Goal: Task Accomplishment & Management: Manage account settings

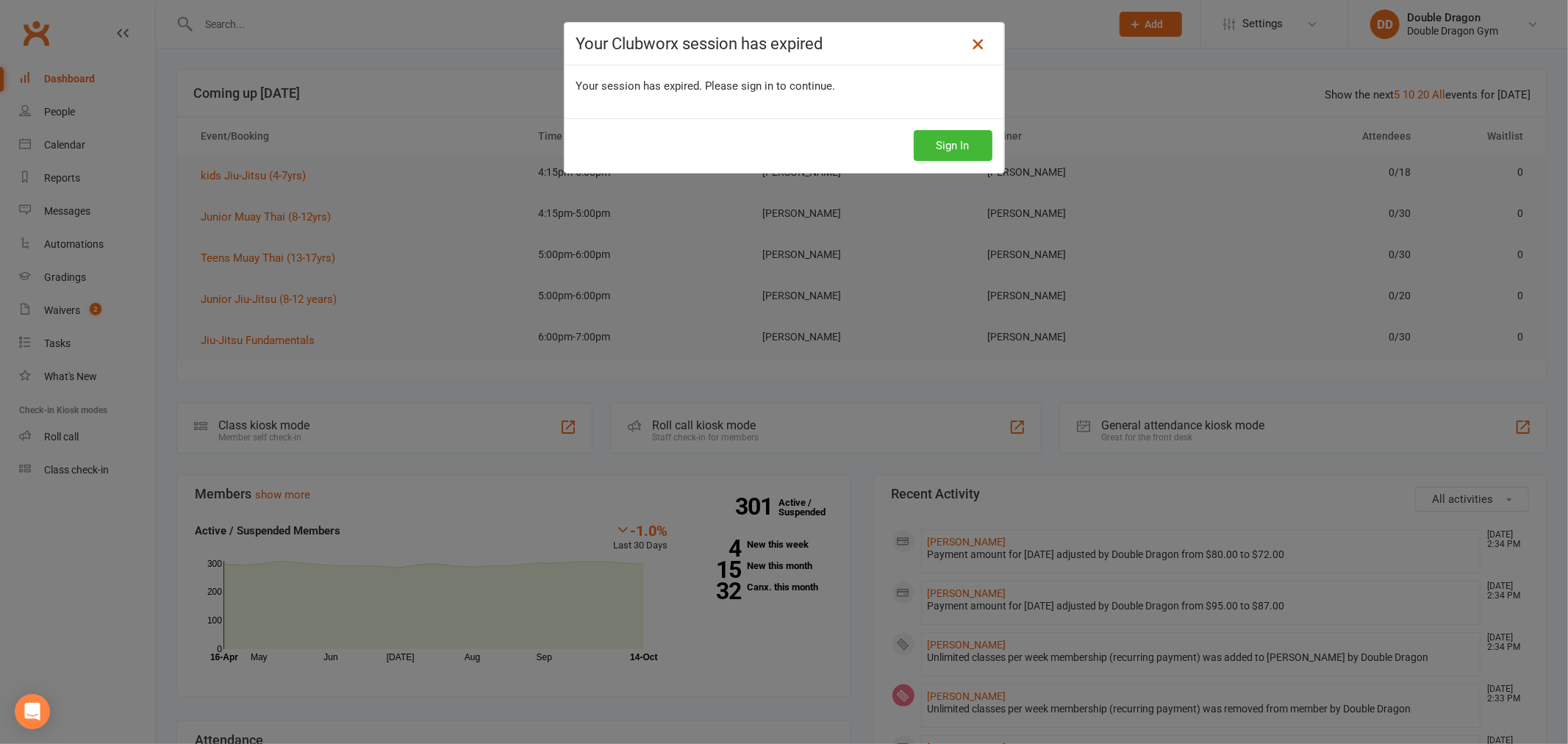
click at [970, 41] on icon at bounding box center [978, 44] width 18 height 18
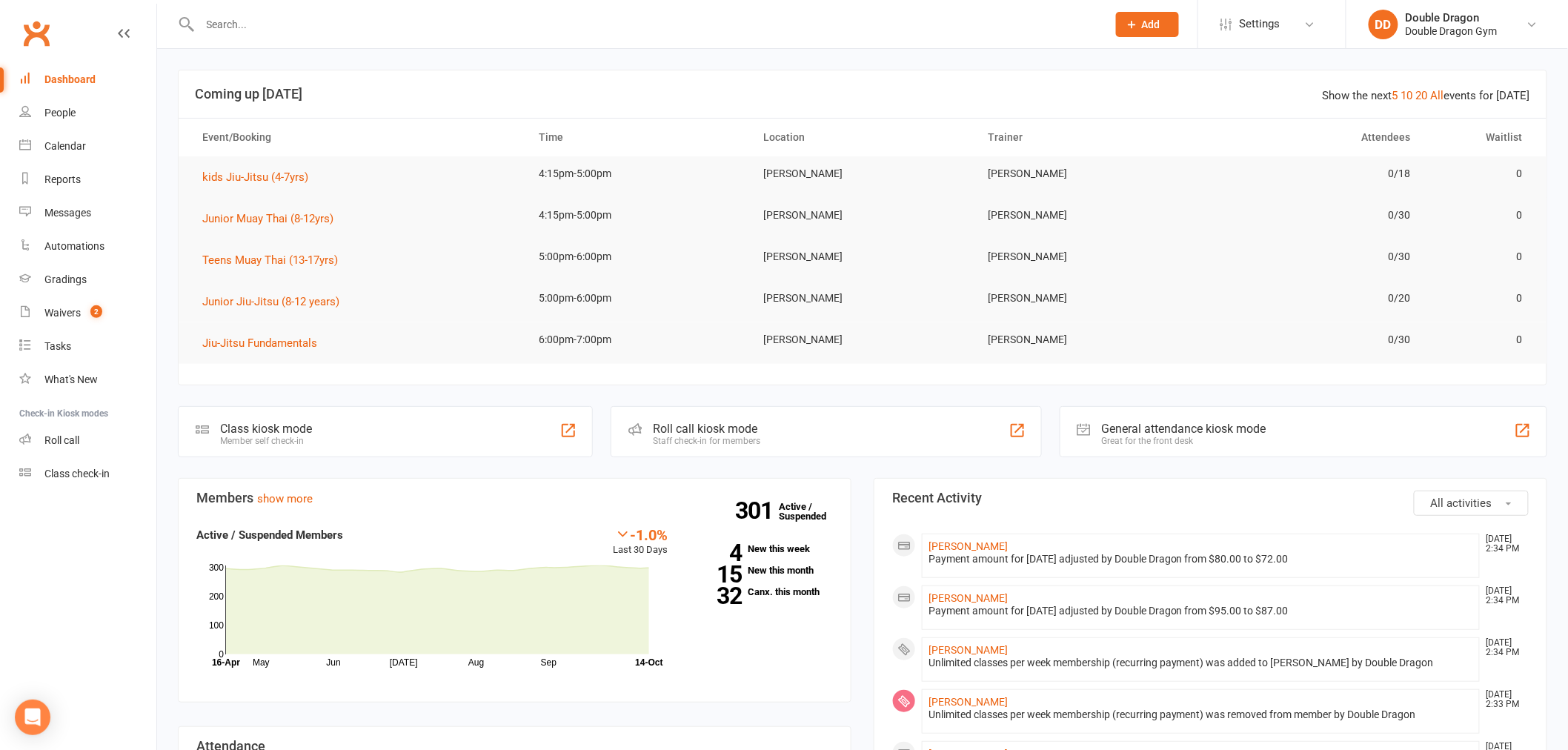
click at [381, 27] on input "text" at bounding box center [646, 25] width 901 height 21
click at [398, 31] on input "text" at bounding box center [646, 25] width 901 height 21
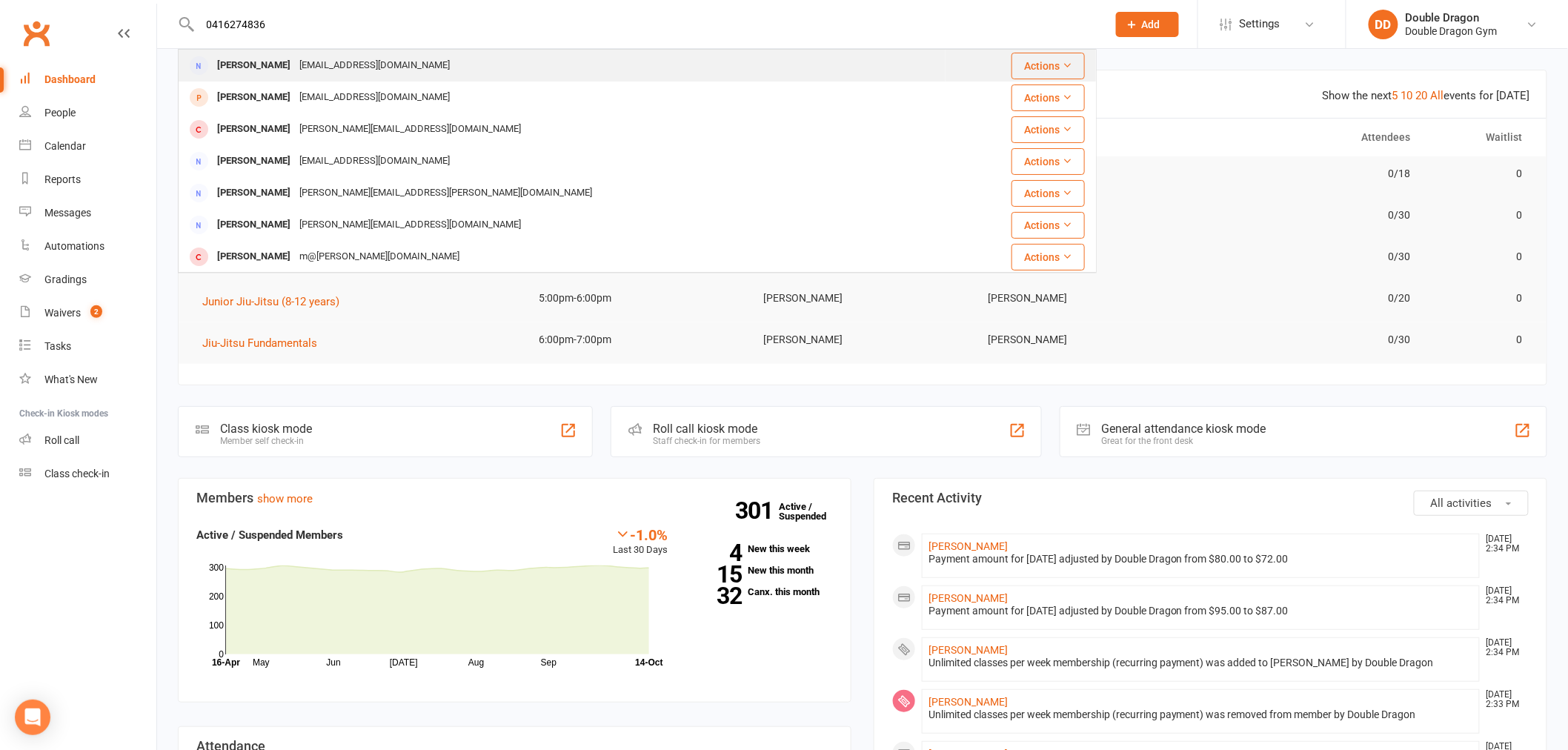
type input "0416274836"
click at [338, 63] on div "[EMAIL_ADDRESS][DOMAIN_NAME]" at bounding box center [374, 65] width 159 height 22
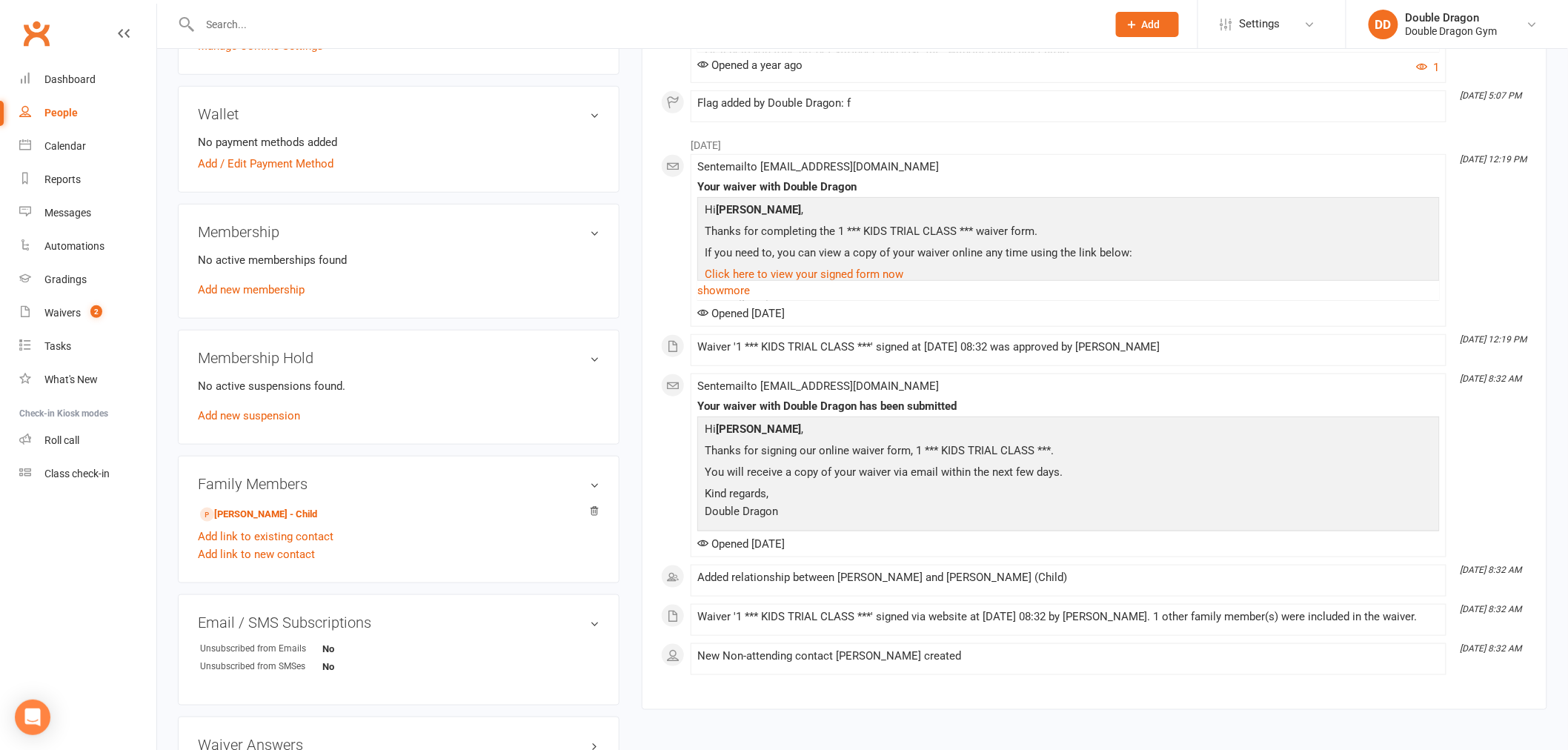
scroll to position [411, 0]
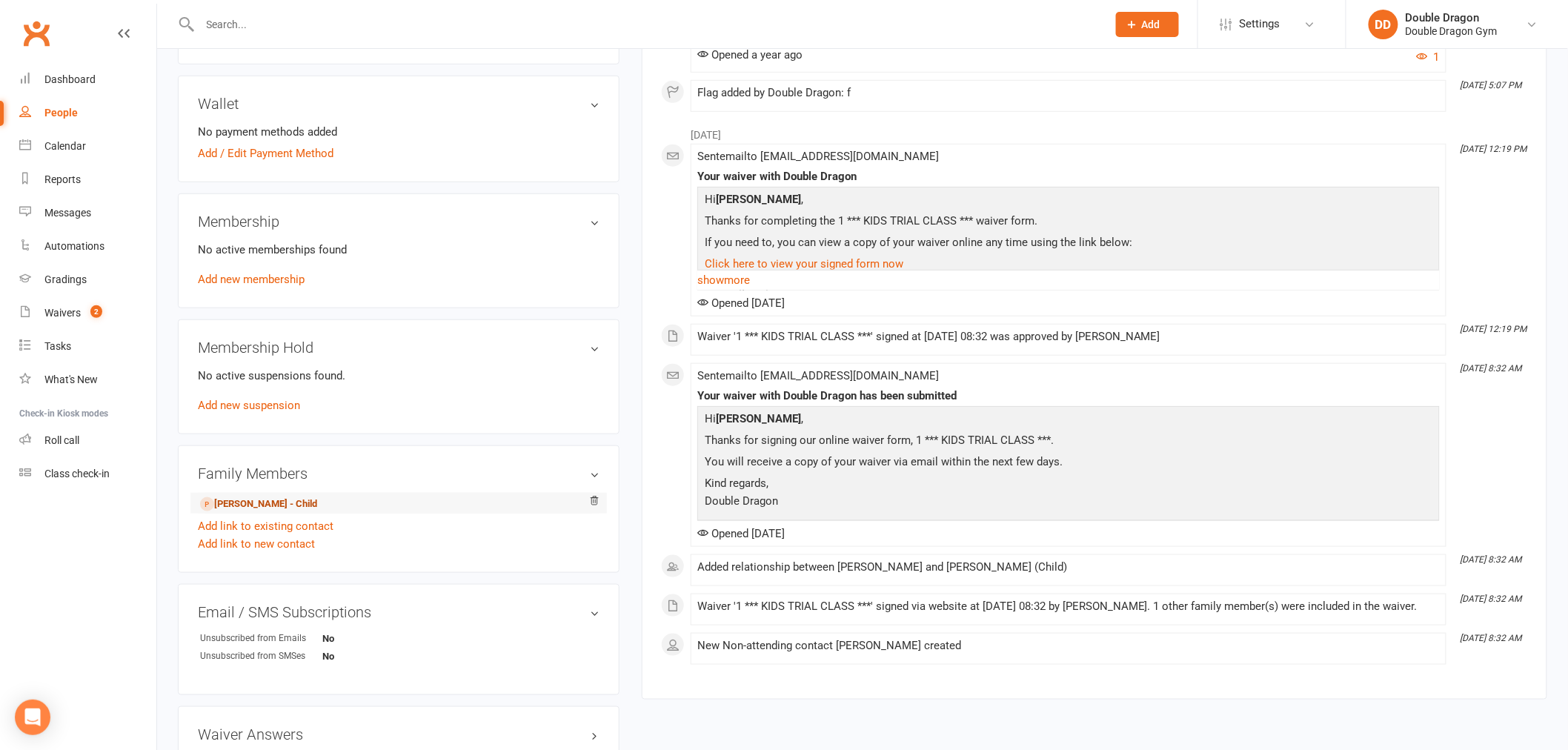
click at [269, 502] on link "[PERSON_NAME] - Child" at bounding box center [258, 504] width 117 height 16
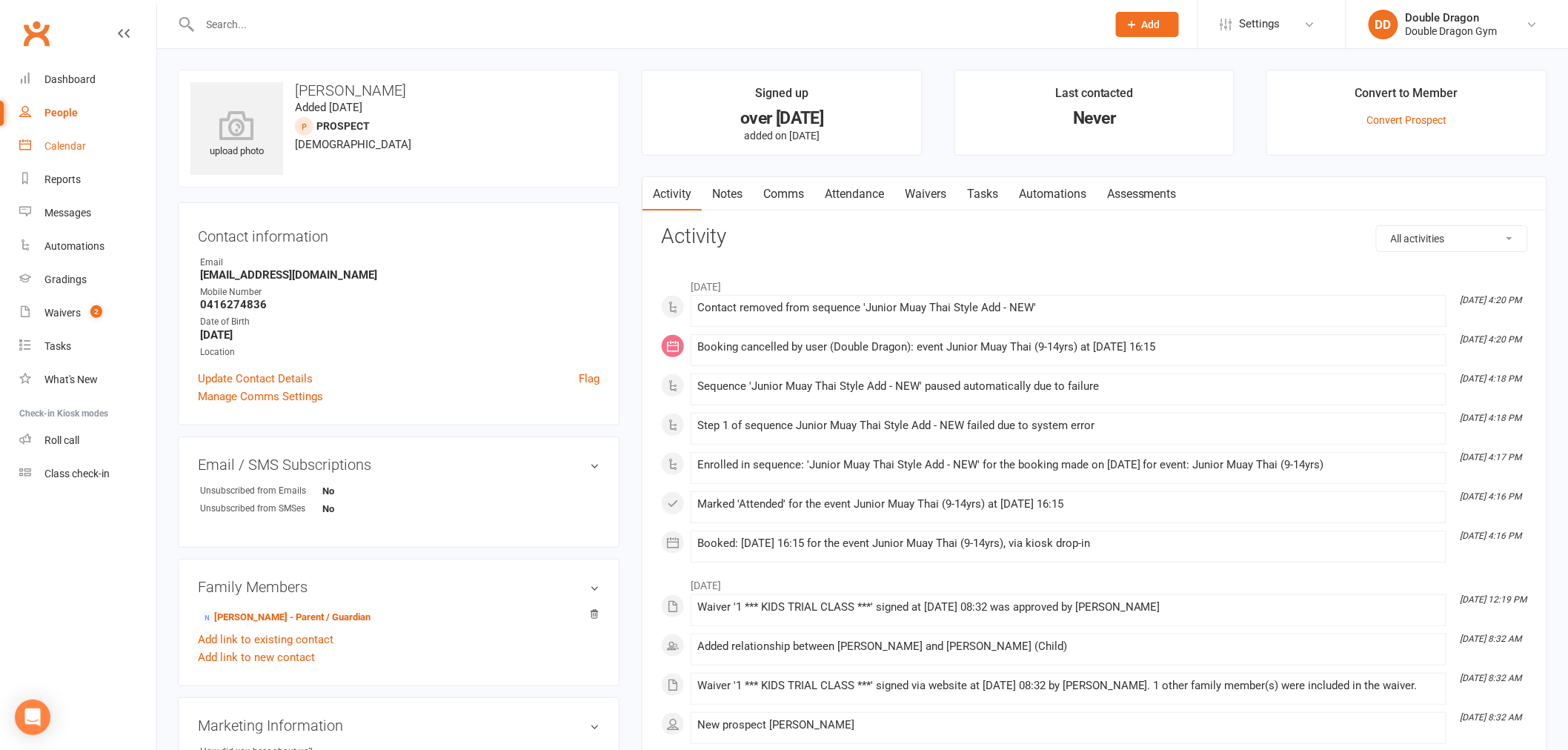
click at [75, 149] on div "Calendar" at bounding box center [65, 146] width 42 height 12
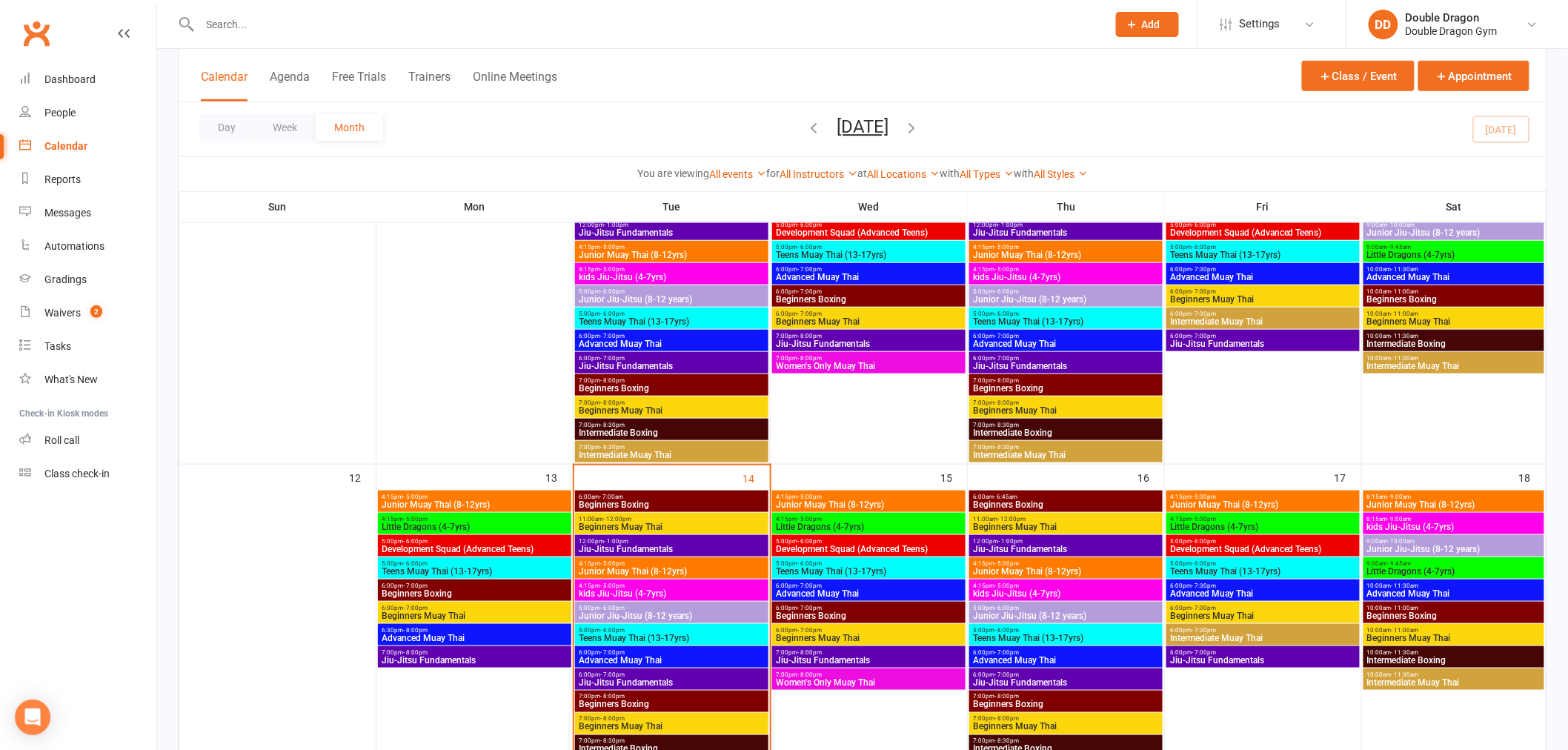
scroll to position [576, 0]
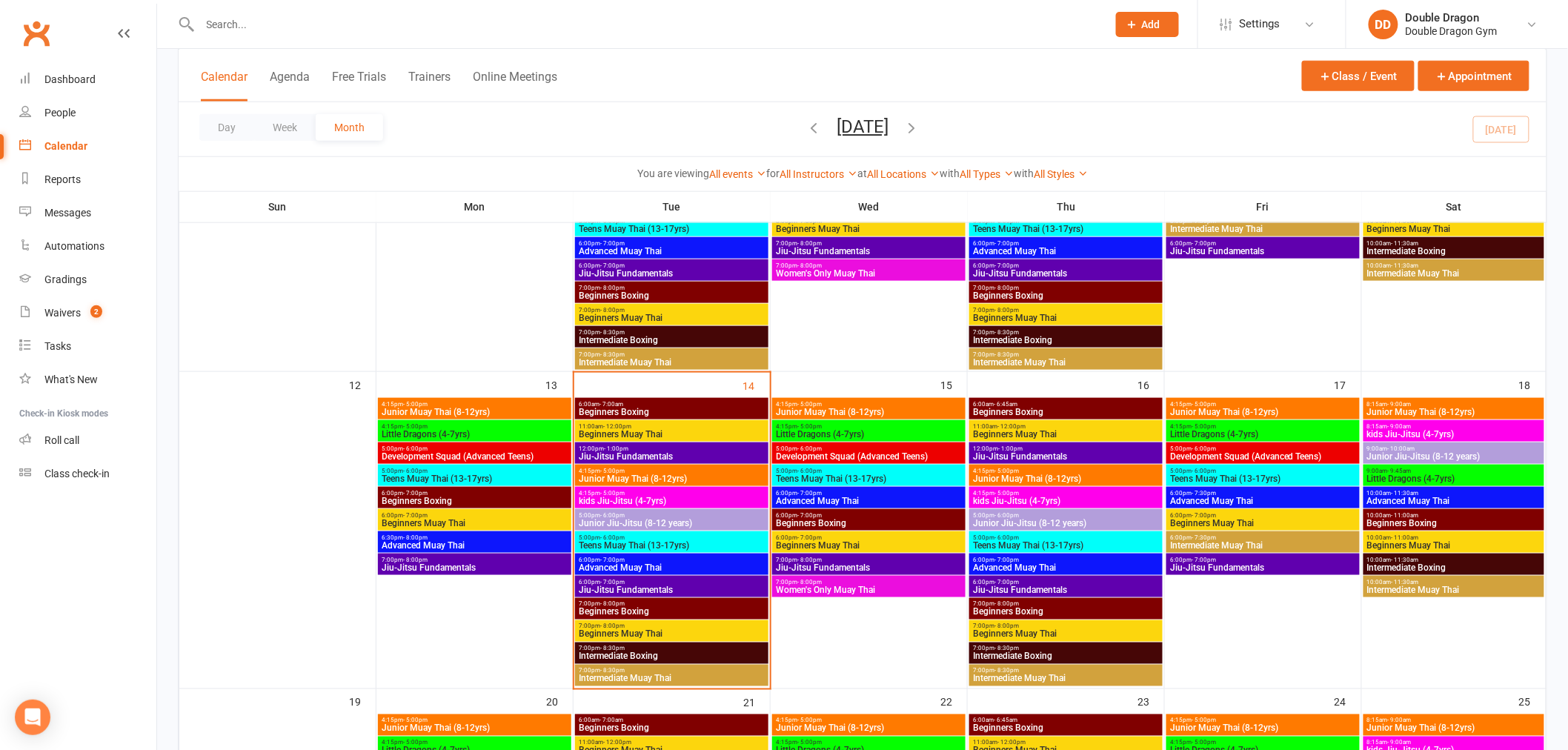
click at [823, 475] on span "Teens Muay Thai (13-17yrs)" at bounding box center [869, 479] width 187 height 9
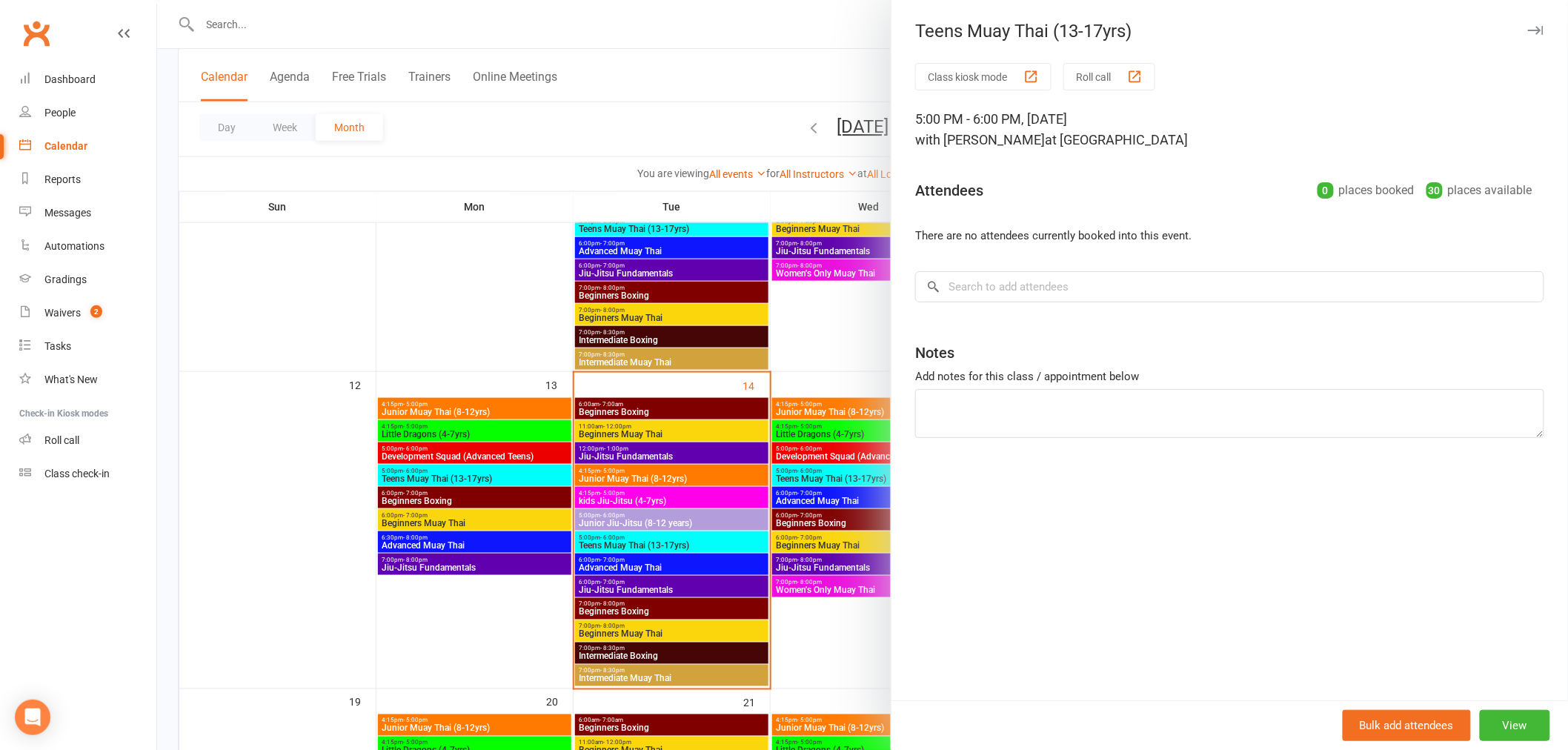
click at [801, 499] on div at bounding box center [862, 375] width 1411 height 750
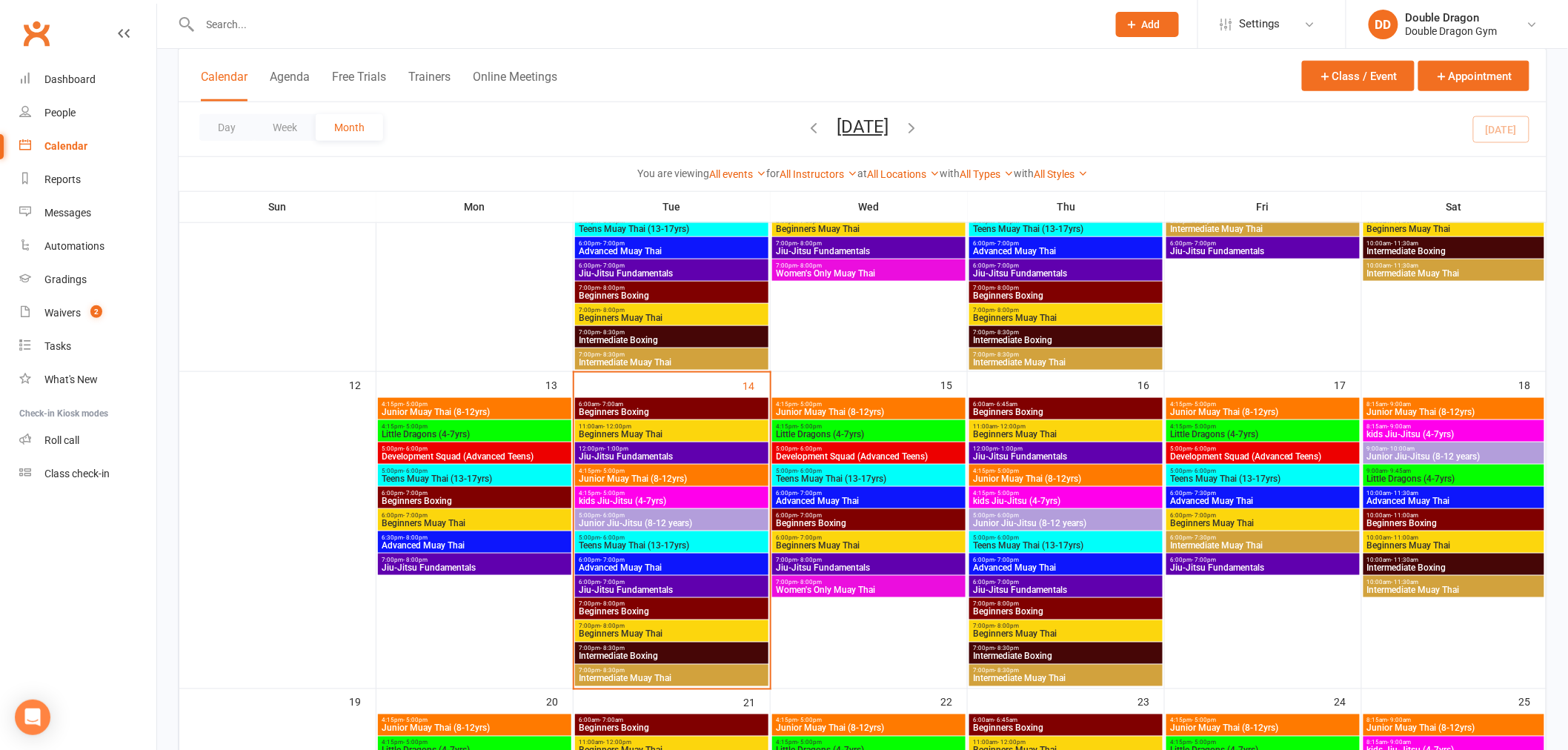
click at [838, 466] on div "5:00pm - 6:00pm Teens Muay Thai (13-17yrs)" at bounding box center [869, 475] width 193 height 22
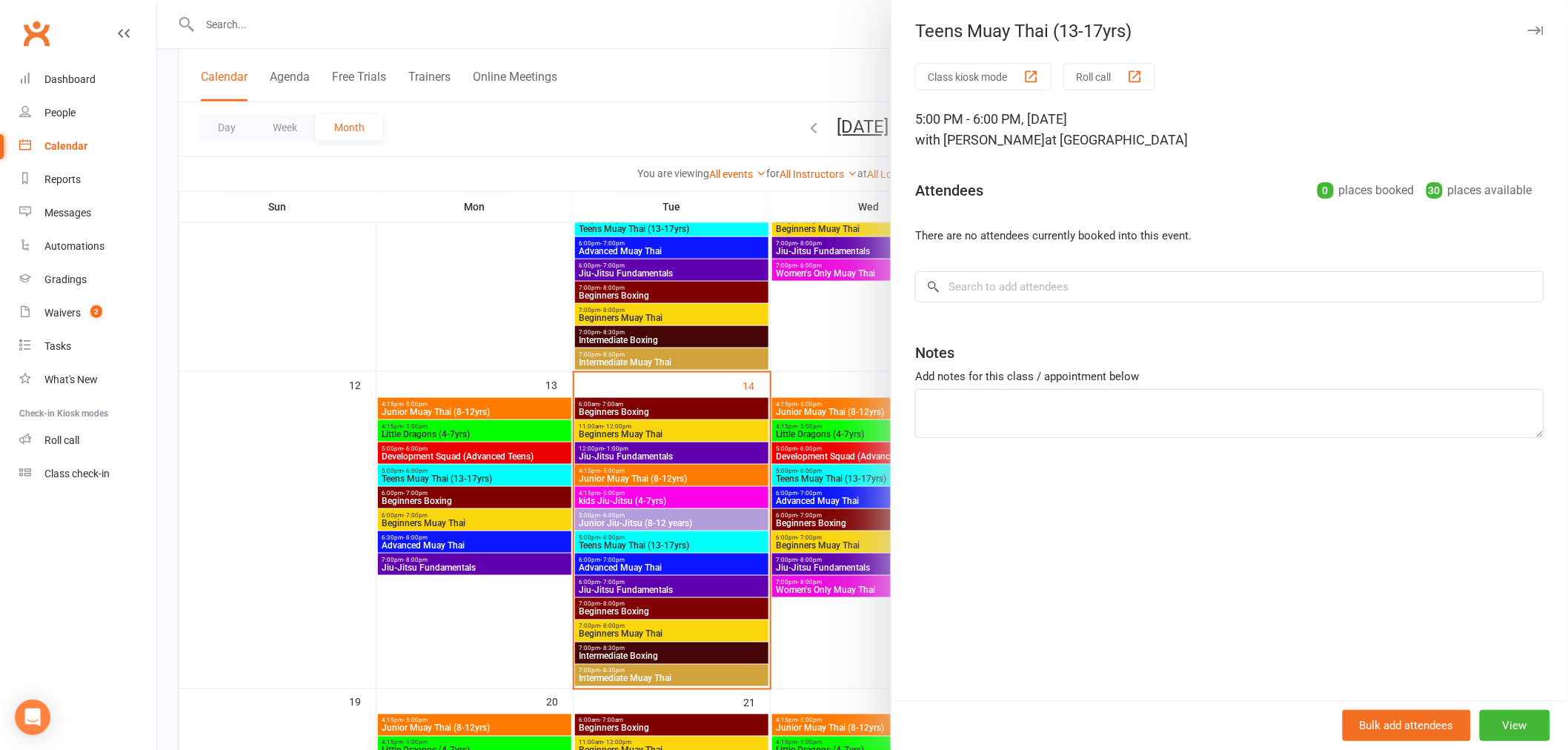
click at [809, 493] on div at bounding box center [862, 375] width 1411 height 750
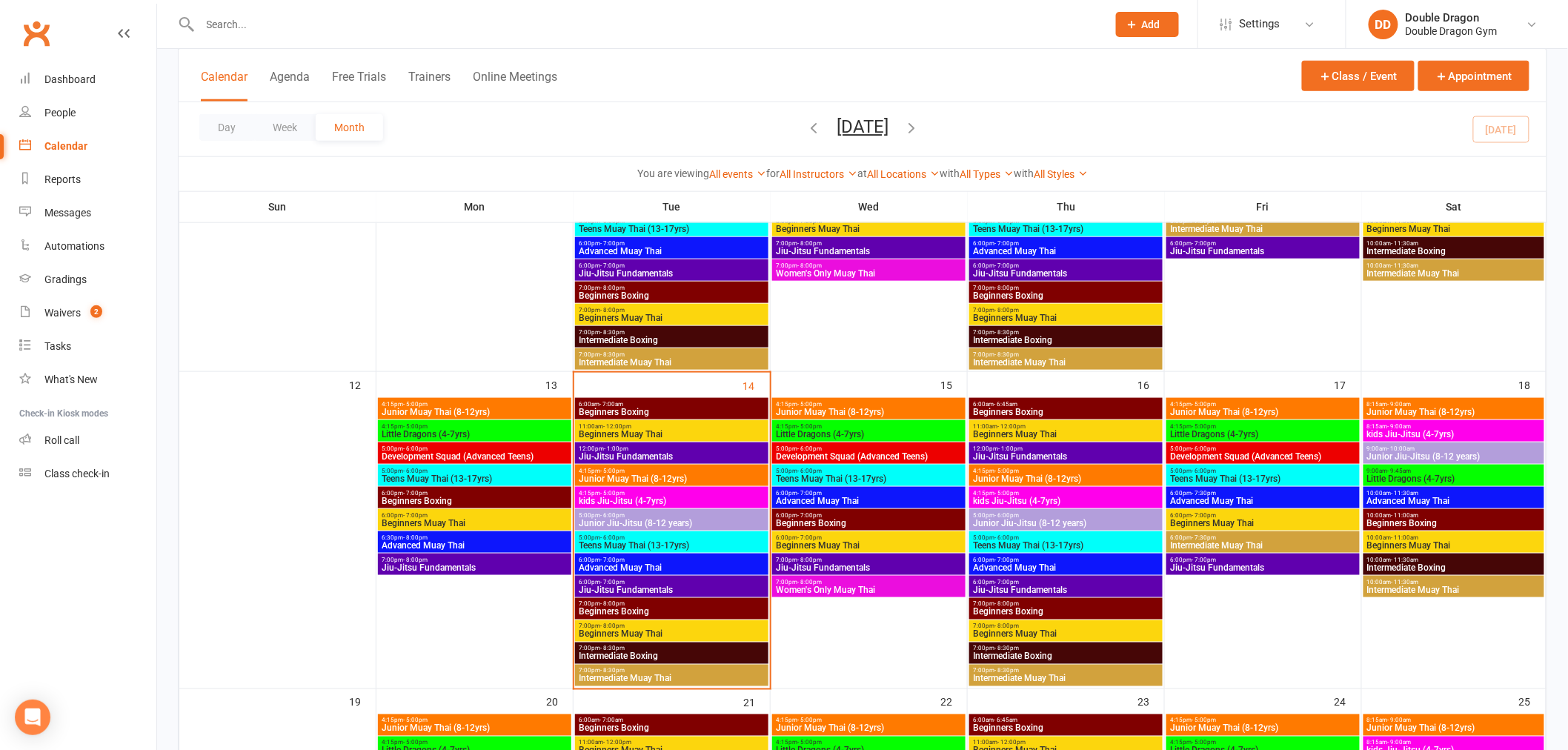
click at [815, 433] on span "Little Dragons (4-7yrs)" at bounding box center [869, 435] width 187 height 9
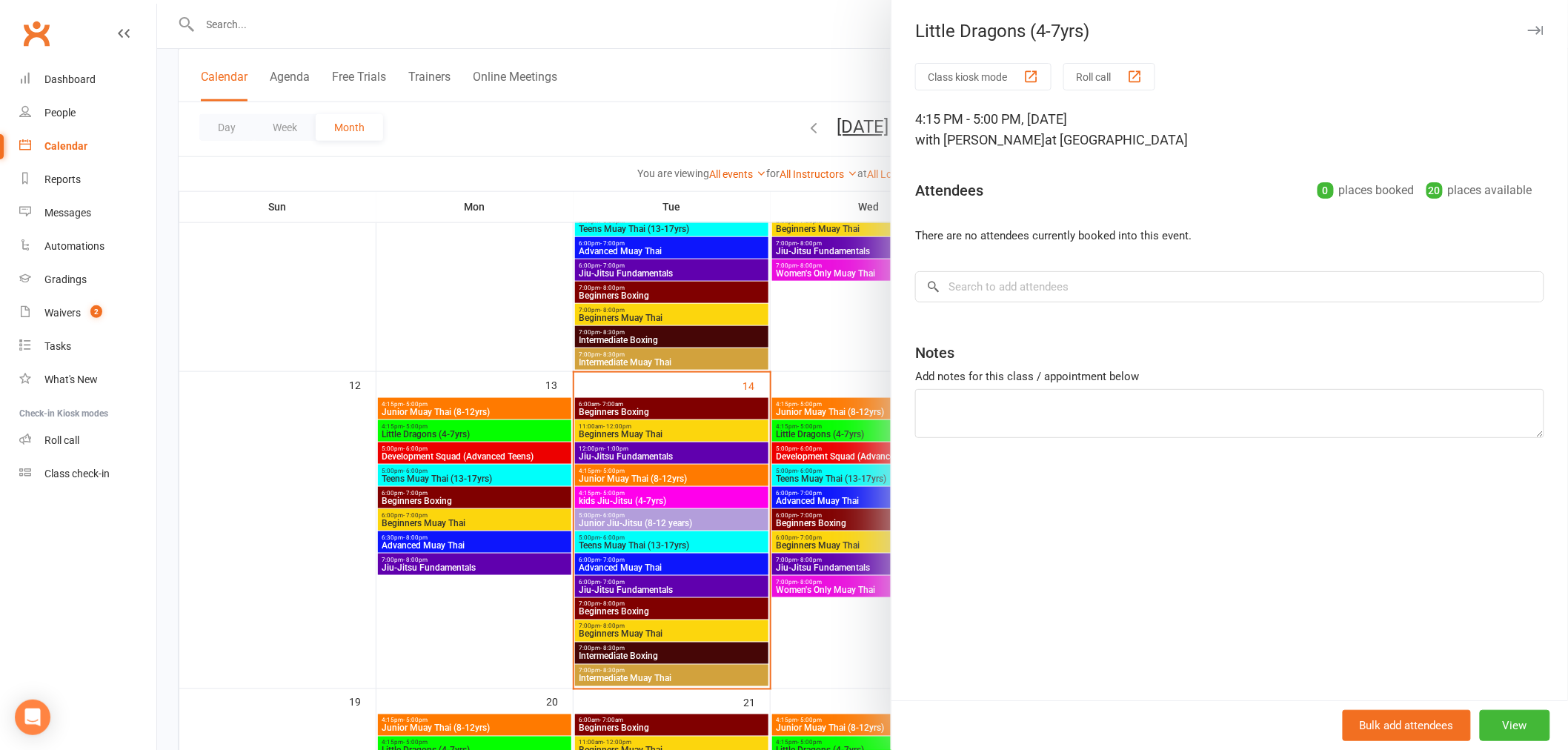
click at [826, 447] on div at bounding box center [862, 375] width 1411 height 750
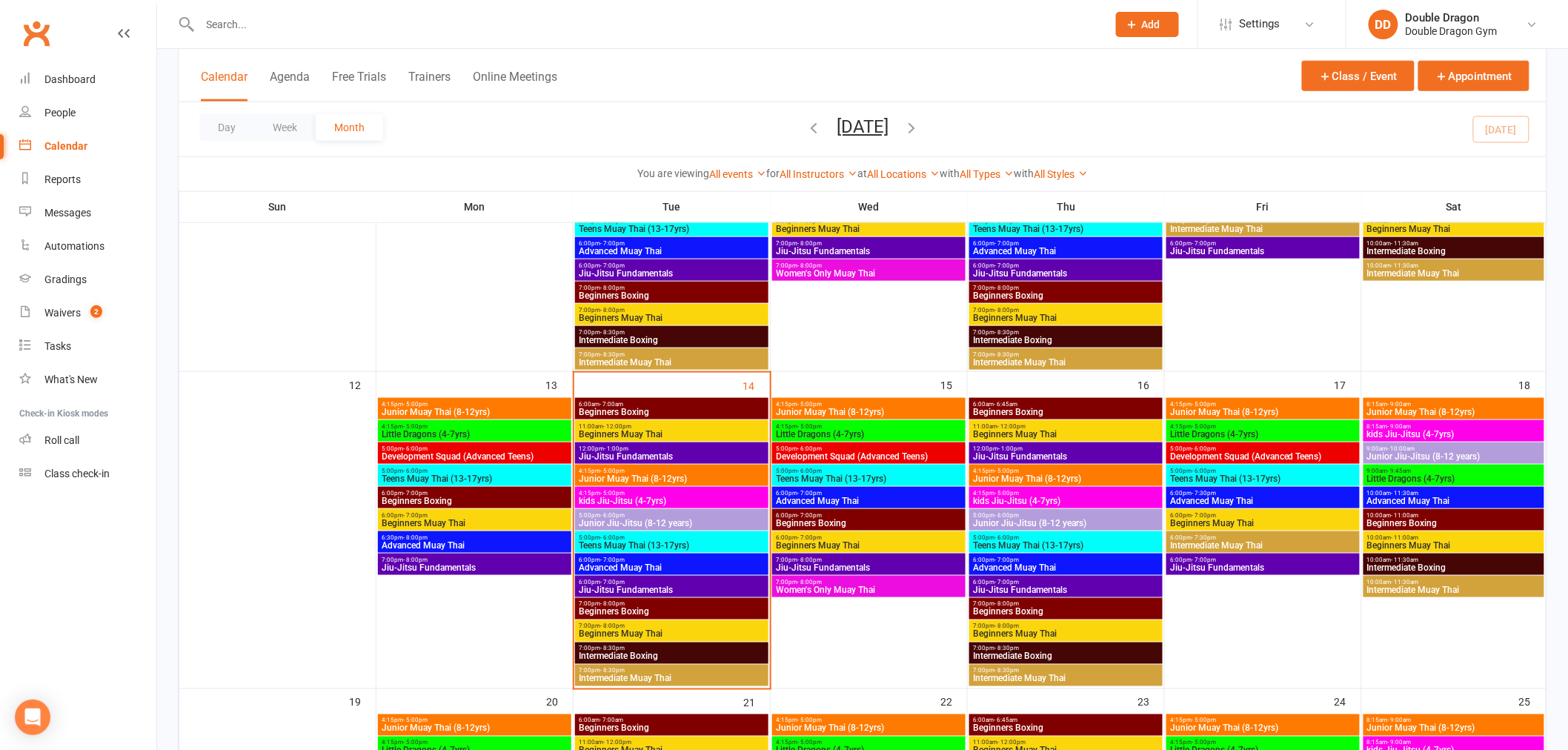
click at [650, 541] on span "Teens Muay Thai (13-17yrs)" at bounding box center [672, 545] width 187 height 9
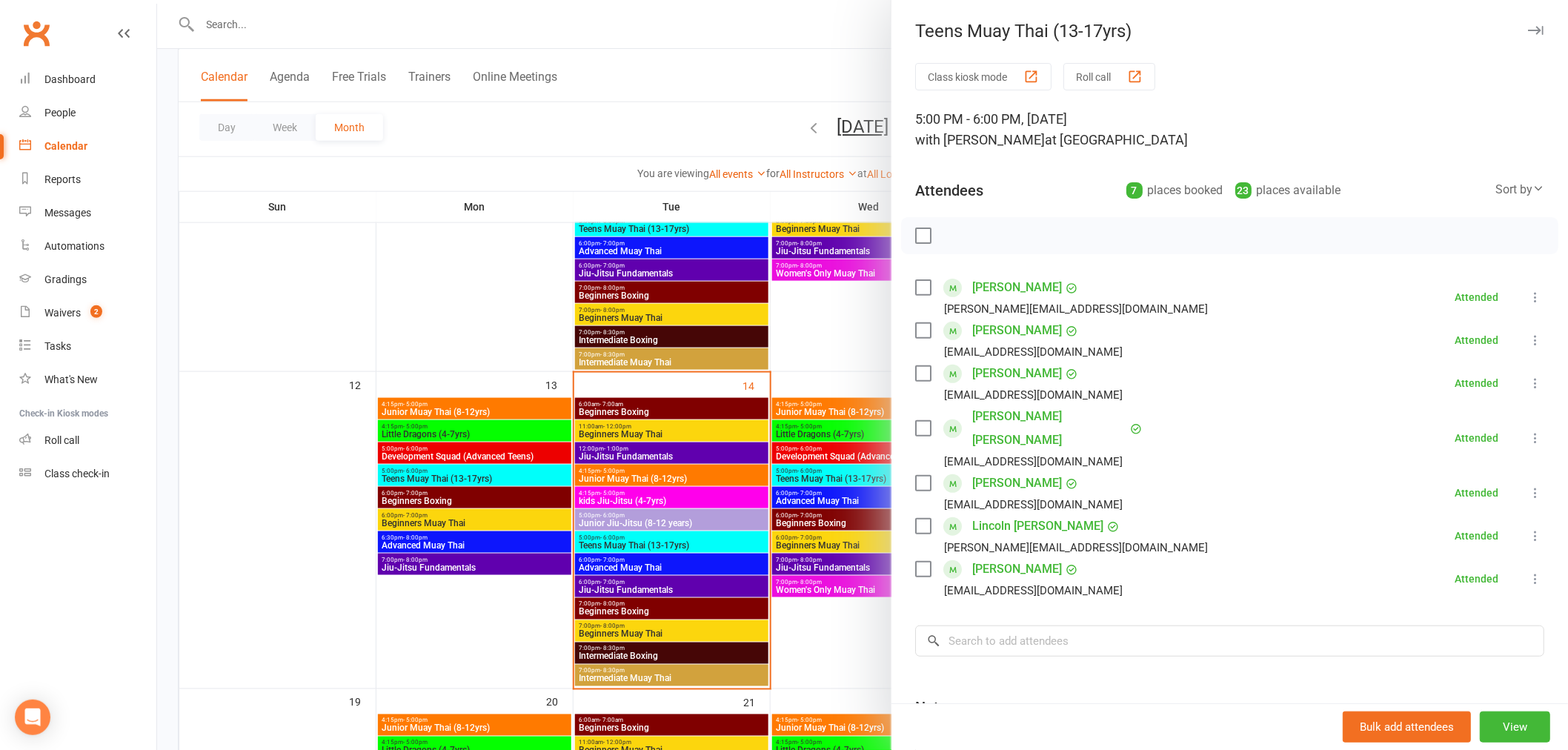
click at [997, 332] on link "[PERSON_NAME]" at bounding box center [1017, 330] width 90 height 24
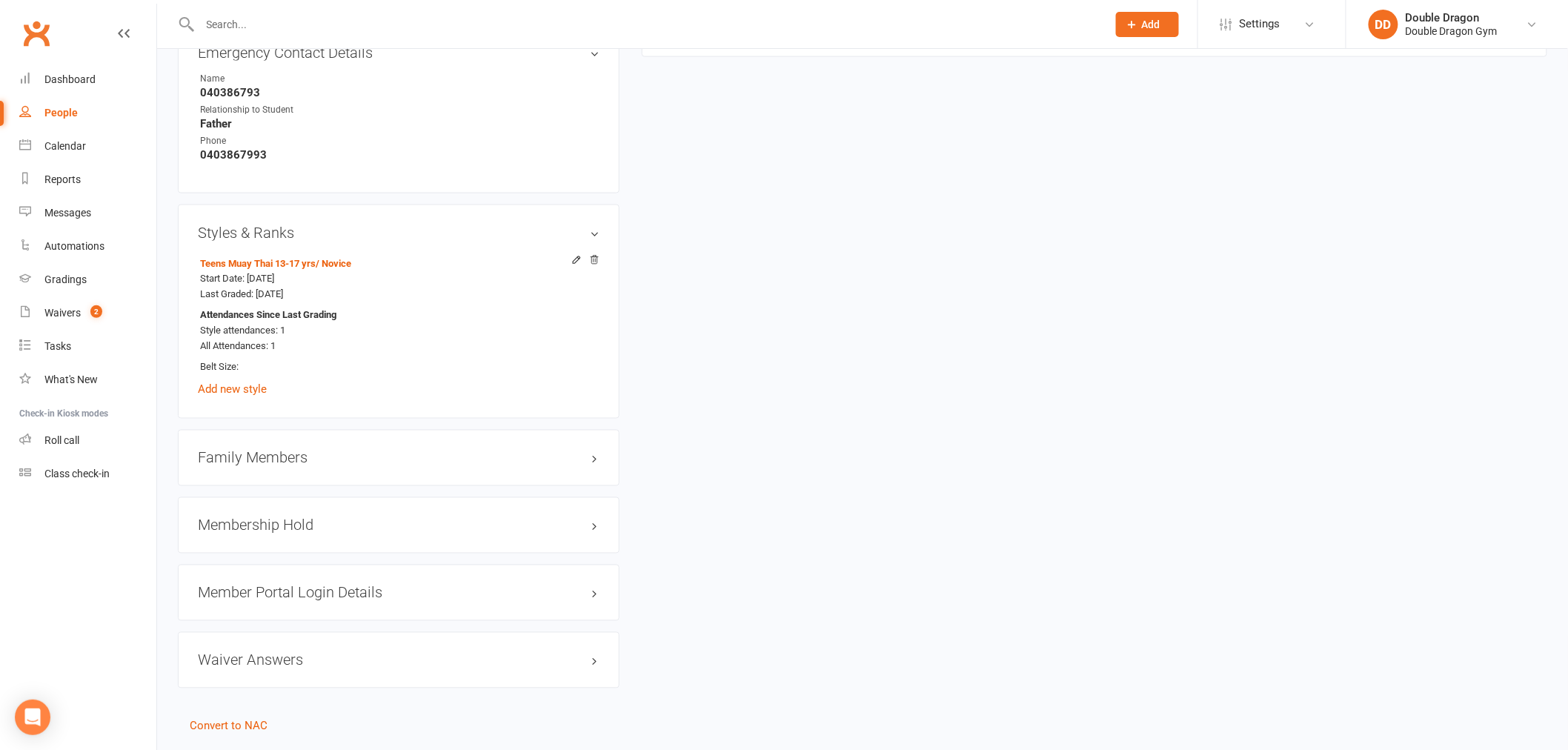
scroll to position [914, 0]
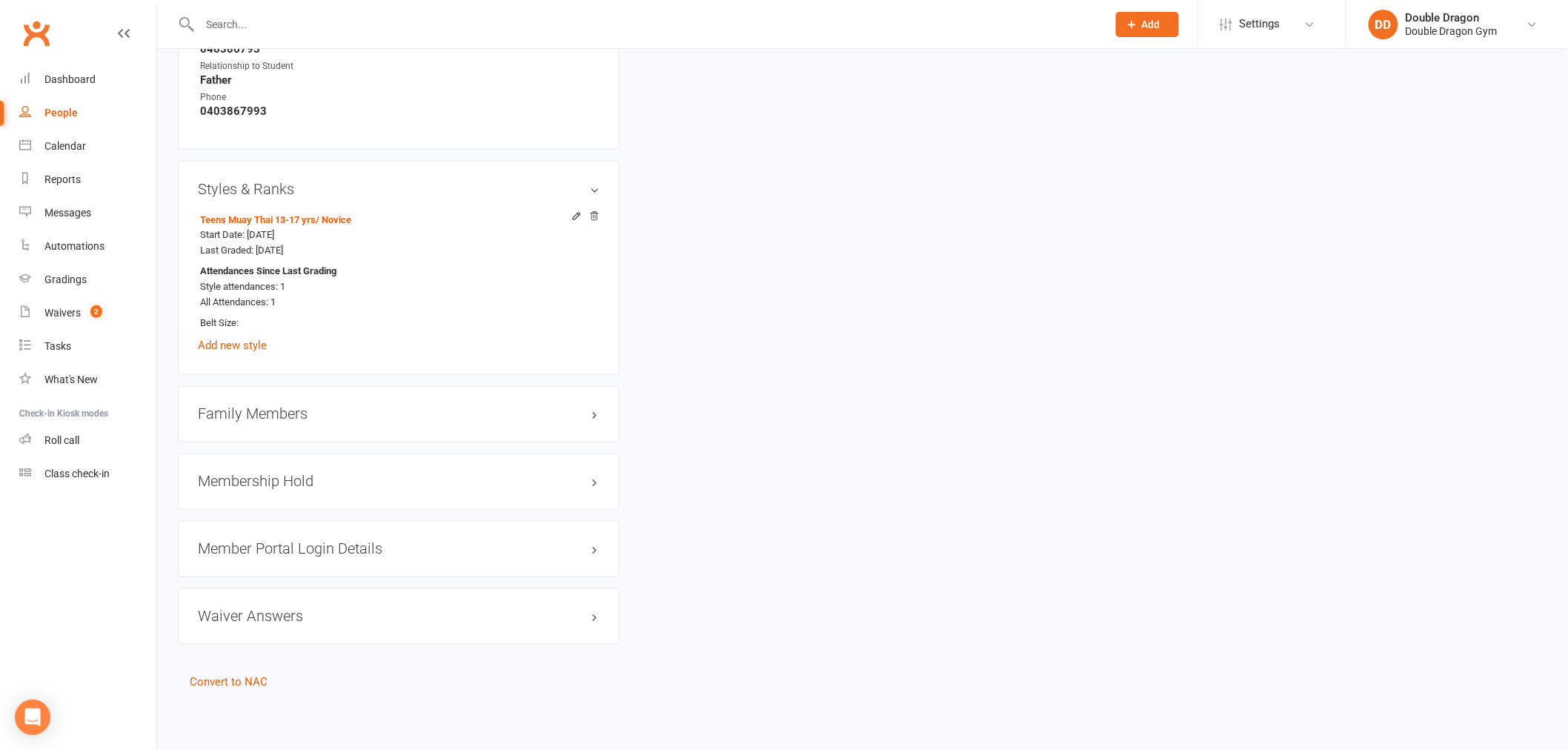
click at [254, 424] on div "Family Members" at bounding box center [399, 414] width 442 height 57
click at [277, 409] on h3 "Family Members" at bounding box center [399, 414] width 402 height 16
click at [235, 443] on link "[PERSON_NAME] - Parent / Guardian" at bounding box center [285, 445] width 170 height 16
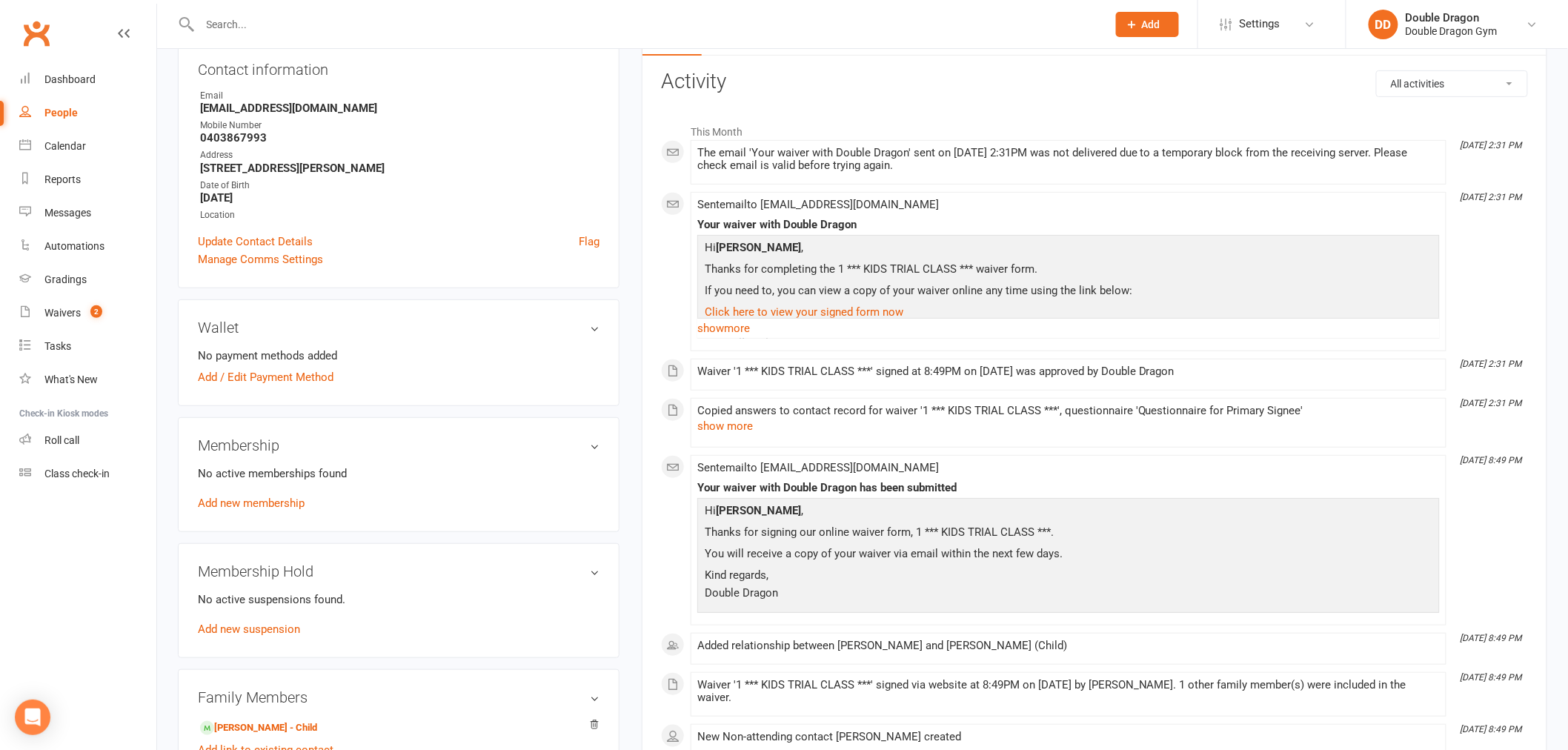
scroll to position [327, 0]
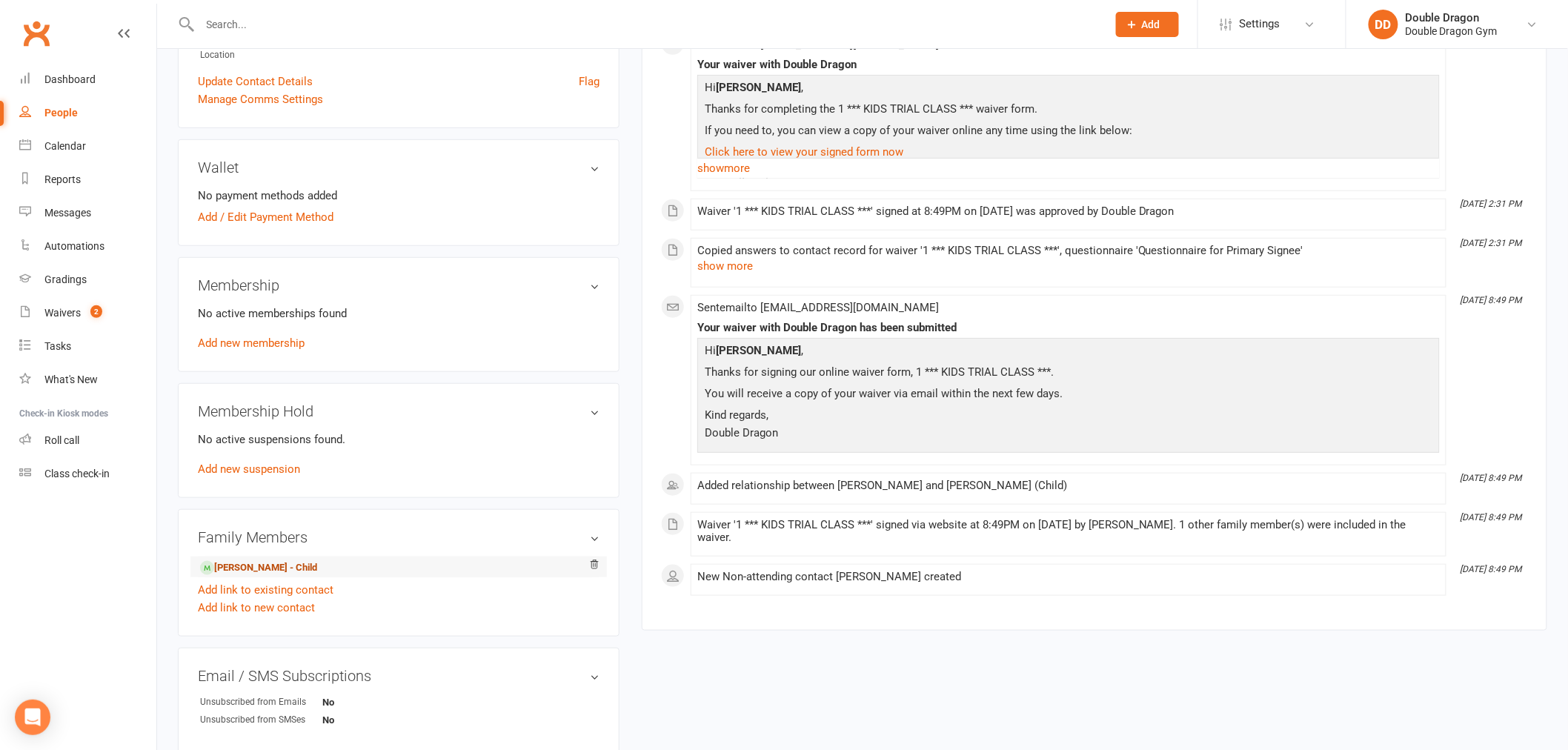
click at [248, 564] on link "[PERSON_NAME] - Child" at bounding box center [258, 568] width 117 height 16
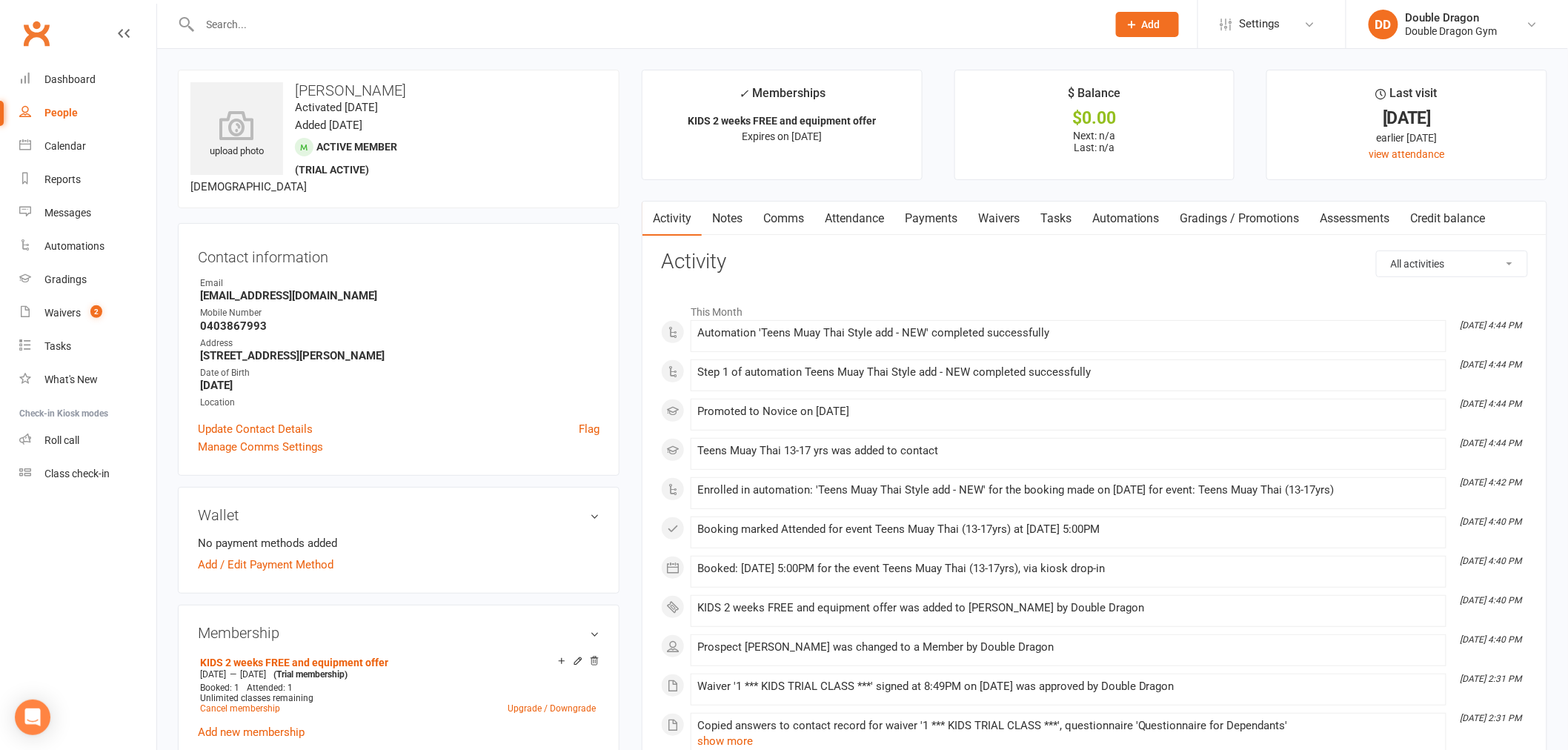
click at [445, 25] on input "text" at bounding box center [646, 25] width 901 height 21
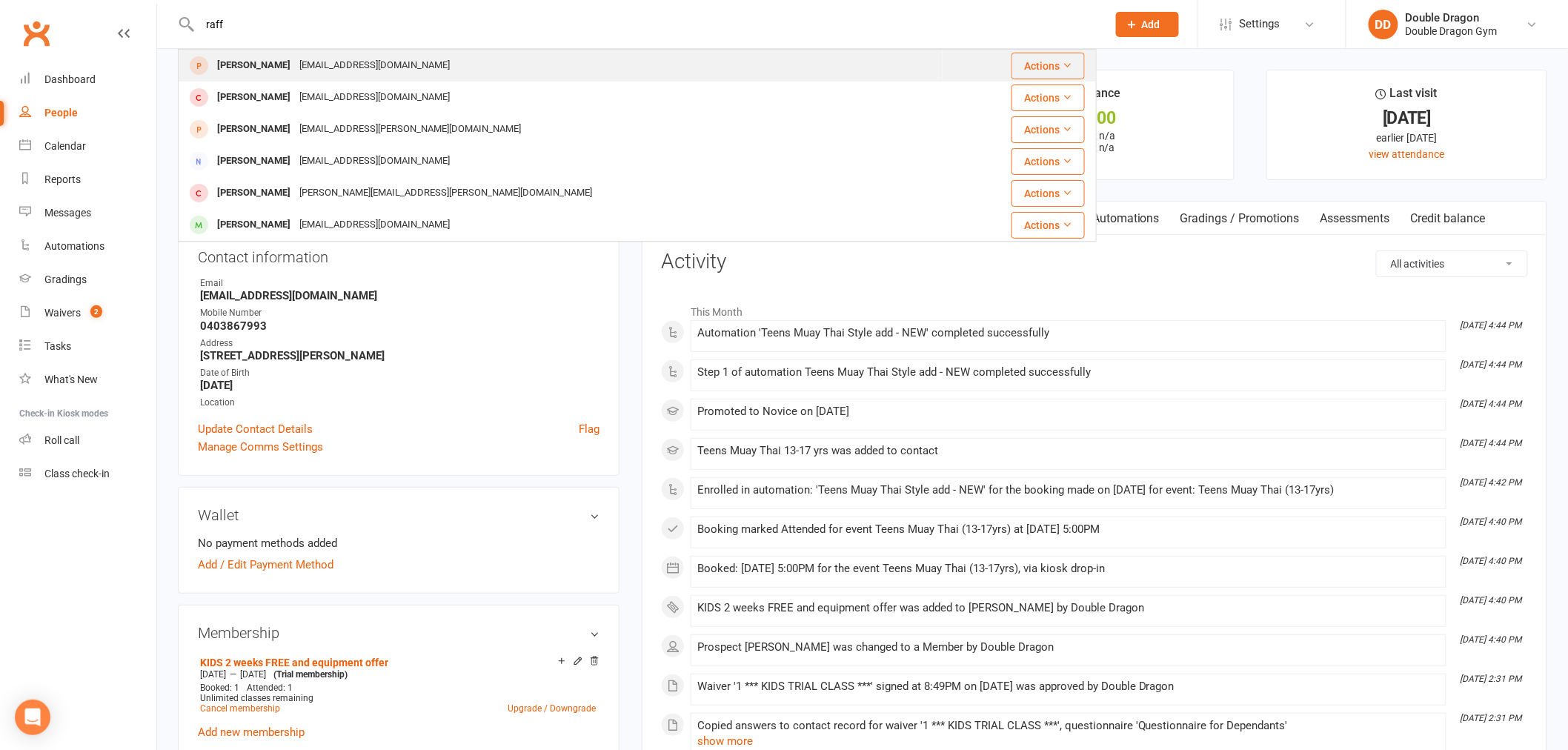
type input "raff"
click at [298, 68] on div "[EMAIL_ADDRESS][DOMAIN_NAME]" at bounding box center [374, 65] width 159 height 22
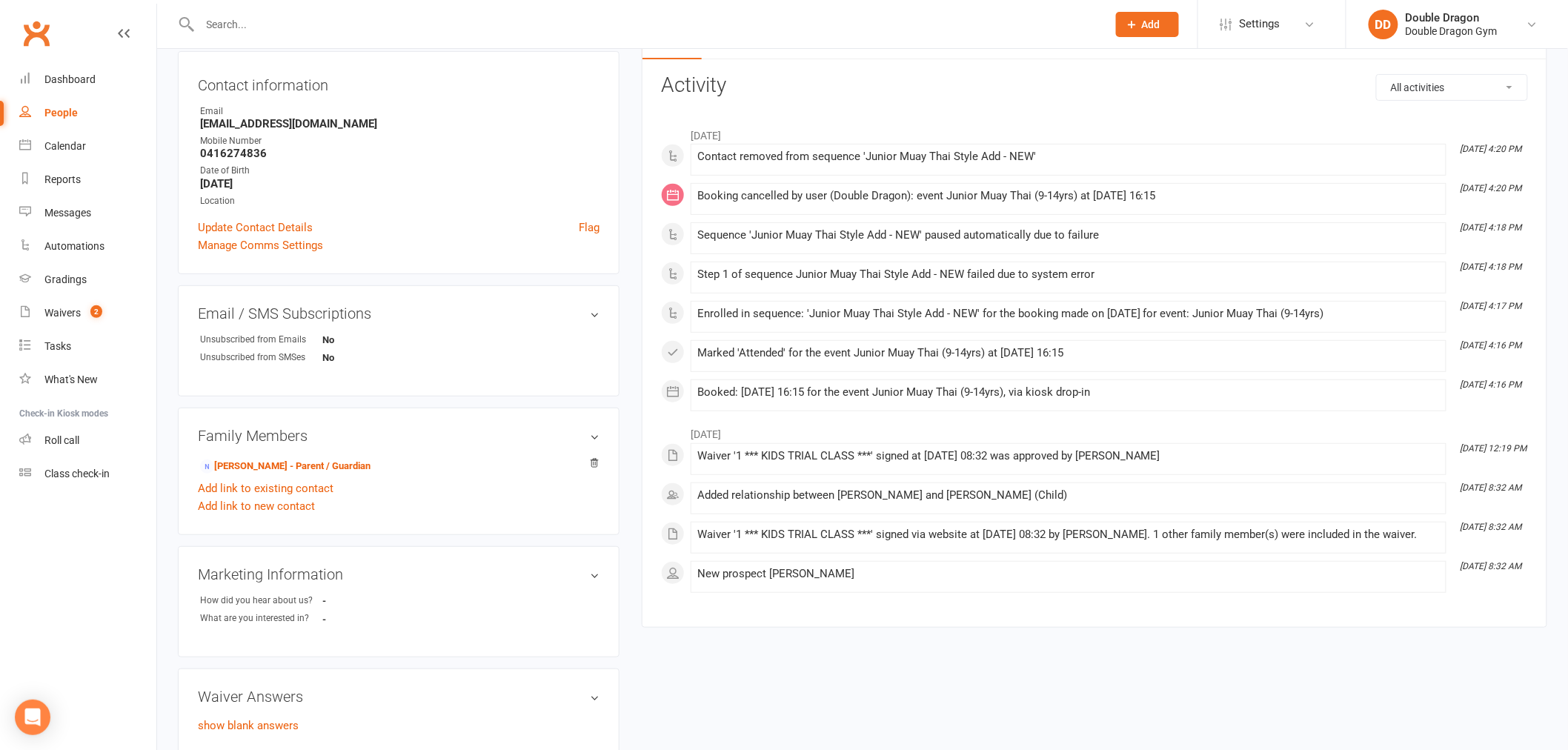
scroll to position [164, 0]
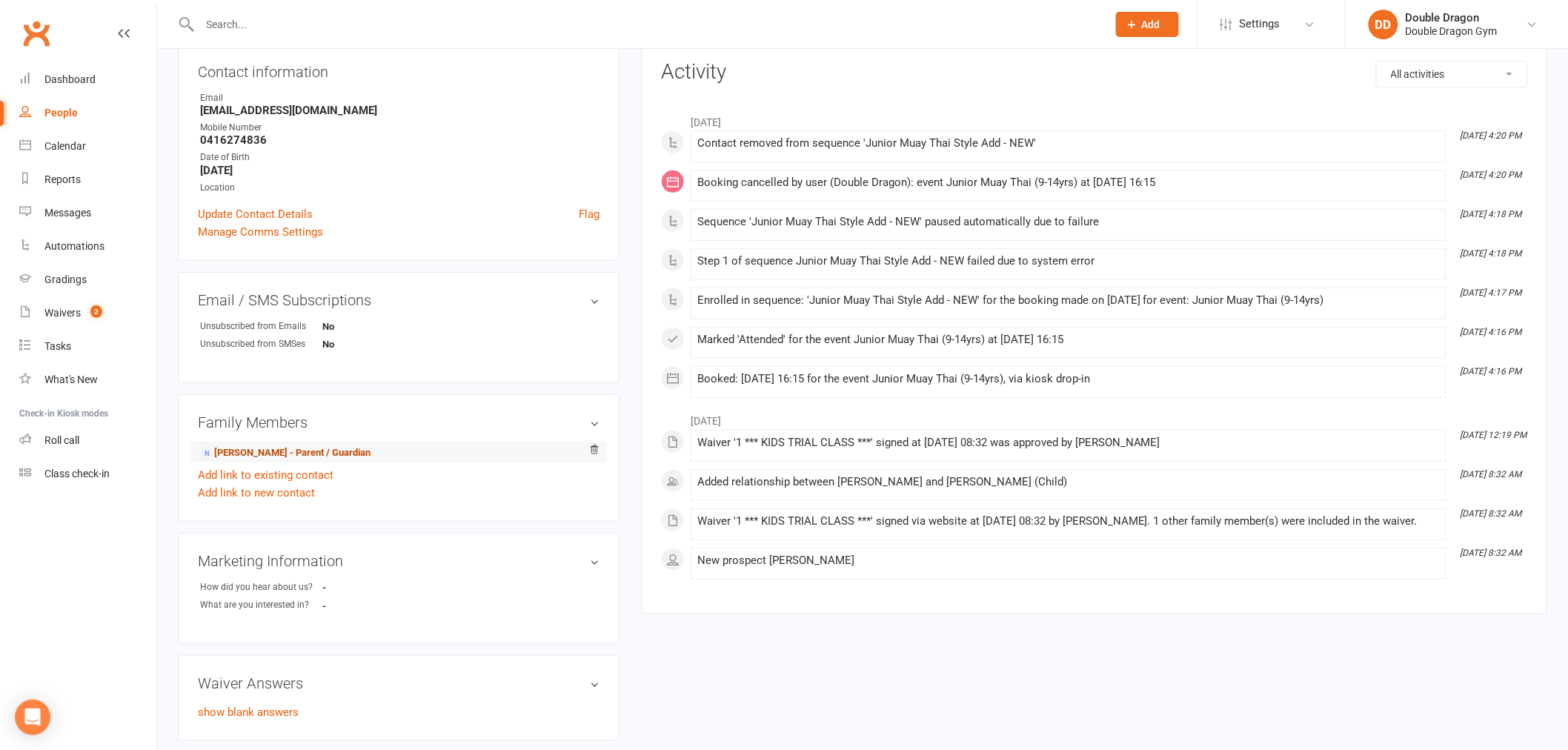
click at [261, 454] on link "[PERSON_NAME] - Parent / Guardian" at bounding box center [285, 453] width 170 height 16
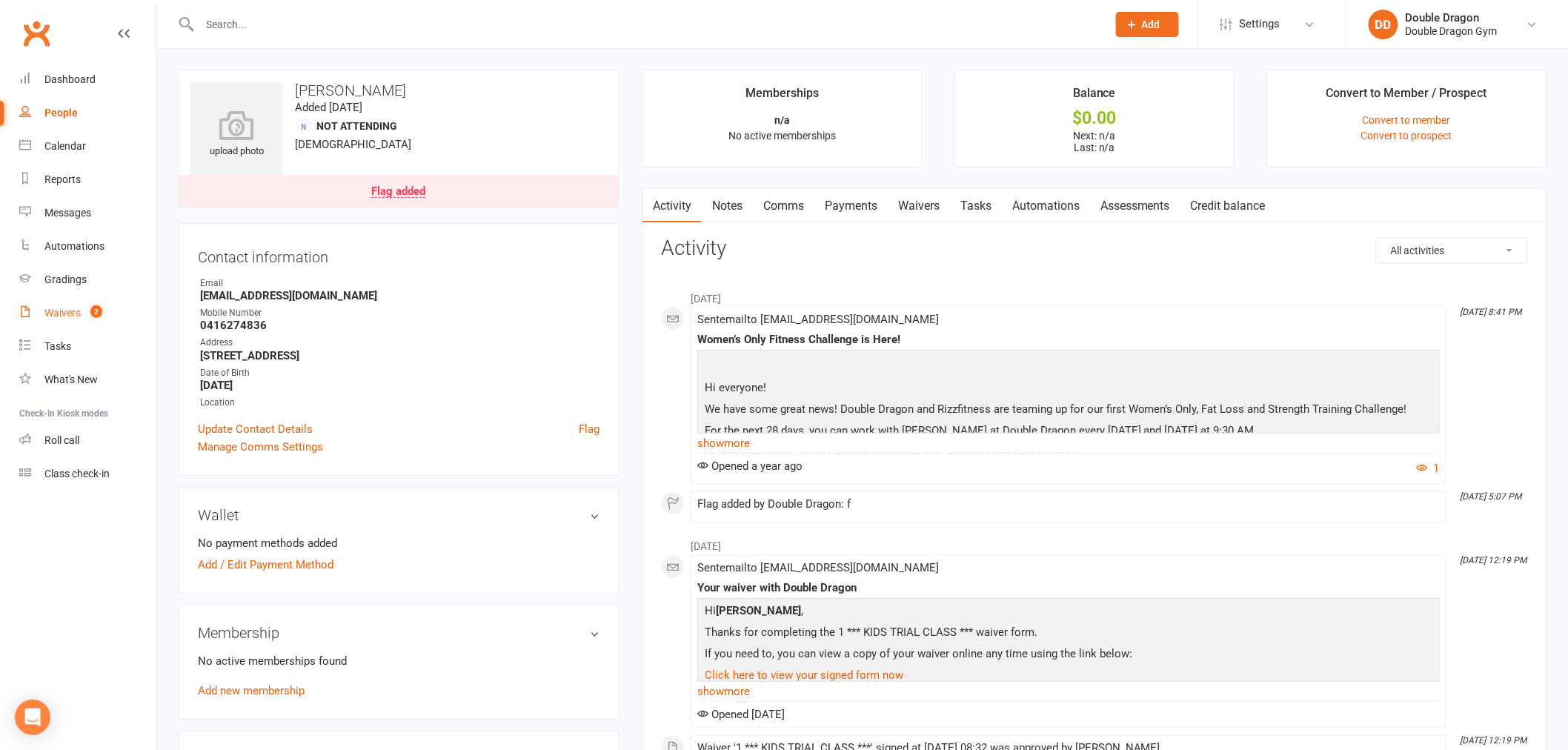
click at [31, 304] on link "Waivers 2" at bounding box center [88, 312] width 137 height 33
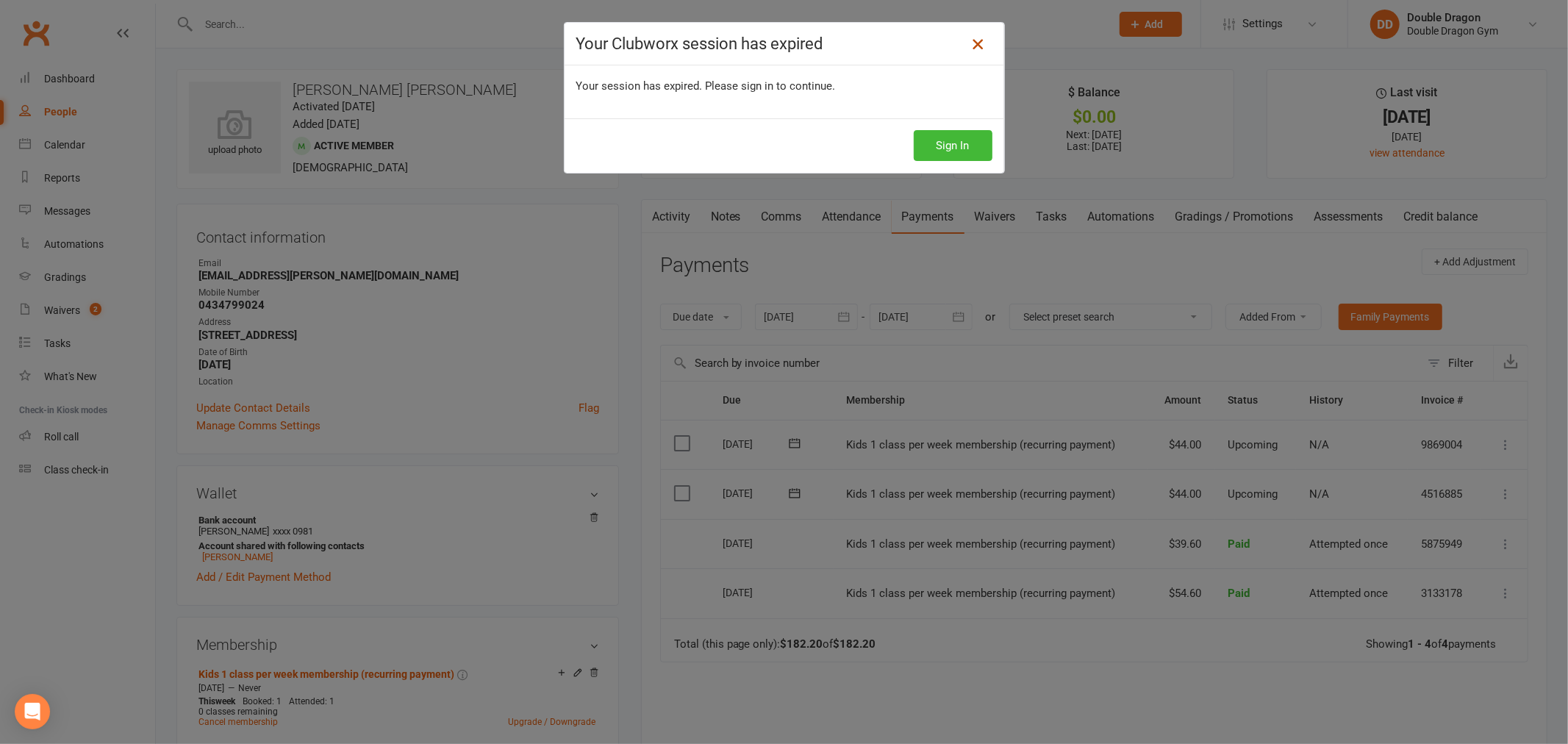
click at [969, 46] on icon at bounding box center [978, 44] width 18 height 18
click at [975, 43] on icon at bounding box center [978, 44] width 18 height 18
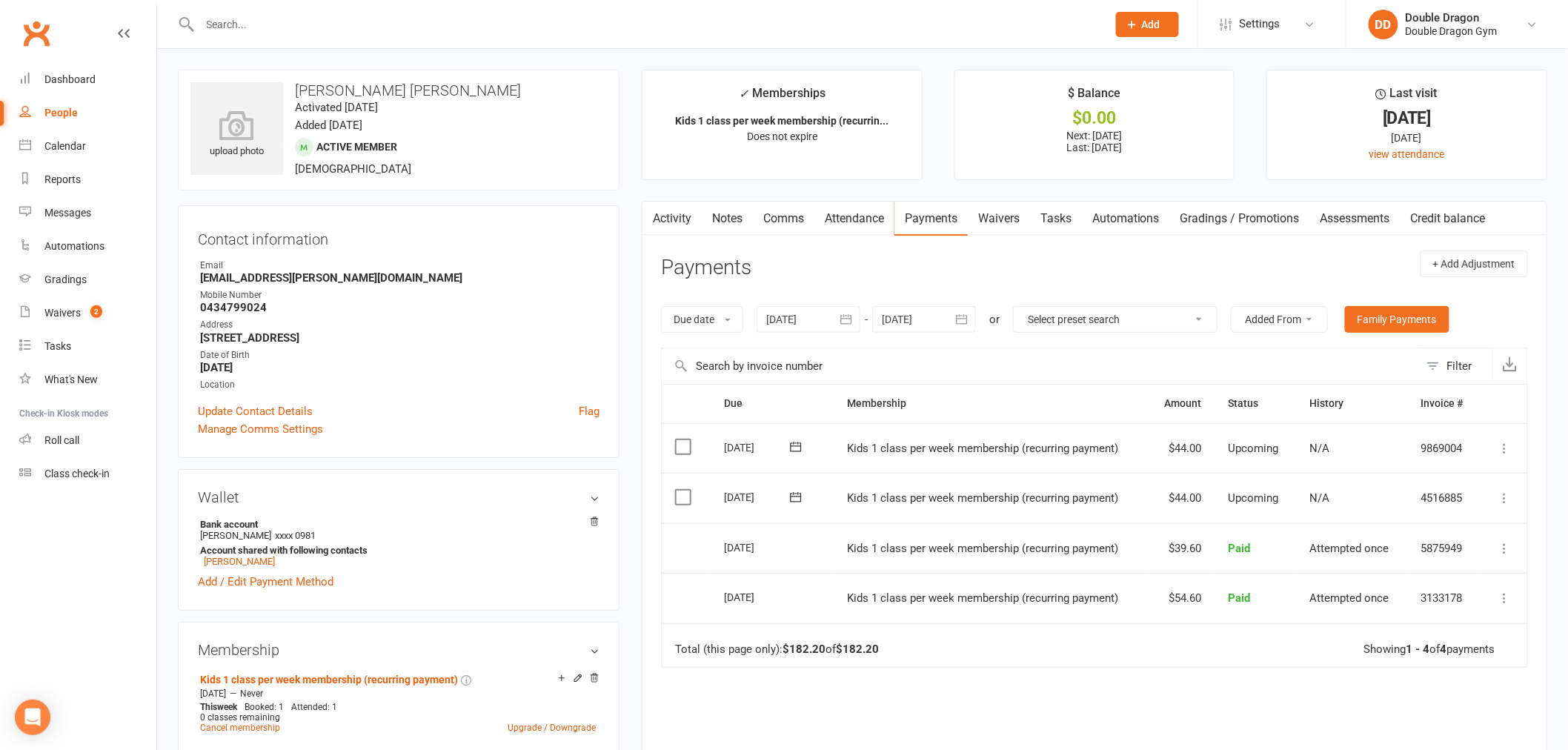
click at [437, 33] on input "text" at bounding box center [646, 25] width 901 height 21
type input "cru"
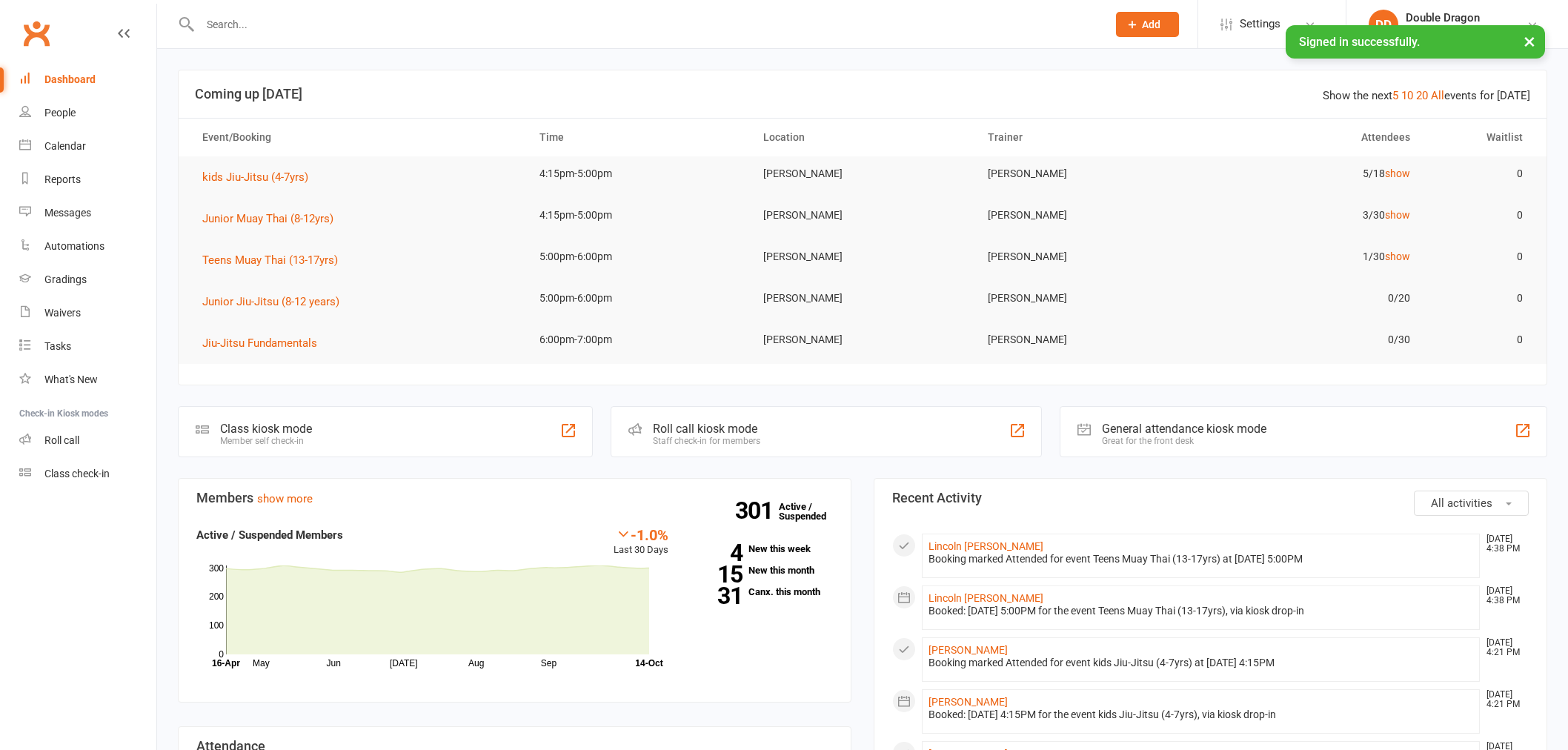
click at [283, 16] on input "text" at bounding box center [646, 25] width 901 height 21
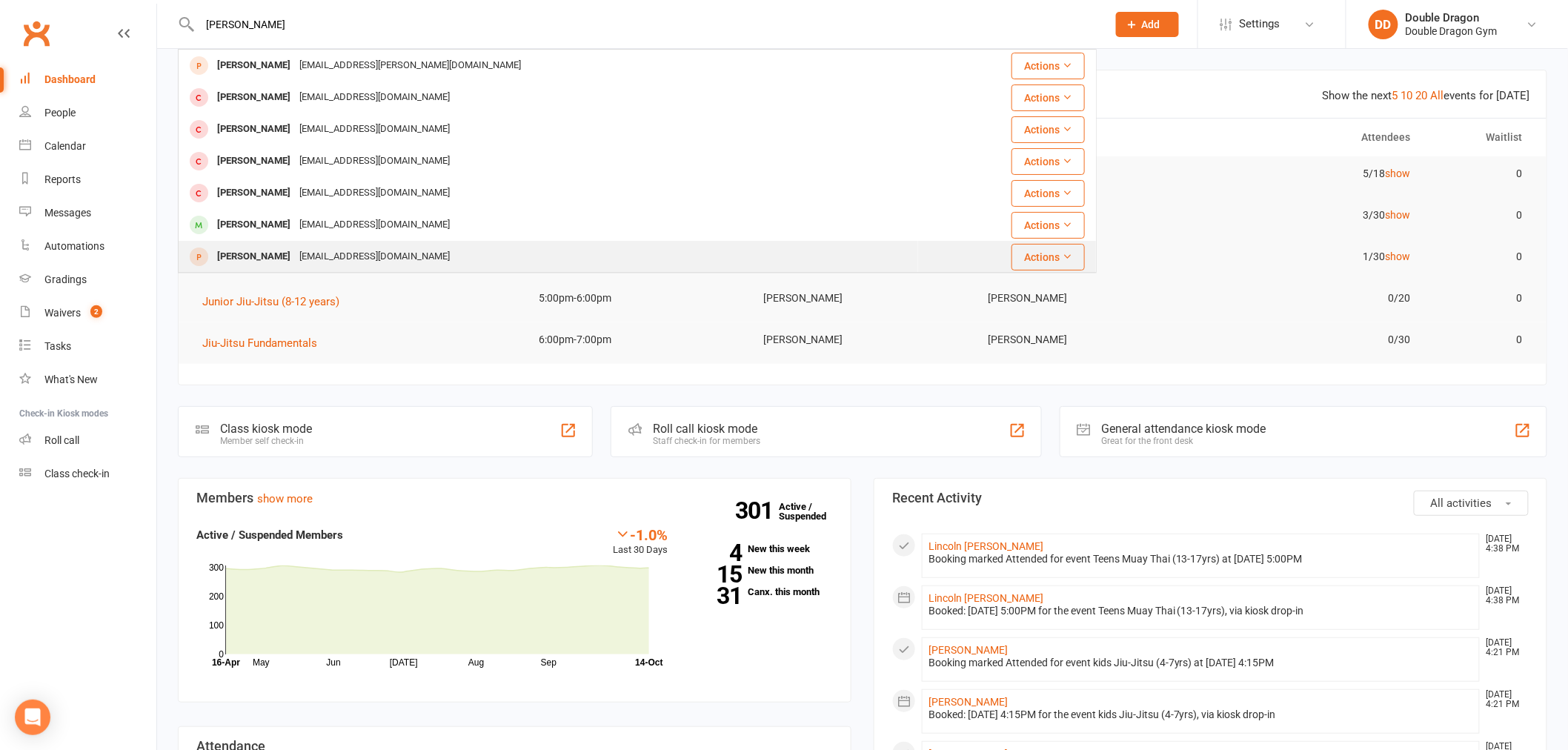
type input "cruz"
click at [356, 253] on div "[EMAIL_ADDRESS][DOMAIN_NAME]" at bounding box center [374, 257] width 159 height 22
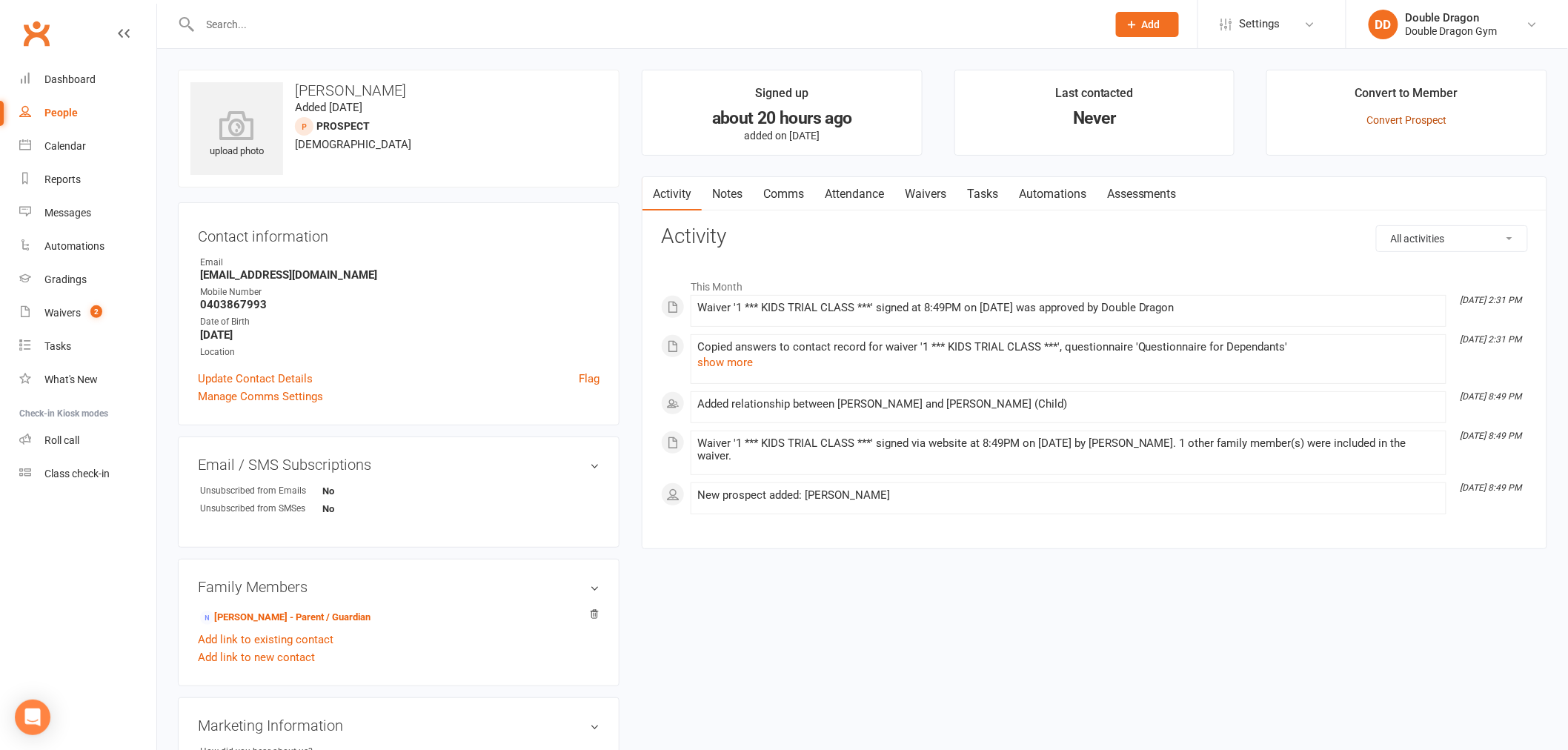
click at [1432, 115] on link "Convert Prospect" at bounding box center [1407, 120] width 80 height 12
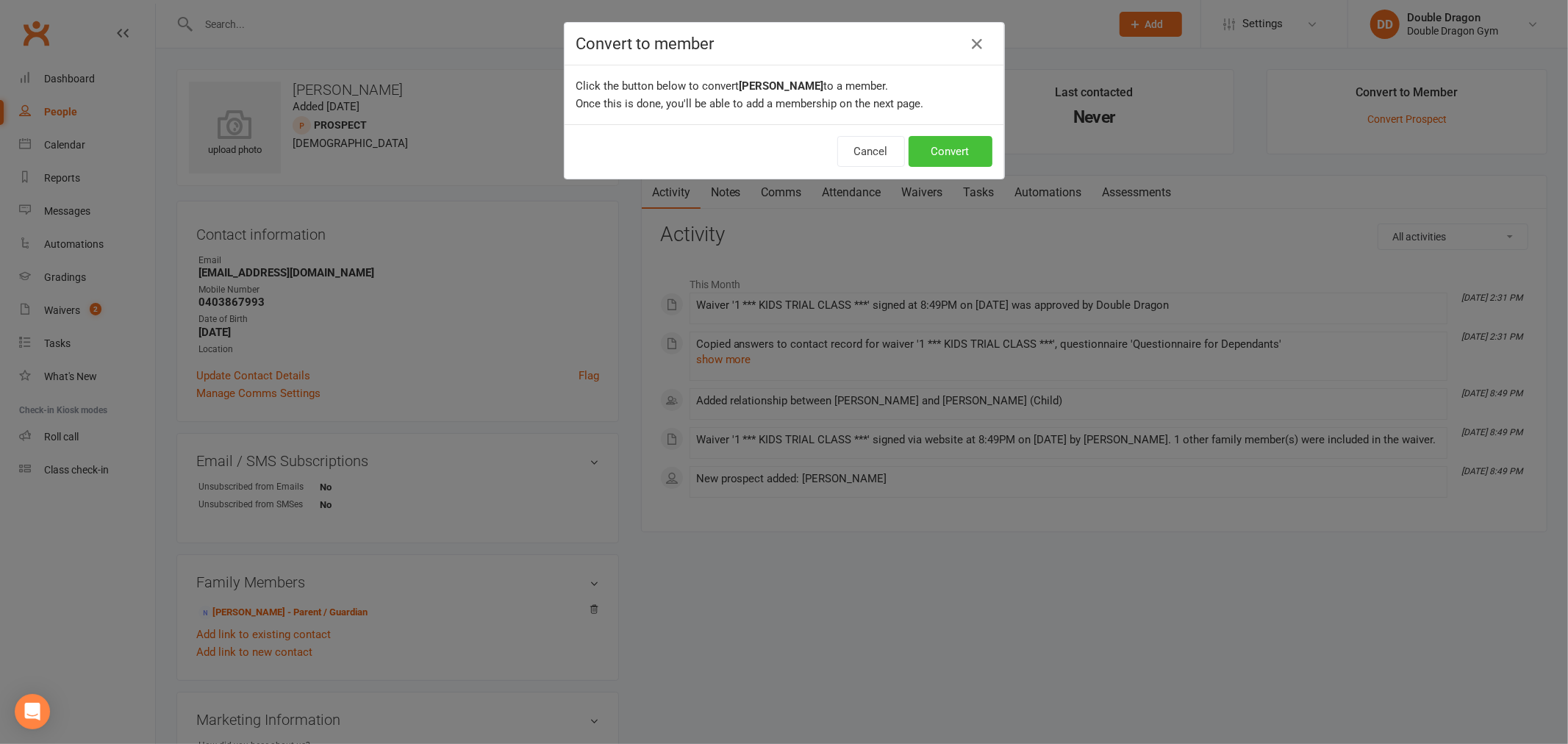
click at [950, 164] on button "Convert" at bounding box center [950, 151] width 84 height 31
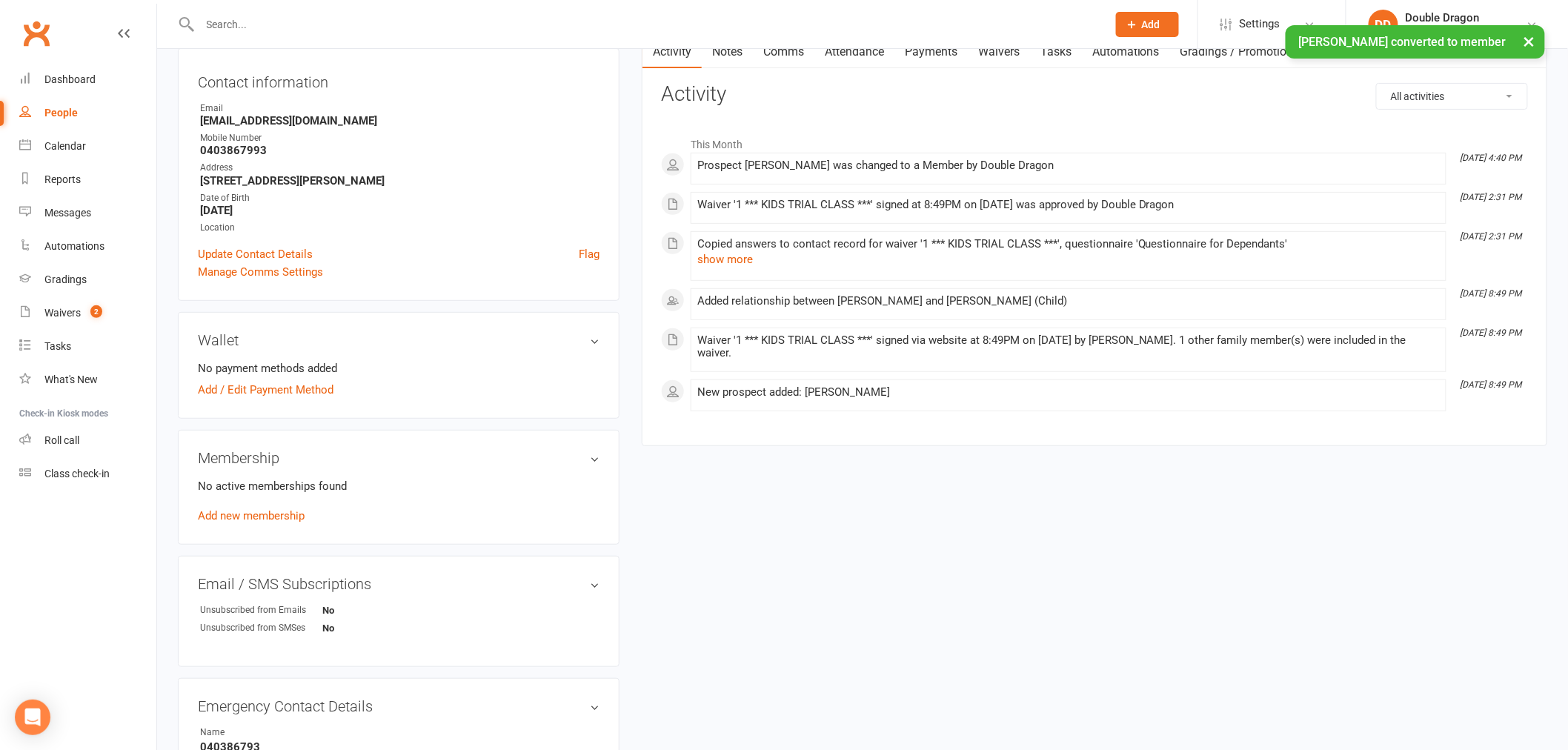
scroll to position [164, 0]
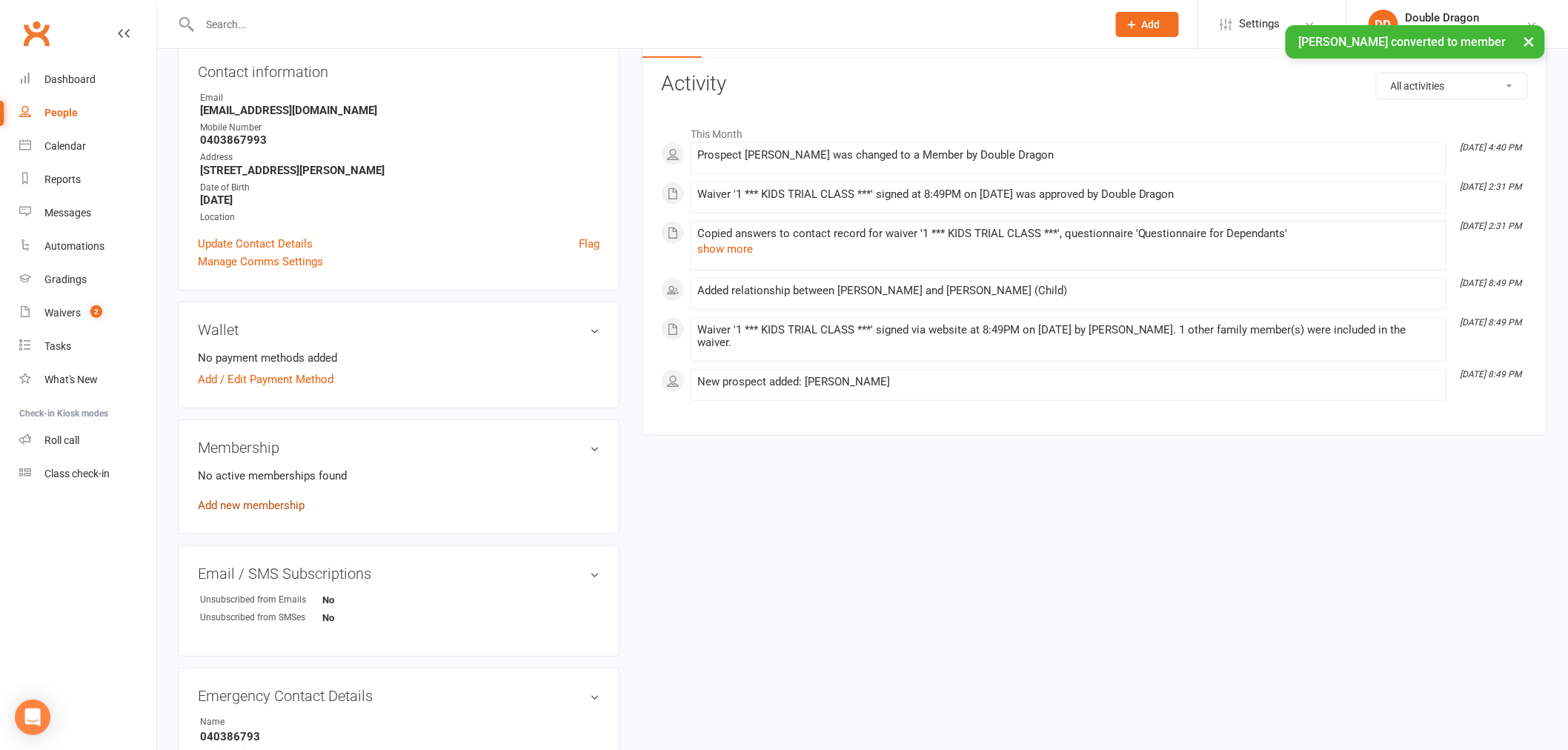
click at [276, 506] on link "Add new membership" at bounding box center [251, 505] width 106 height 13
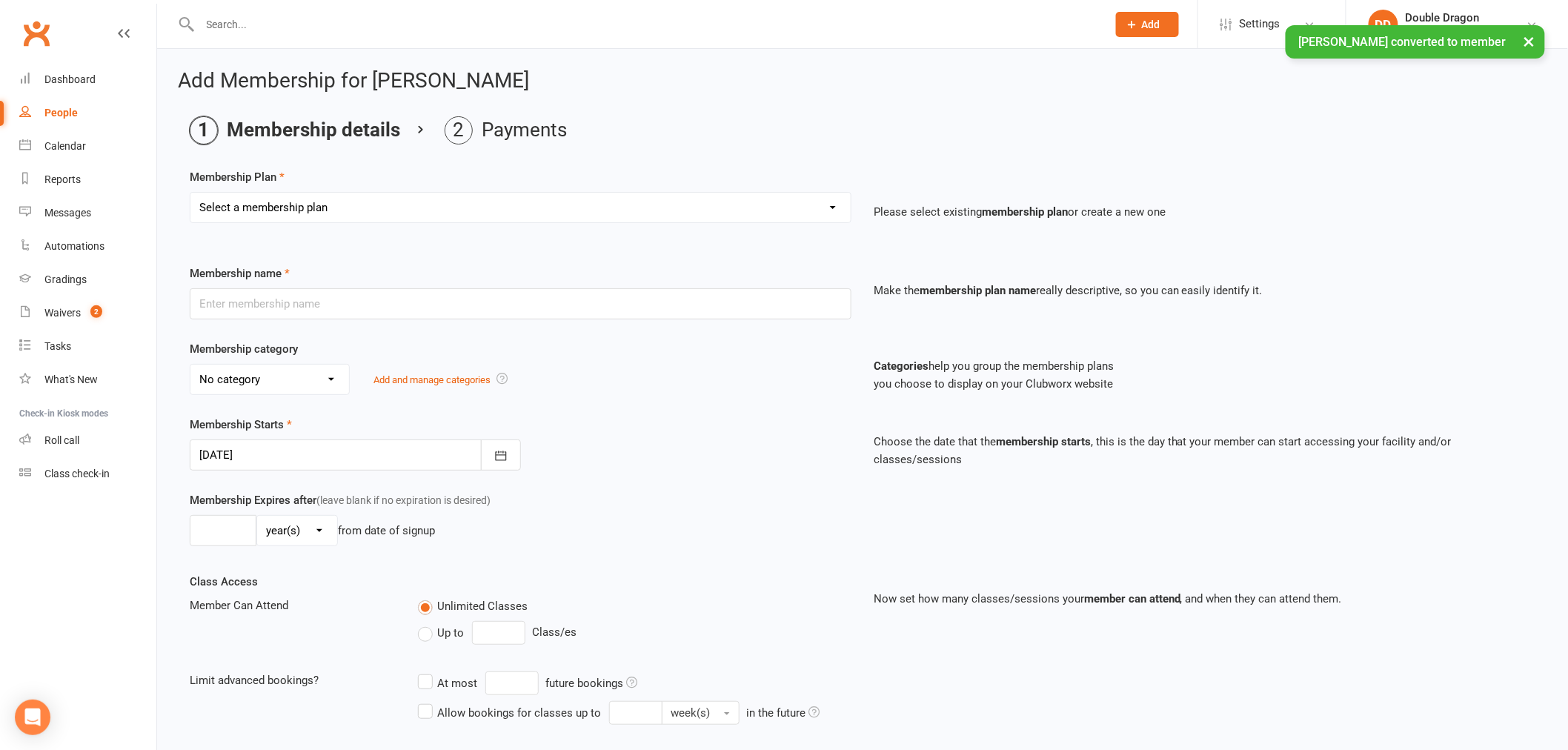
click at [376, 209] on select "Select a membership plan Create new Membership Plan Platinum Membership - Unlim…" at bounding box center [521, 208] width 661 height 30
select select "9"
click at [190, 193] on select "Select a membership plan Create new Membership Plan Platinum Membership - Unlim…" at bounding box center [521, 208] width 661 height 30
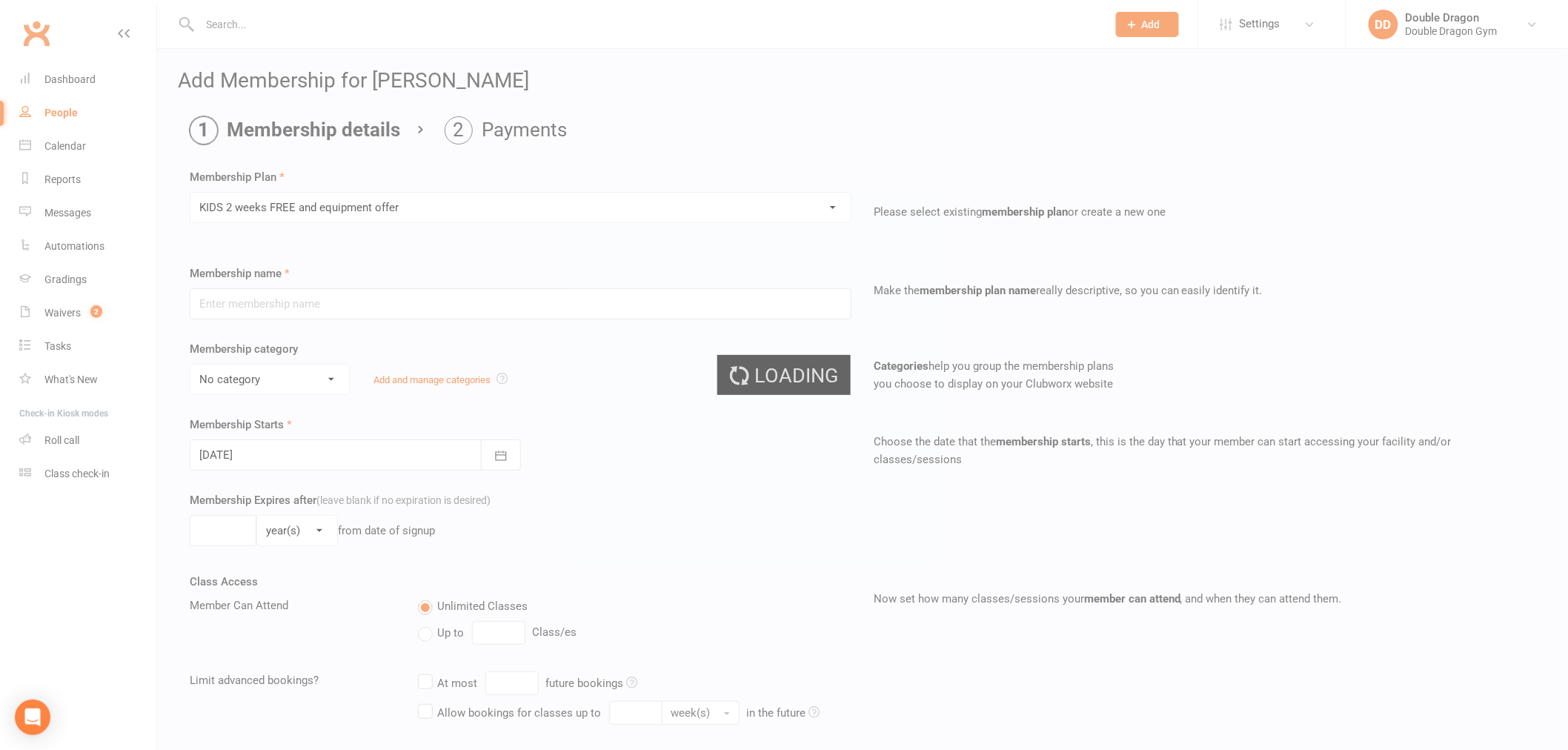
type input "KIDS 2 weeks FREE and equipment offer"
select select "5"
type input "2"
select select "1"
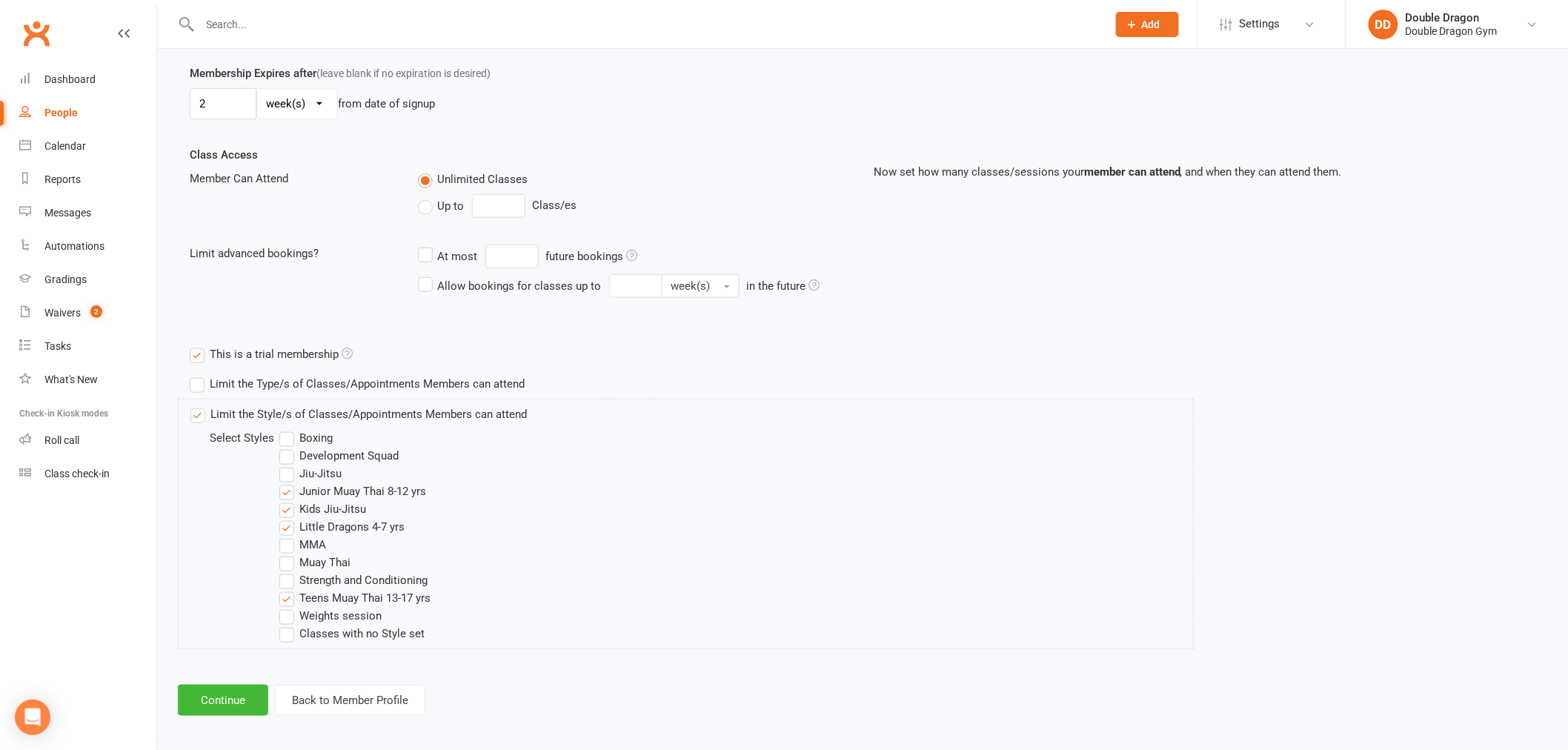
scroll to position [435, 0]
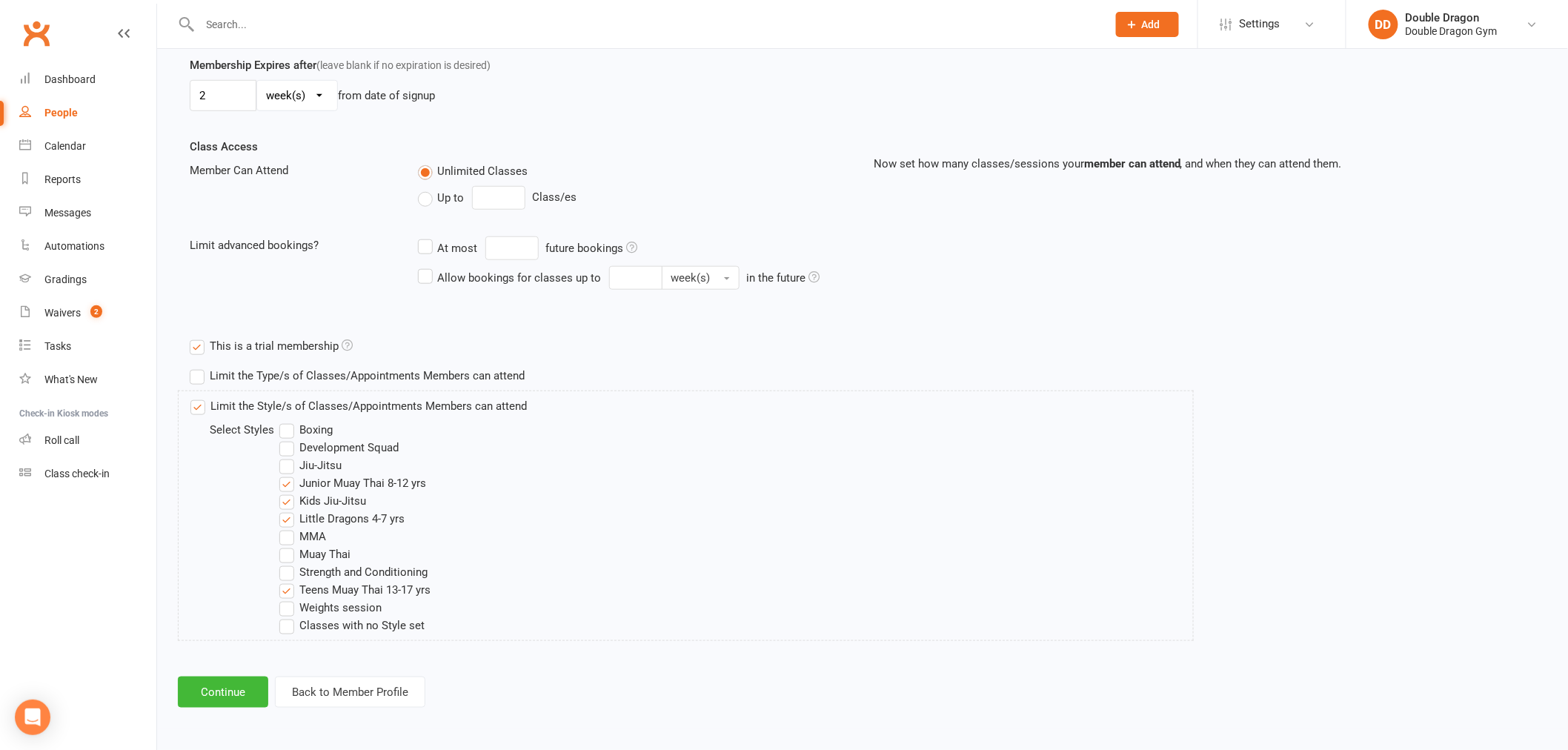
click at [288, 519] on label "Little Dragons 4-7 yrs" at bounding box center [342, 519] width 125 height 18
click at [288, 510] on input "Little Dragons 4-7 yrs" at bounding box center [284, 510] width 10 height 0
click at [288, 497] on label "Kids Jiu-Jitsu" at bounding box center [323, 501] width 87 height 18
click at [288, 492] on input "Kids Jiu-Jitsu" at bounding box center [284, 492] width 10 height 0
click at [288, 484] on label "Junior Muay Thai 8-12 yrs" at bounding box center [353, 484] width 147 height 18
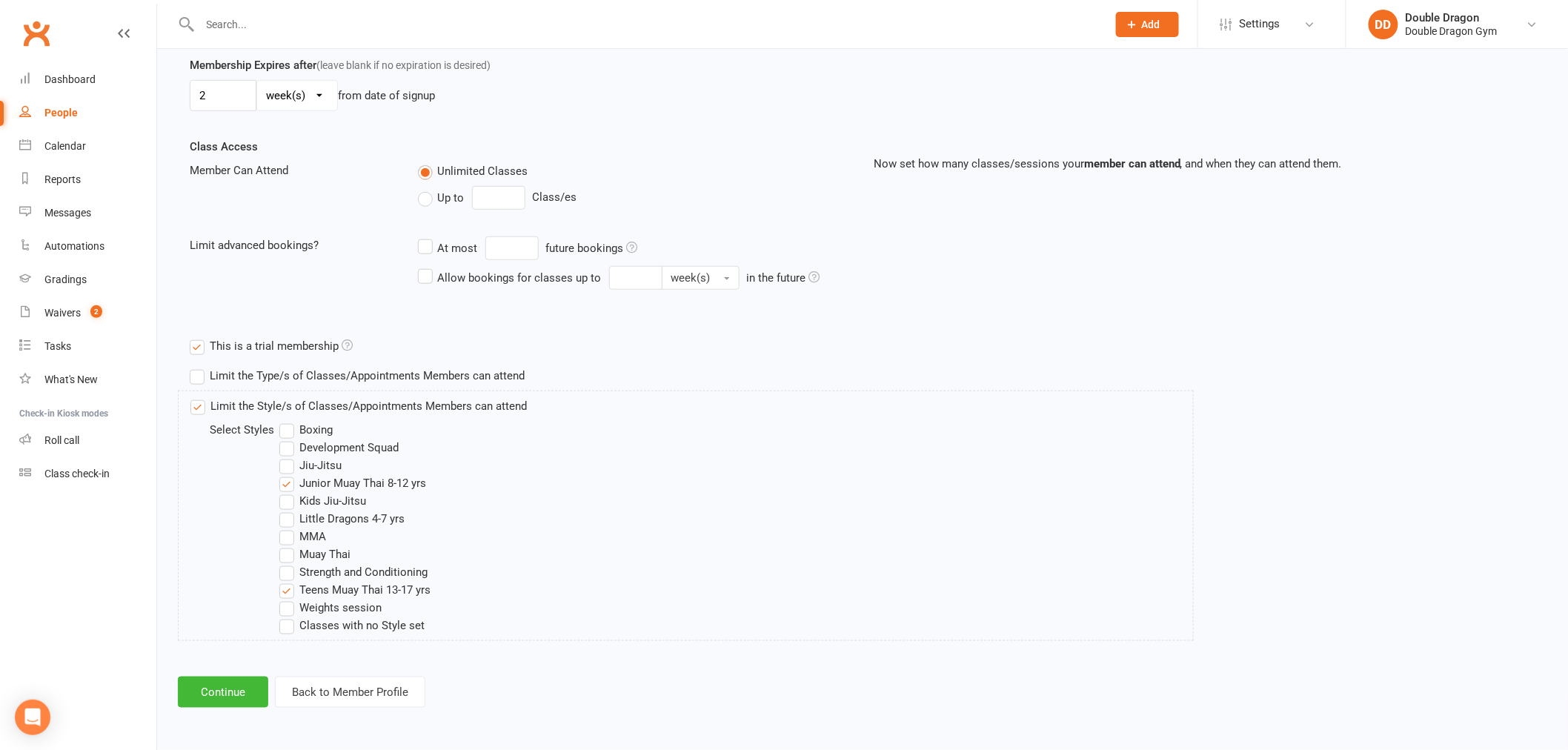
click at [288, 475] on input "Junior Muay Thai 8-12 yrs" at bounding box center [284, 475] width 10 height 0
click at [237, 678] on button "Continue" at bounding box center [223, 692] width 91 height 31
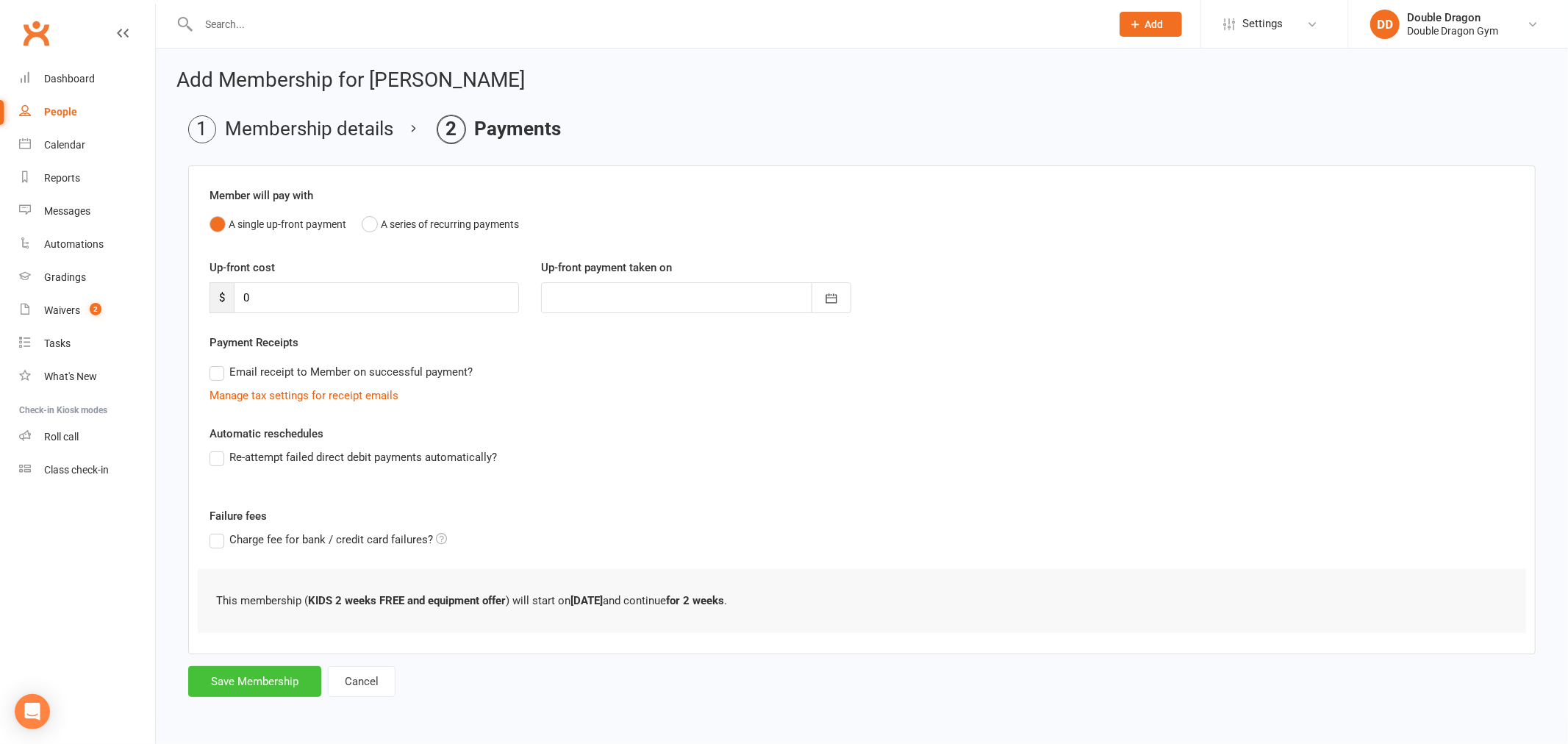
click at [282, 670] on button "Save Membership" at bounding box center [255, 682] width 133 height 31
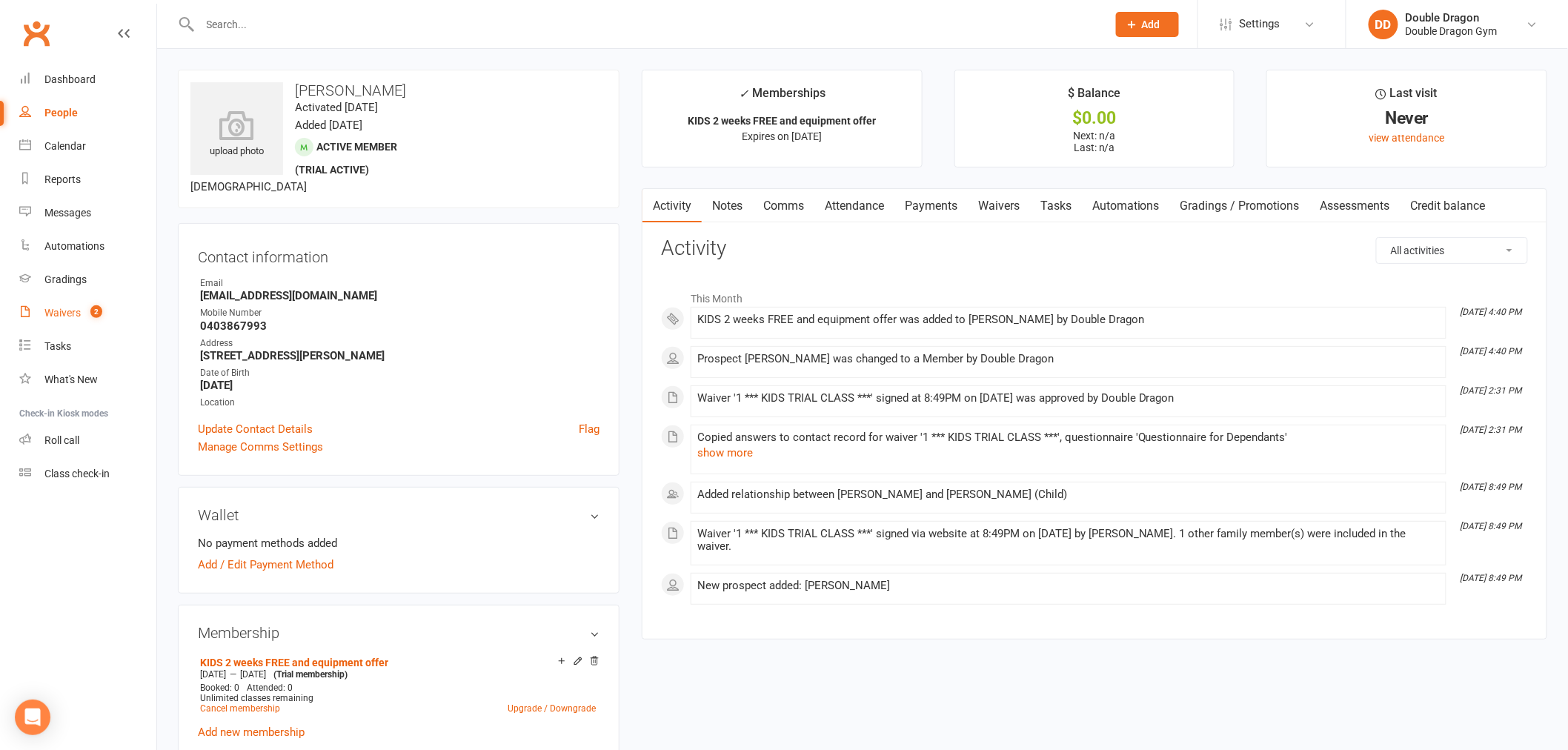
click at [89, 307] on count-badge "2" at bounding box center [93, 312] width 19 height 12
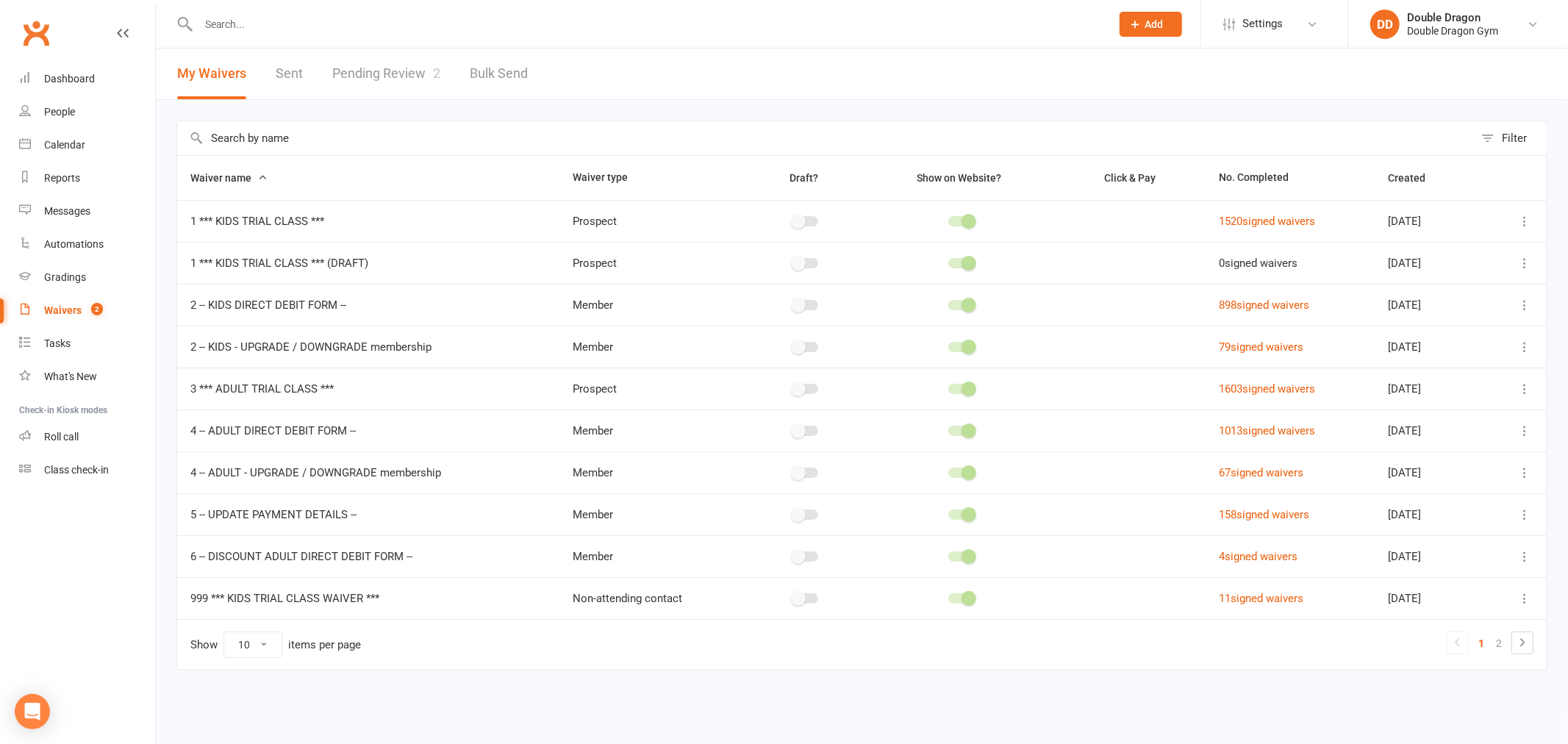
click at [392, 84] on link "Pending Review 2" at bounding box center [386, 74] width 108 height 51
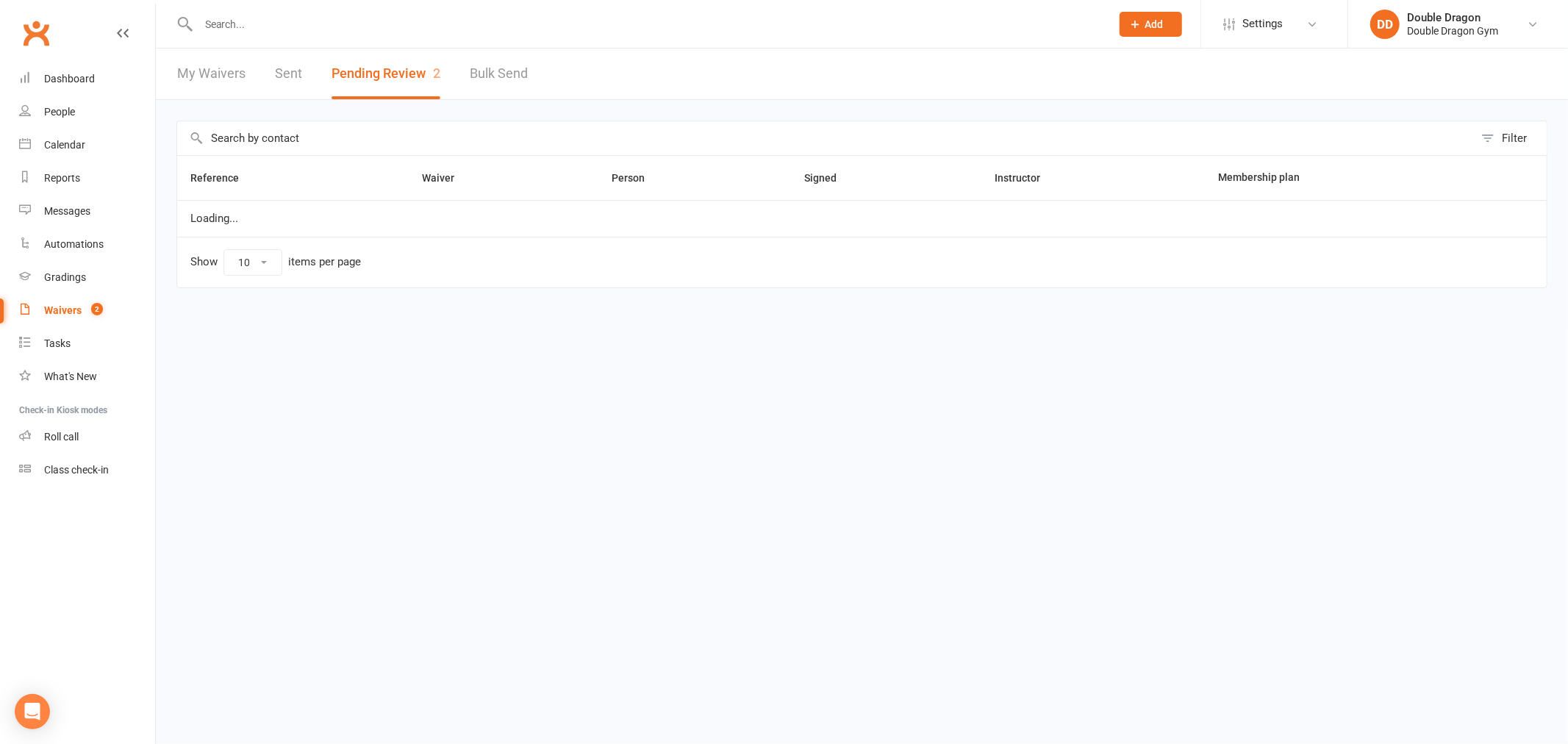
select select "100"
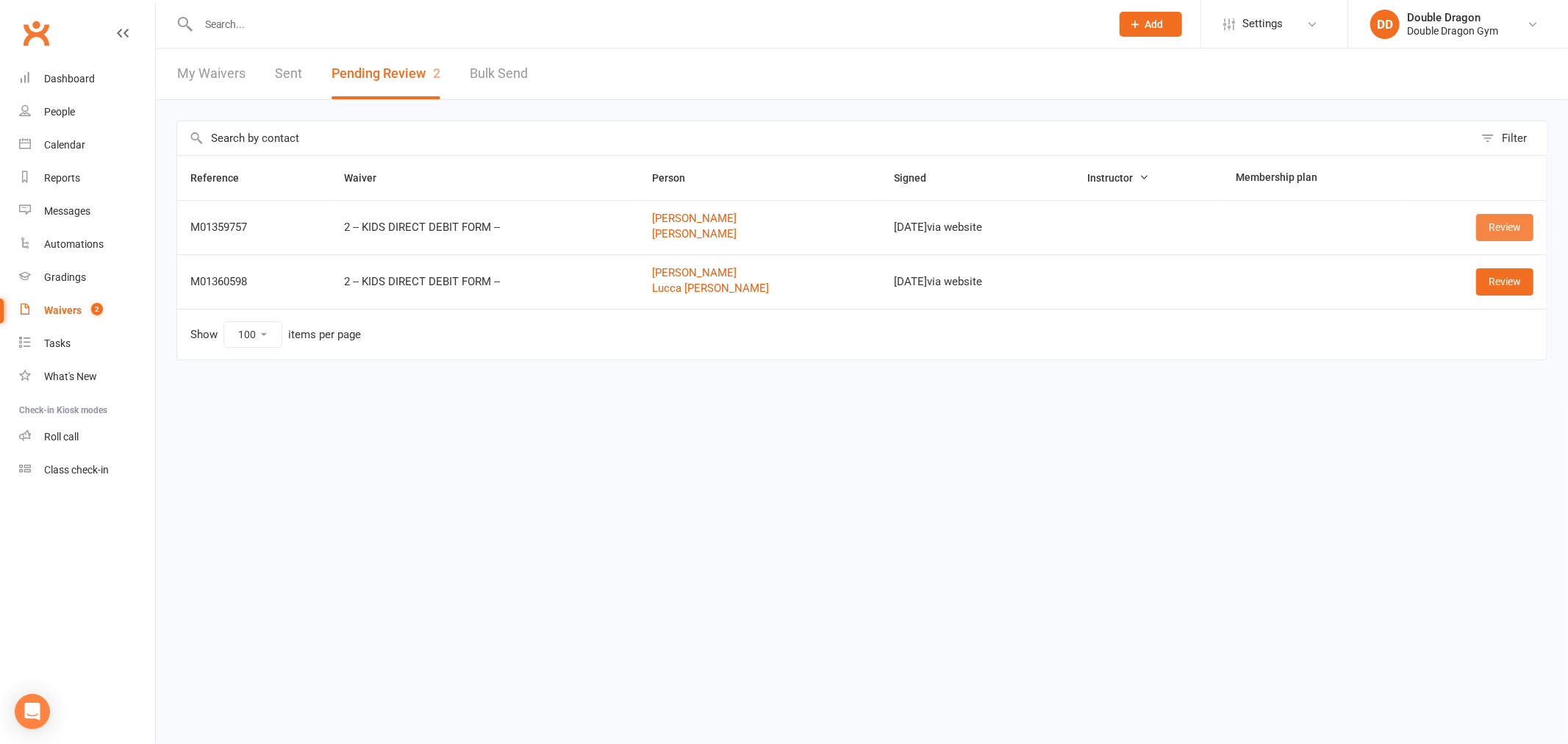
click at [1517, 230] on link "Review" at bounding box center [1505, 227] width 58 height 27
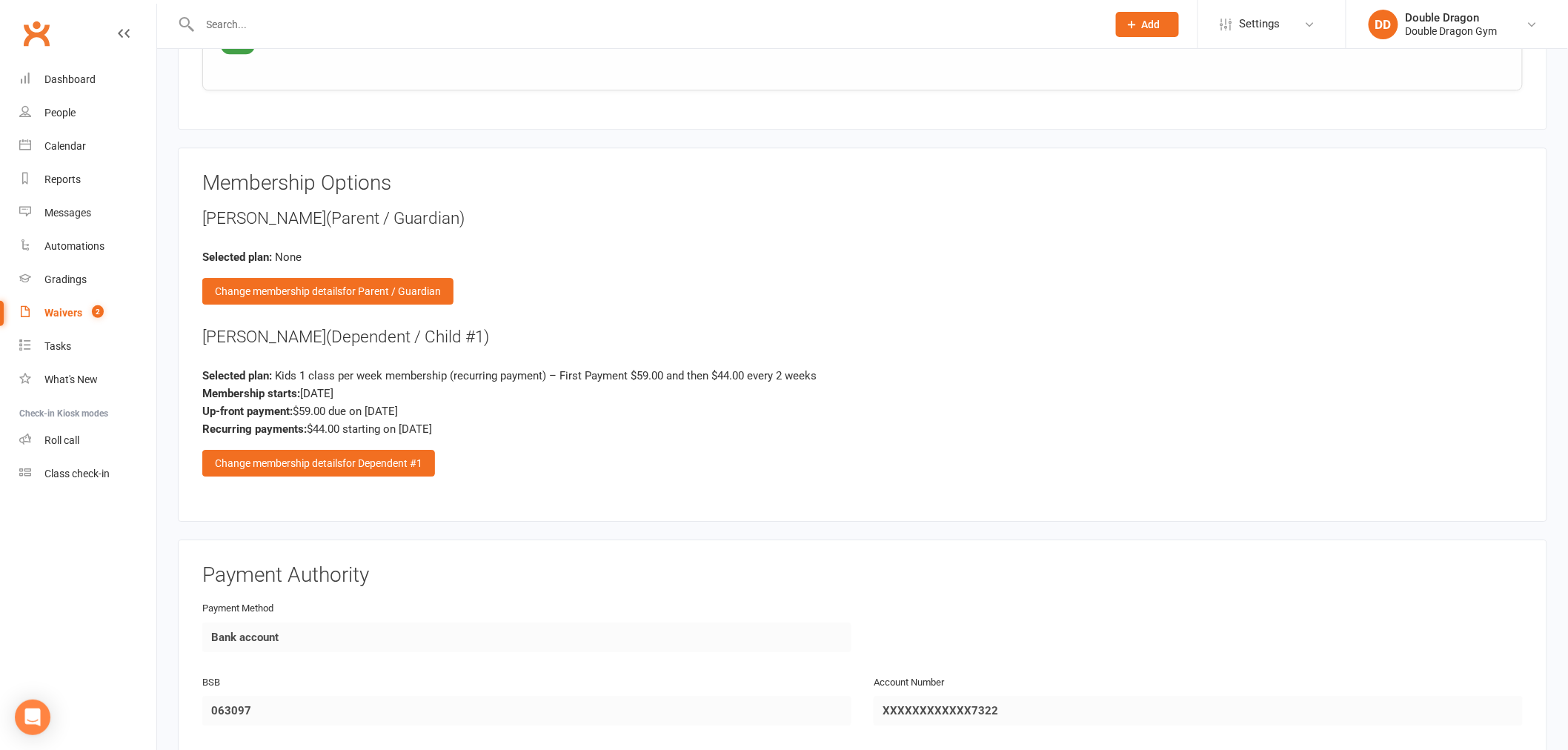
scroll to position [1770, 0]
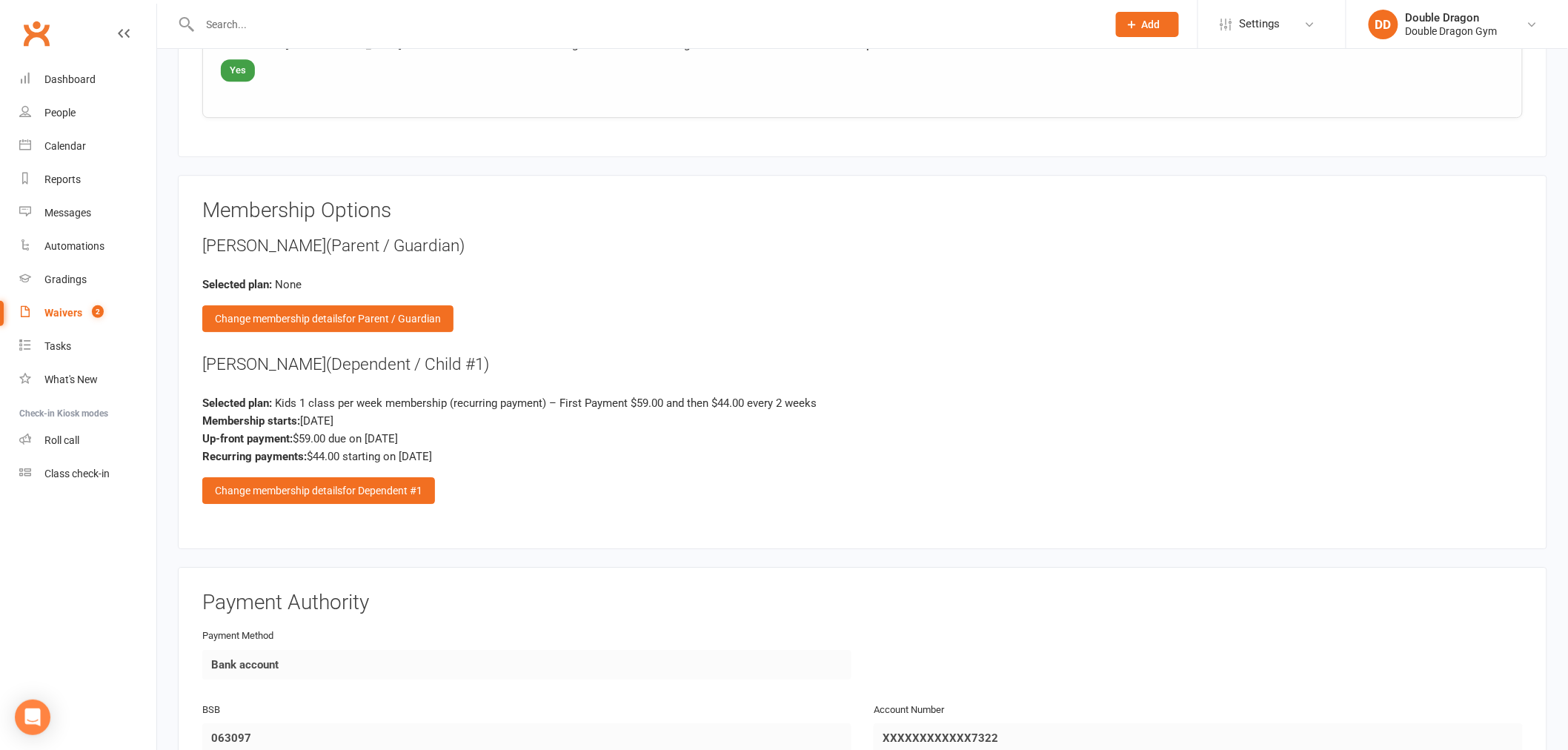
click at [315, 496] on div "Membership Options Pedro Butler (Parent / Guardian) Selected plan: None Change …" at bounding box center [862, 362] width 1320 height 325
click at [312, 481] on div "Change membership details for Dependent #1" at bounding box center [318, 491] width 233 height 27
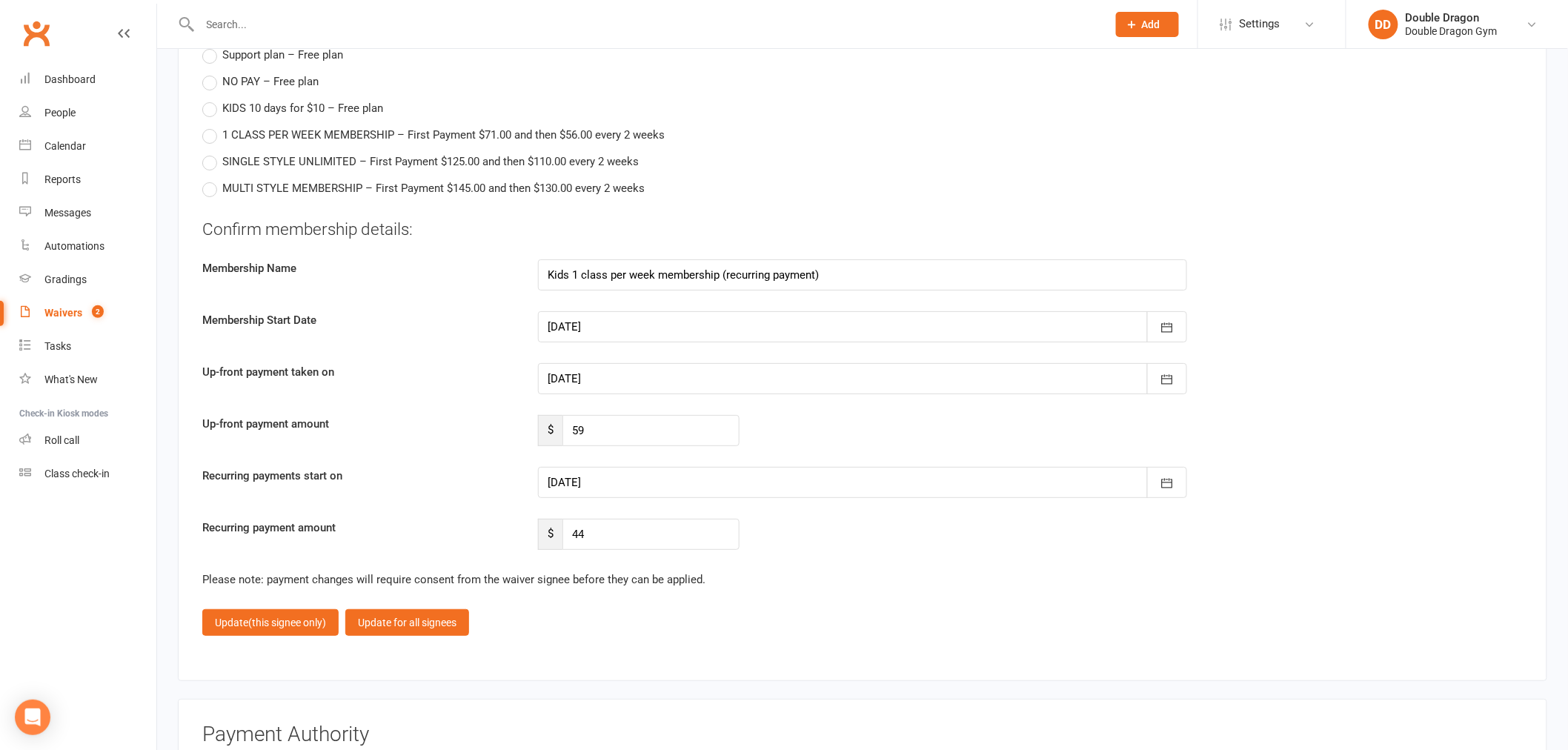
scroll to position [2429, 0]
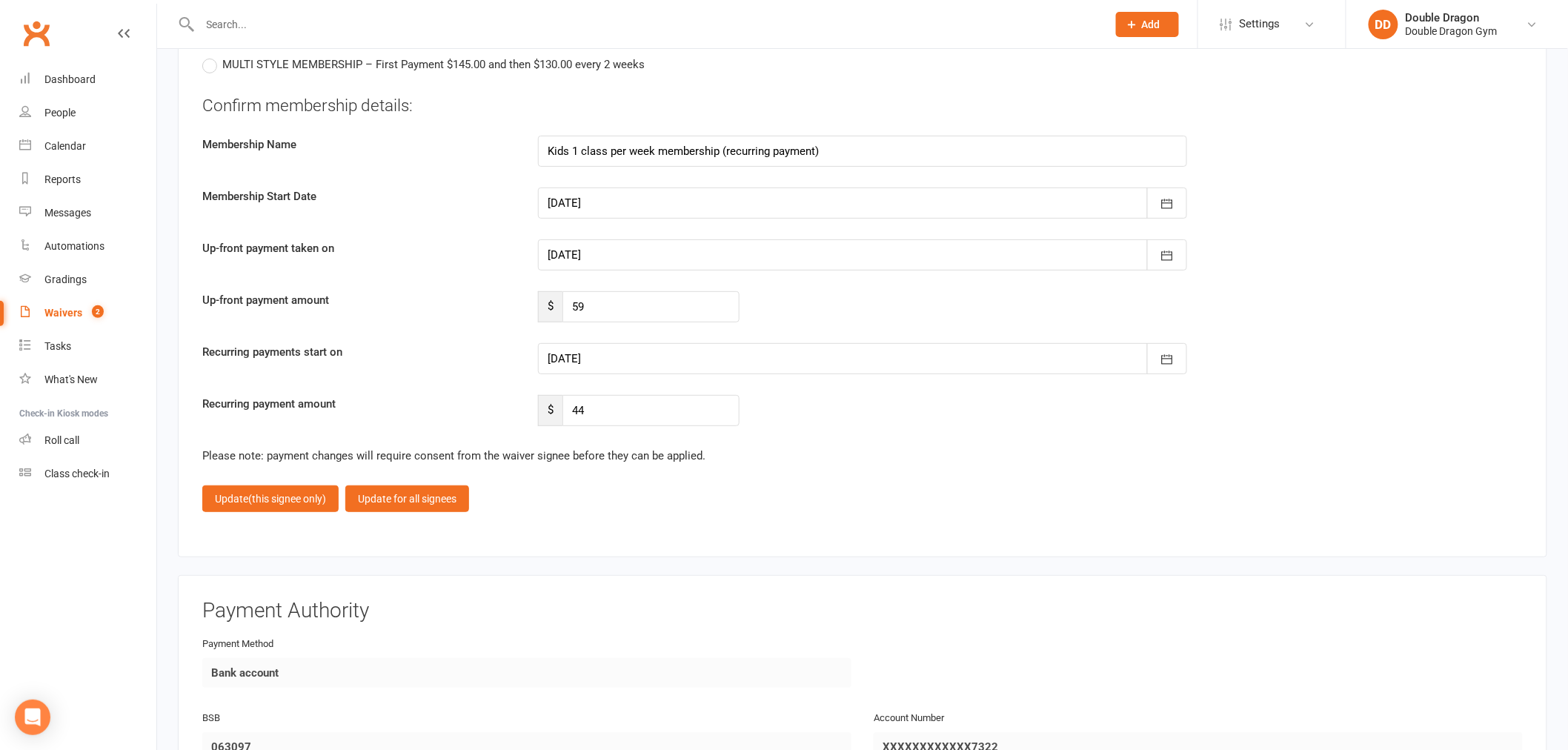
click at [675, 243] on div at bounding box center [862, 255] width 649 height 31
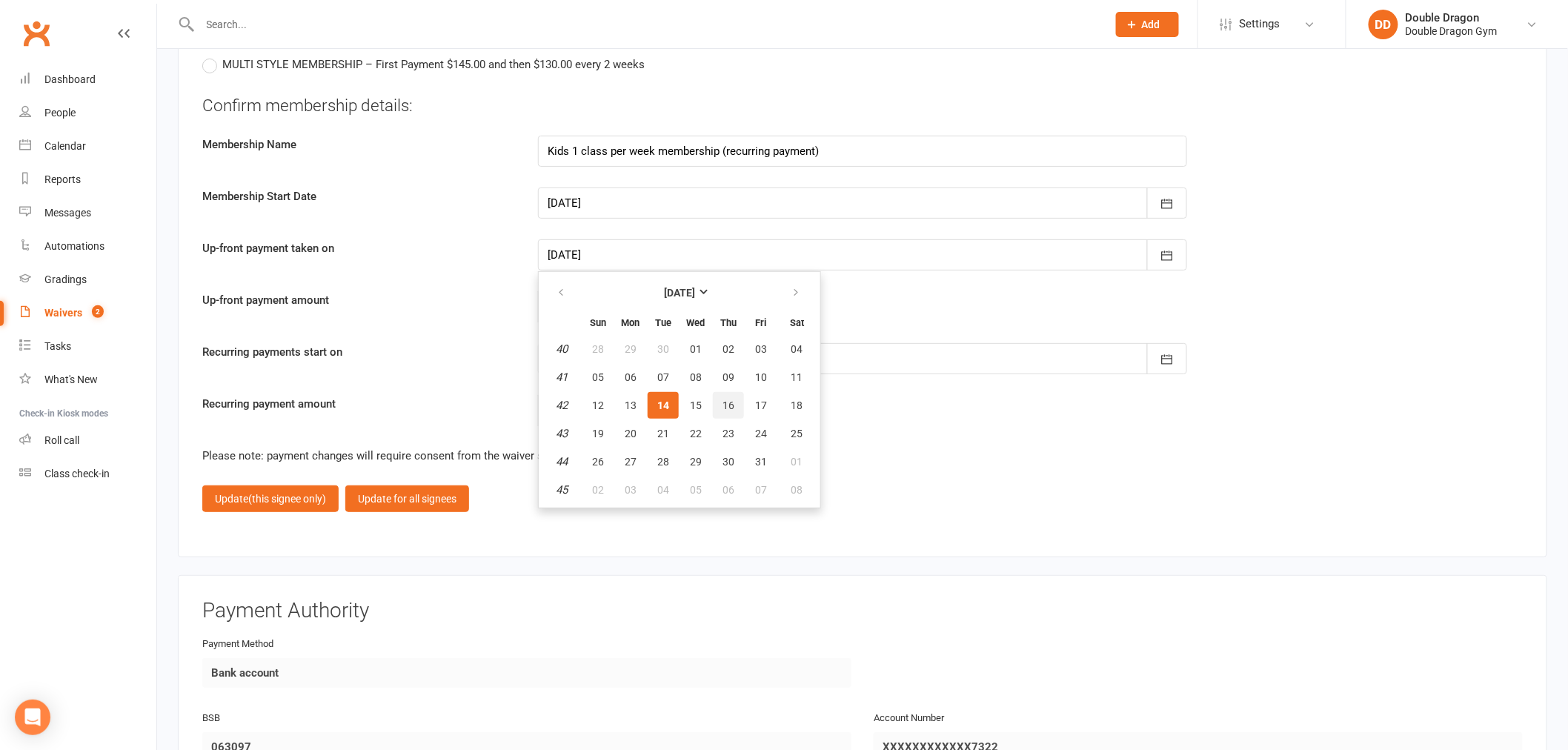
click at [715, 392] on button "16" at bounding box center [728, 406] width 31 height 27
type input "16 Oct 2025"
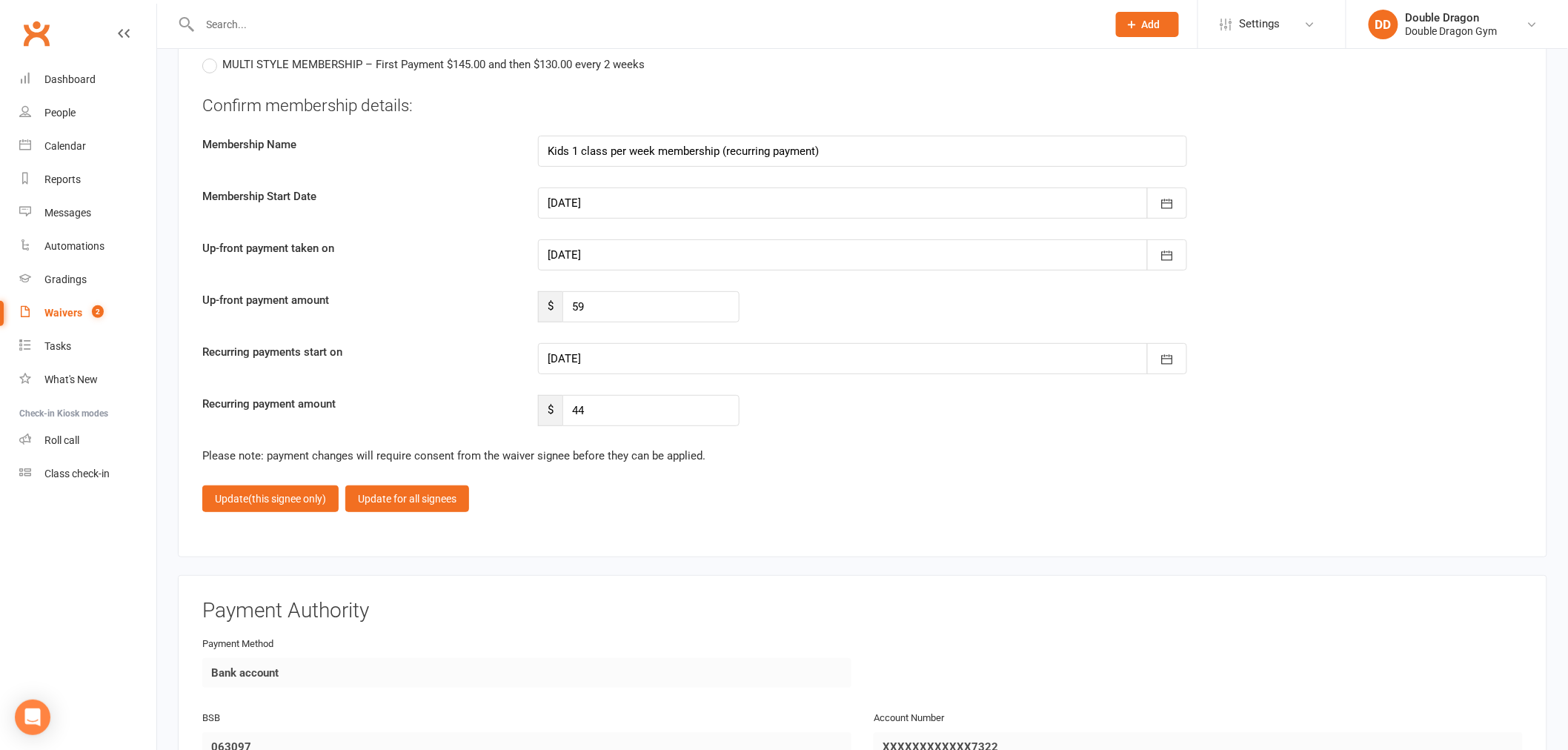
click at [723, 344] on div at bounding box center [862, 359] width 649 height 31
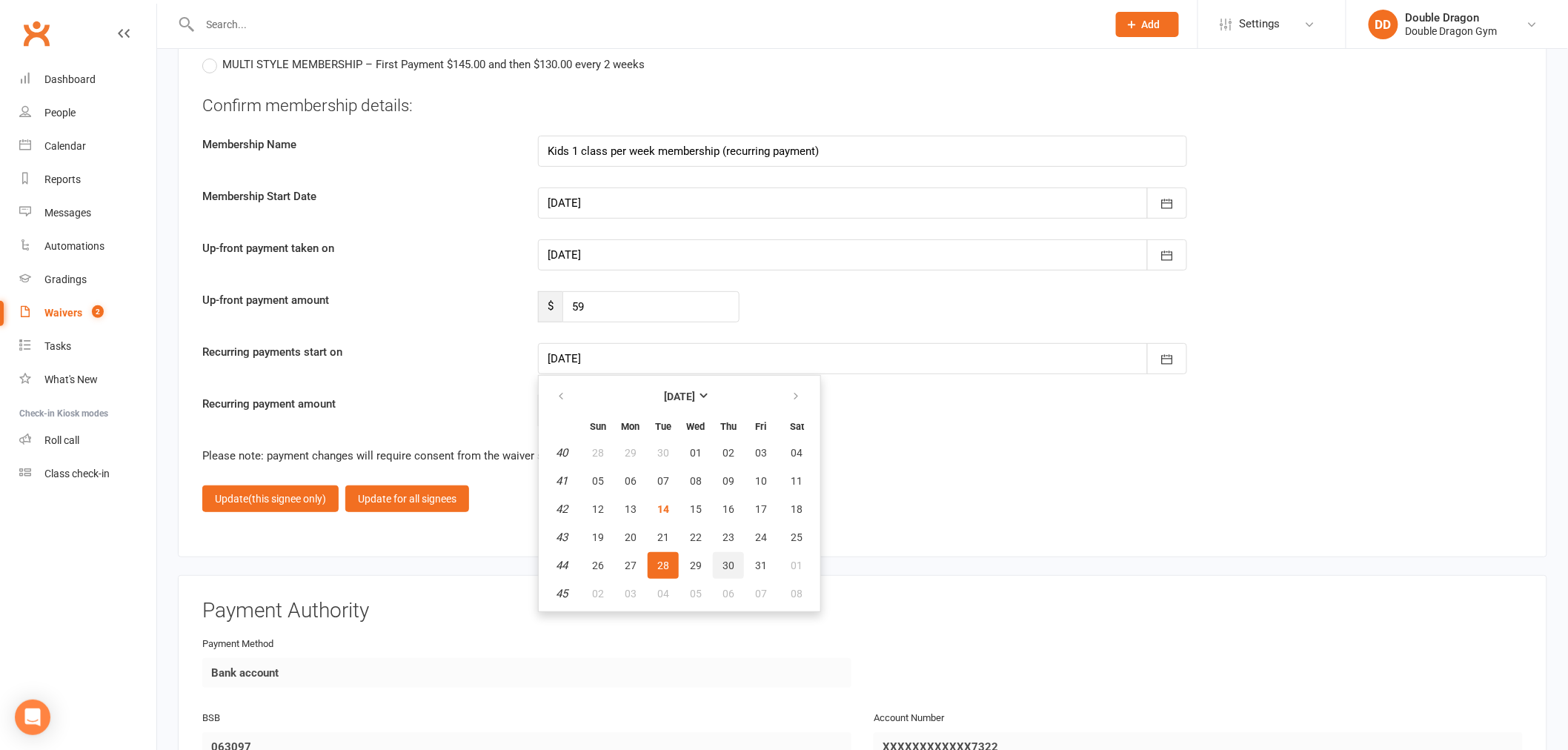
click at [724, 560] on span "30" at bounding box center [728, 565] width 12 height 12
type input "30 Oct 2025"
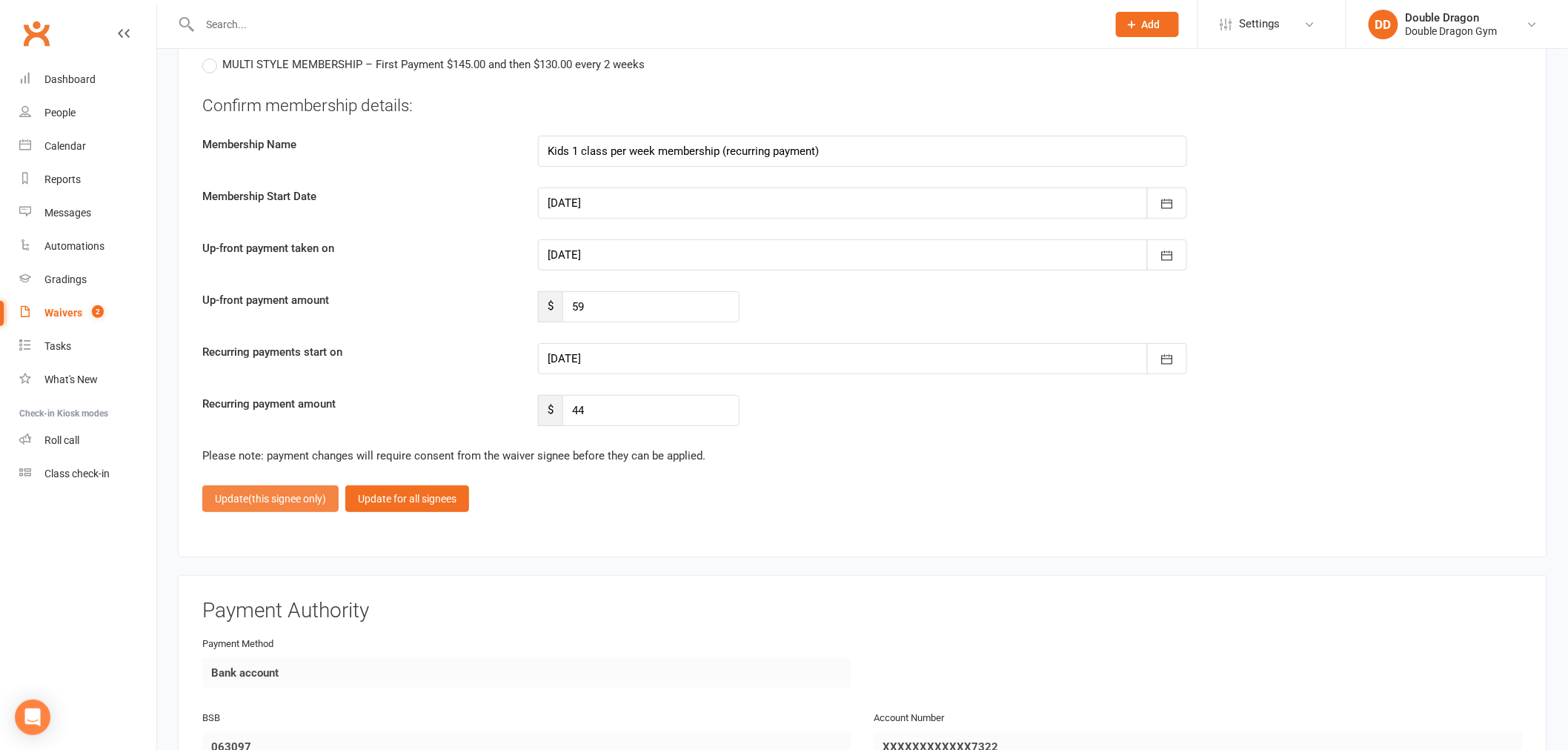
click at [272, 493] on span "(this signee only)" at bounding box center [287, 499] width 78 height 12
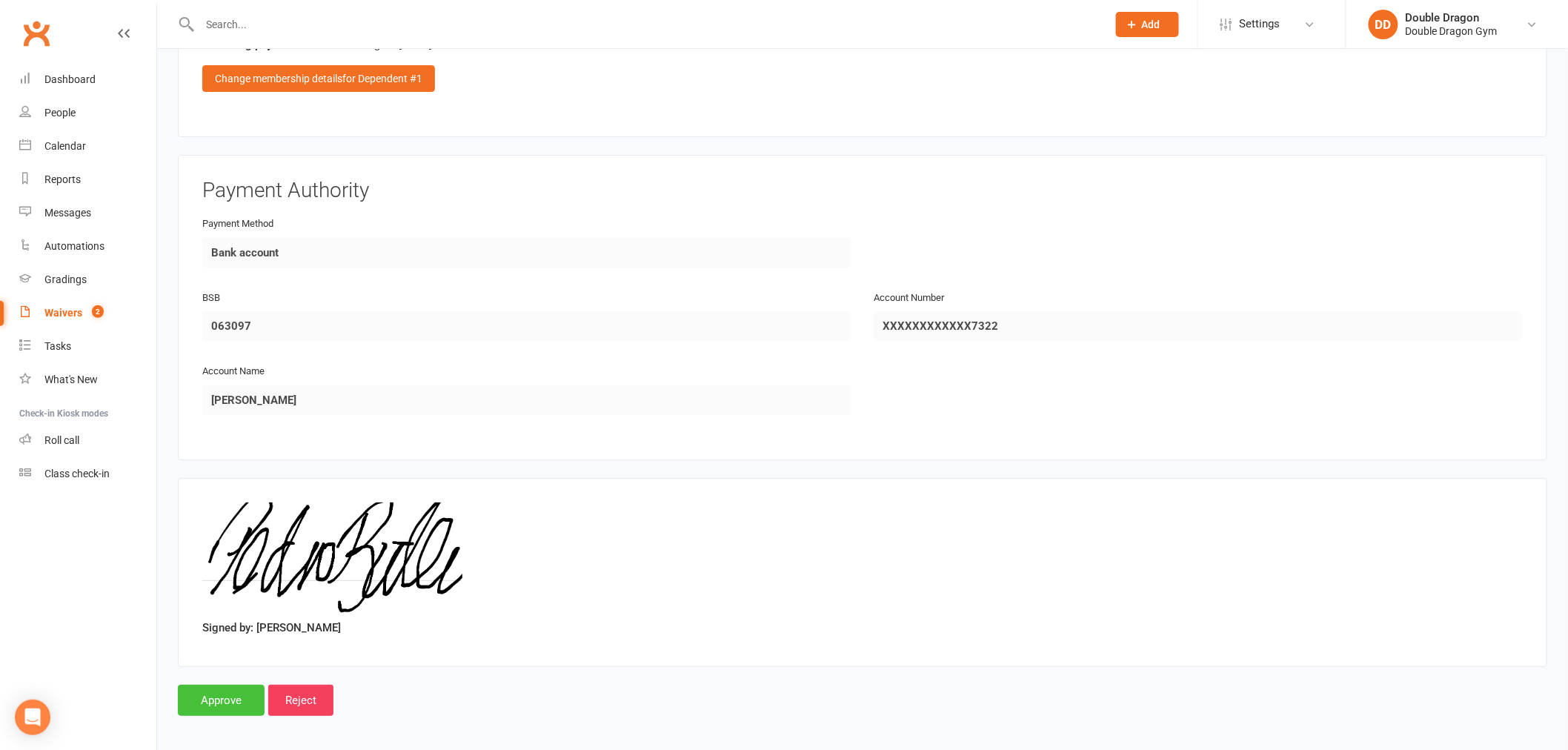
click at [225, 690] on input "Approve" at bounding box center [221, 700] width 87 height 31
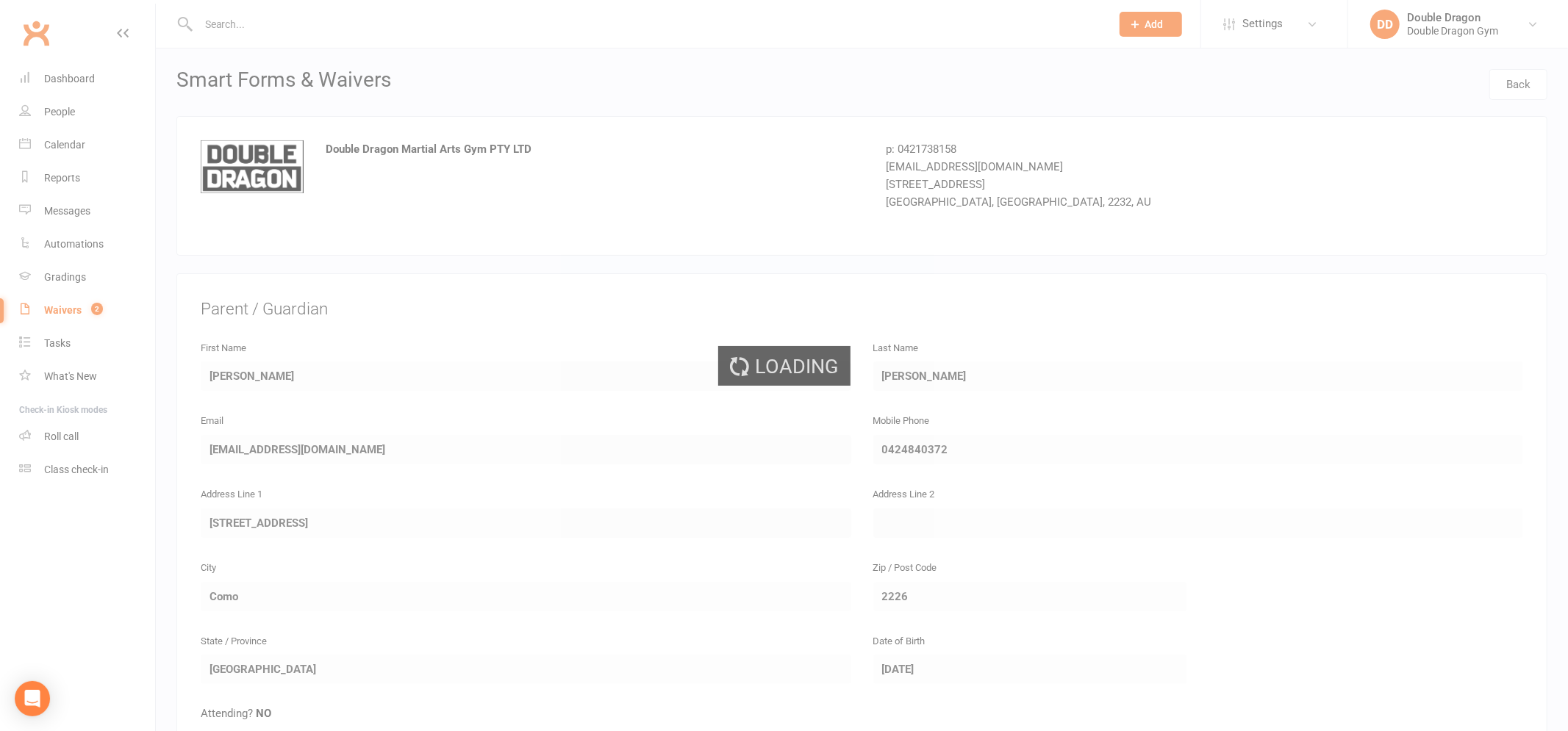
select select "100"
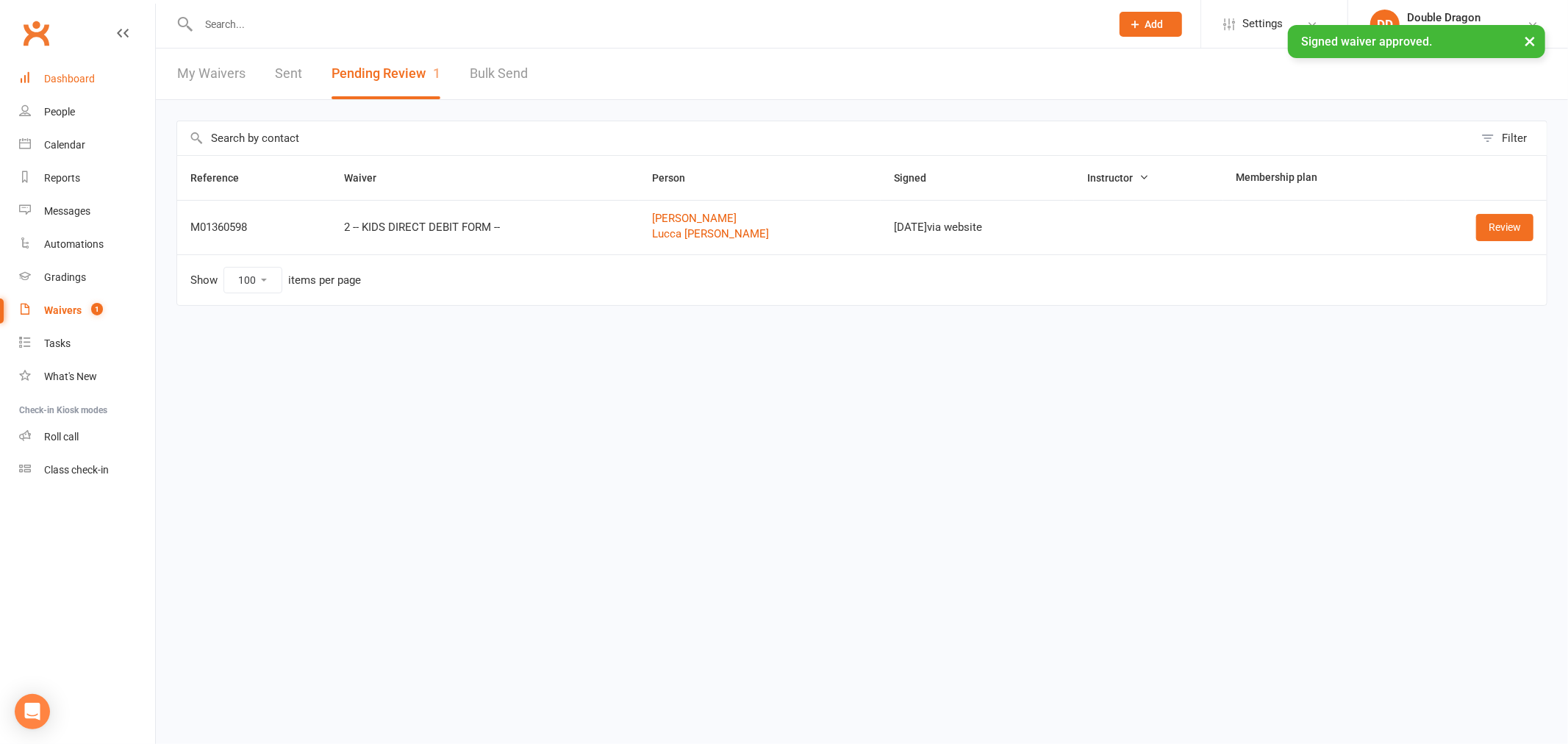
click at [75, 77] on div "Dashboard" at bounding box center [69, 79] width 51 height 12
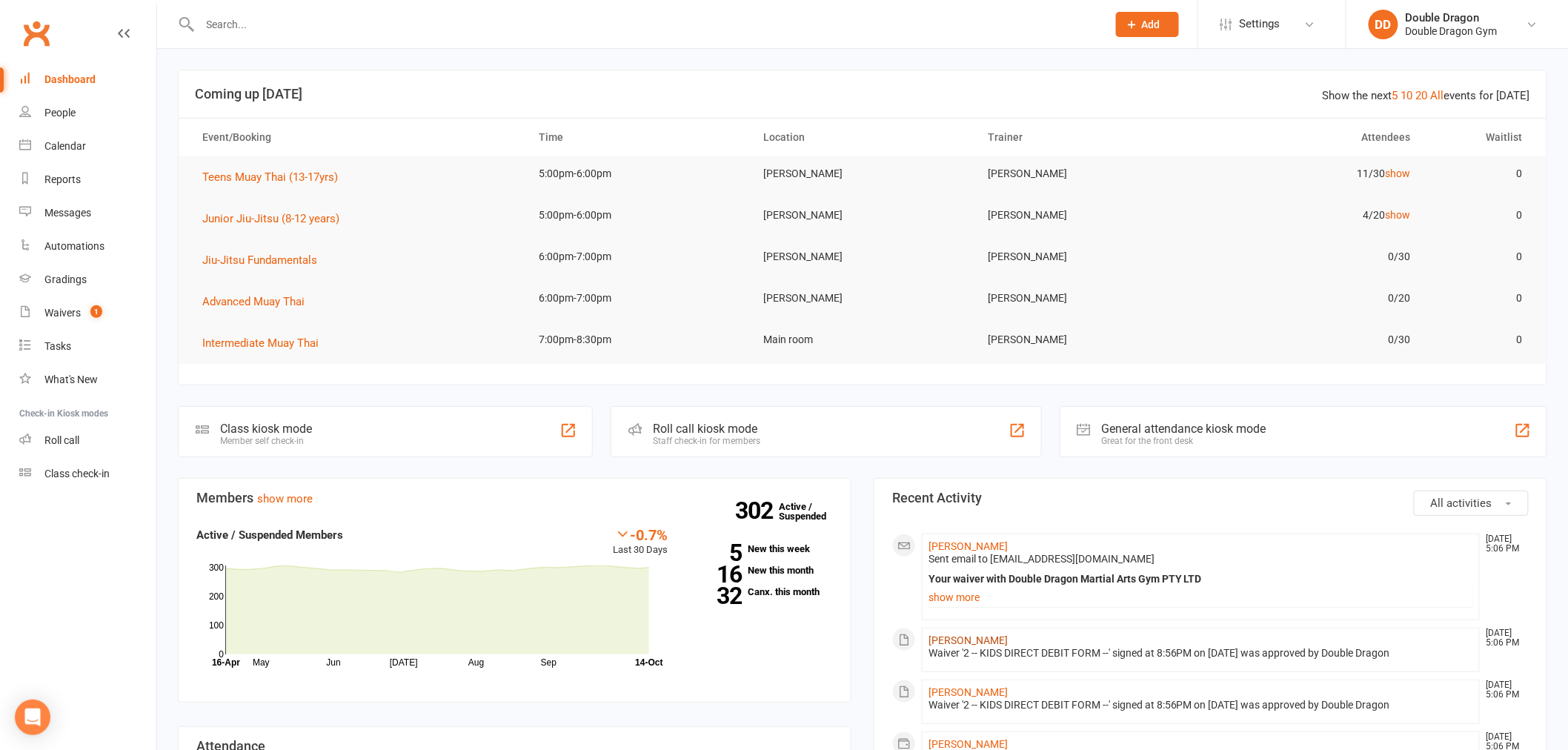
click at [958, 642] on link "Henry Butler" at bounding box center [968, 641] width 80 height 12
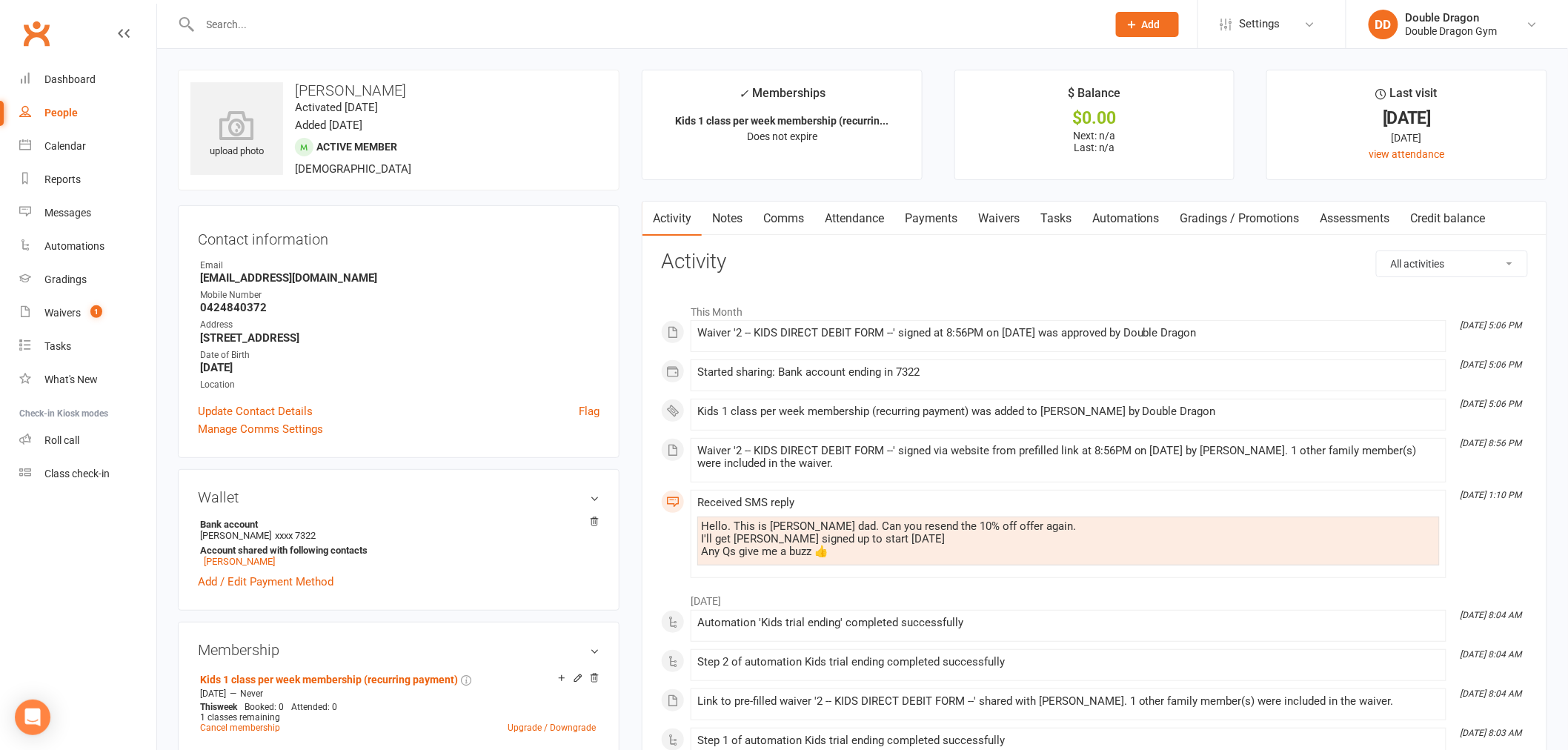
click at [942, 218] on link "Payments" at bounding box center [931, 219] width 74 height 34
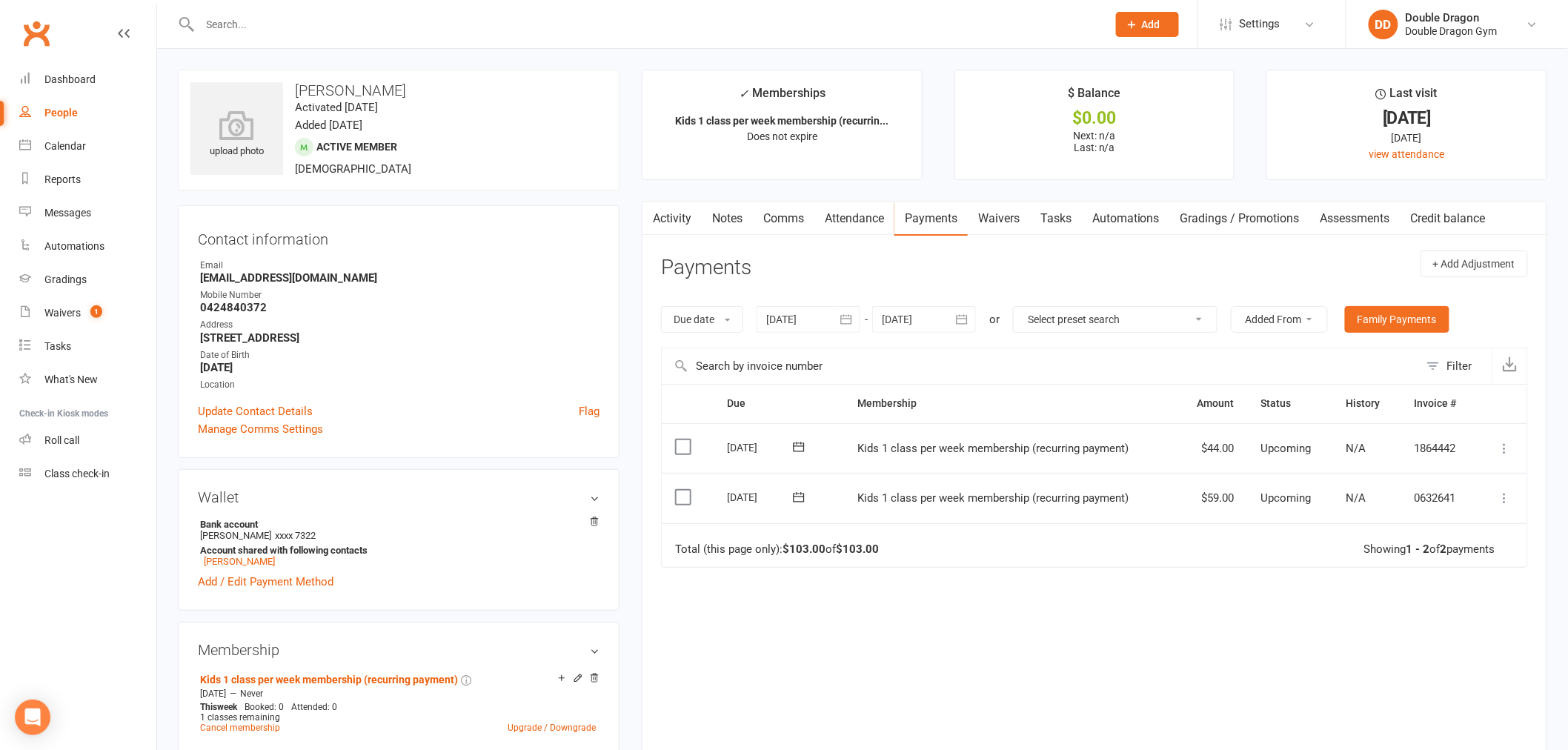
click at [1504, 446] on icon at bounding box center [1505, 449] width 15 height 15
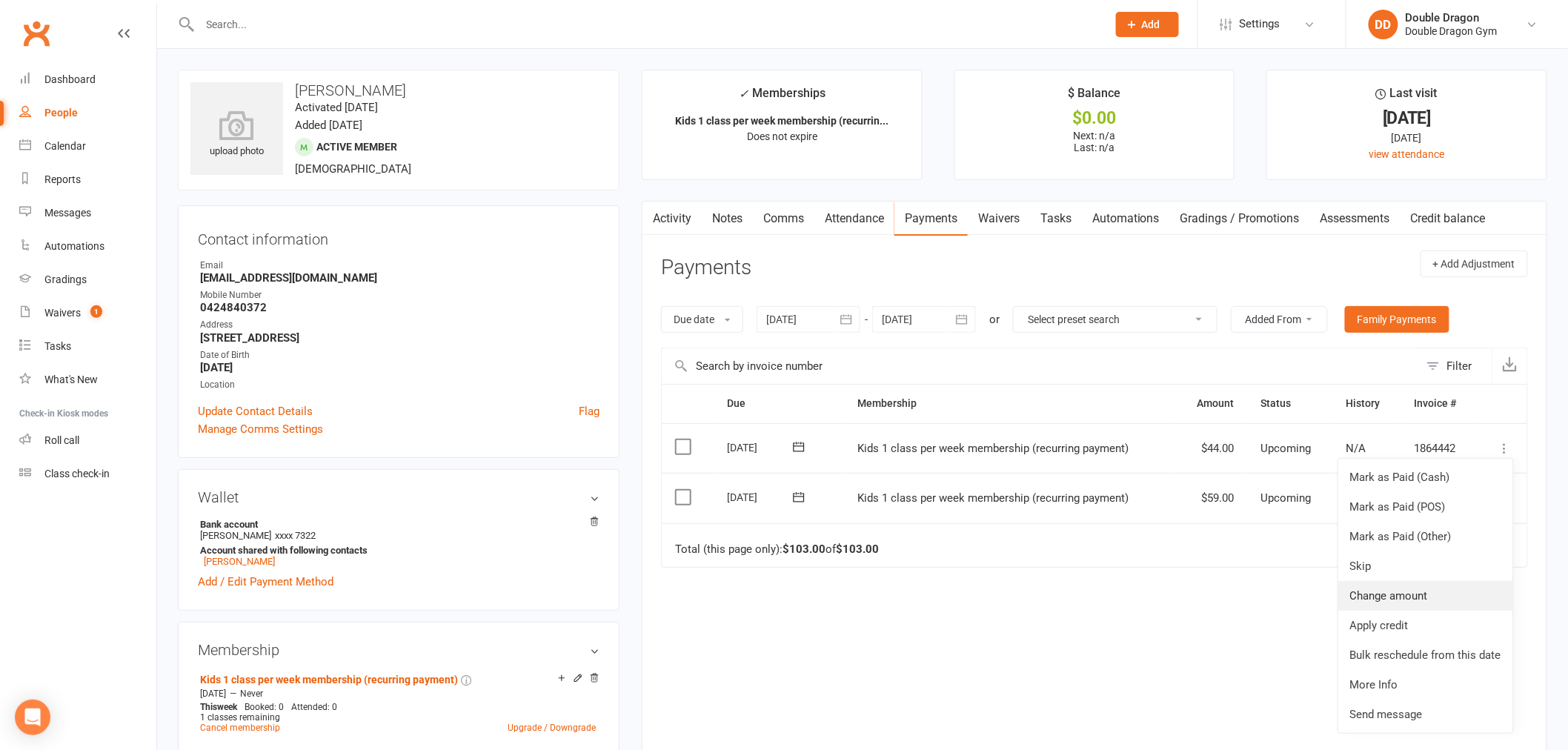
click at [1425, 589] on link "Change amount" at bounding box center [1425, 596] width 175 height 30
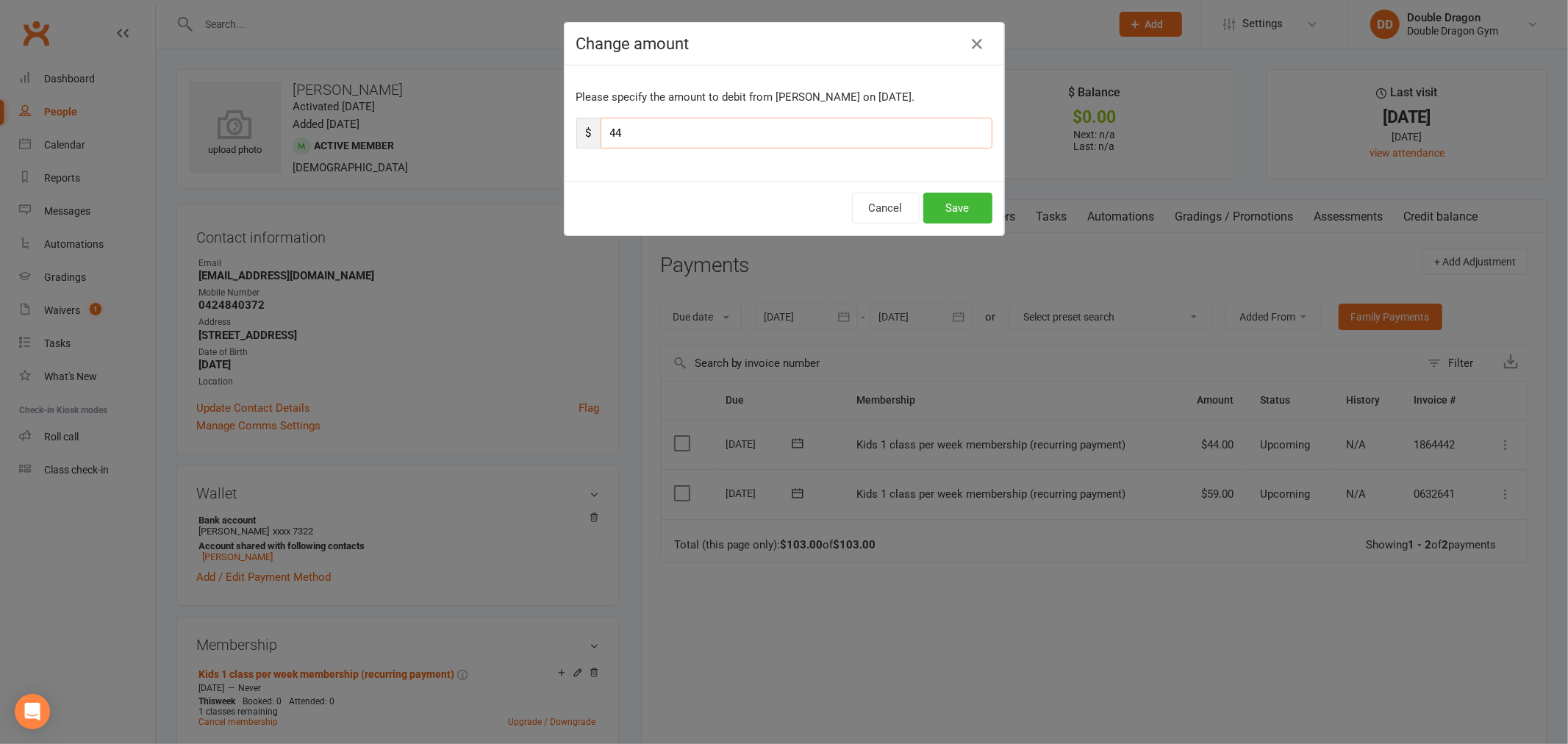
drag, startPoint x: 666, startPoint y: 141, endPoint x: 591, endPoint y: 134, distance: 75.3
click at [591, 136] on div "$ 44" at bounding box center [784, 133] width 416 height 31
type input "39.6"
click at [944, 213] on button "Save" at bounding box center [958, 208] width 69 height 31
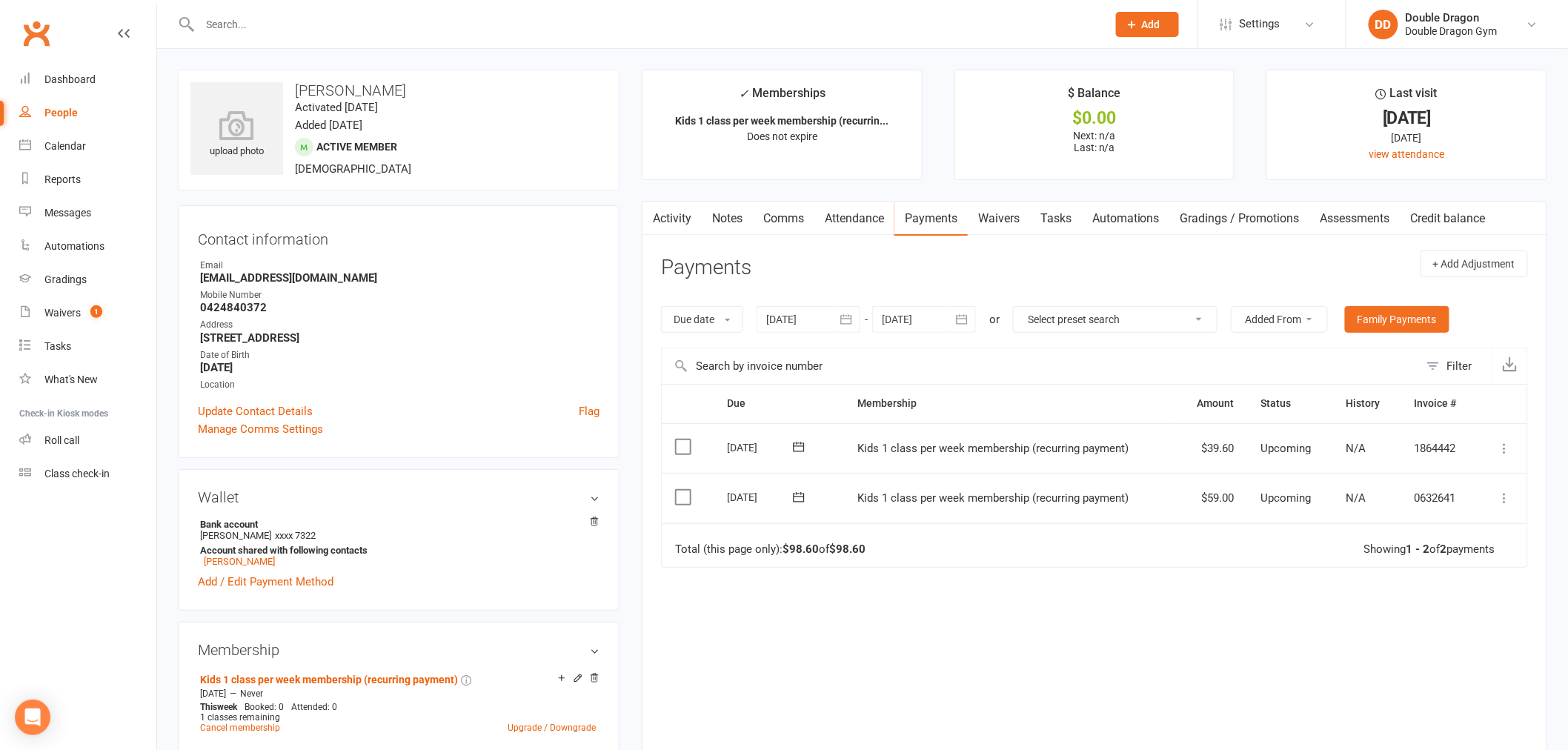
drag, startPoint x: 1146, startPoint y: 647, endPoint x: 1189, endPoint y: 631, distance: 45.9
click at [1146, 647] on div "Due Contact Membership Amount Status History Invoice # Select this 30 Oct 2025 …" at bounding box center [1094, 571] width 867 height 375
click at [1507, 497] on icon at bounding box center [1505, 498] width 15 height 15
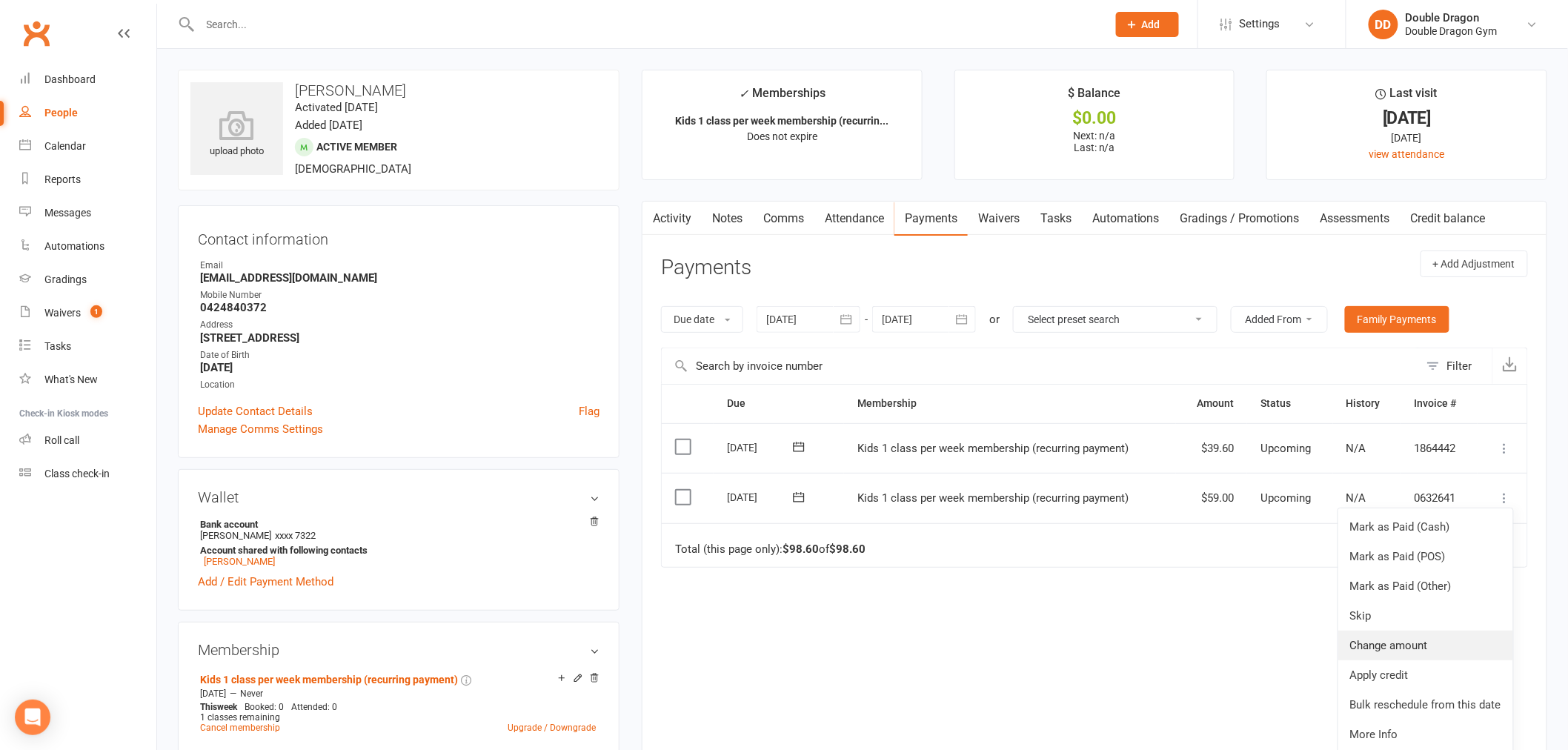
click at [1388, 650] on link "Change amount" at bounding box center [1425, 646] width 175 height 30
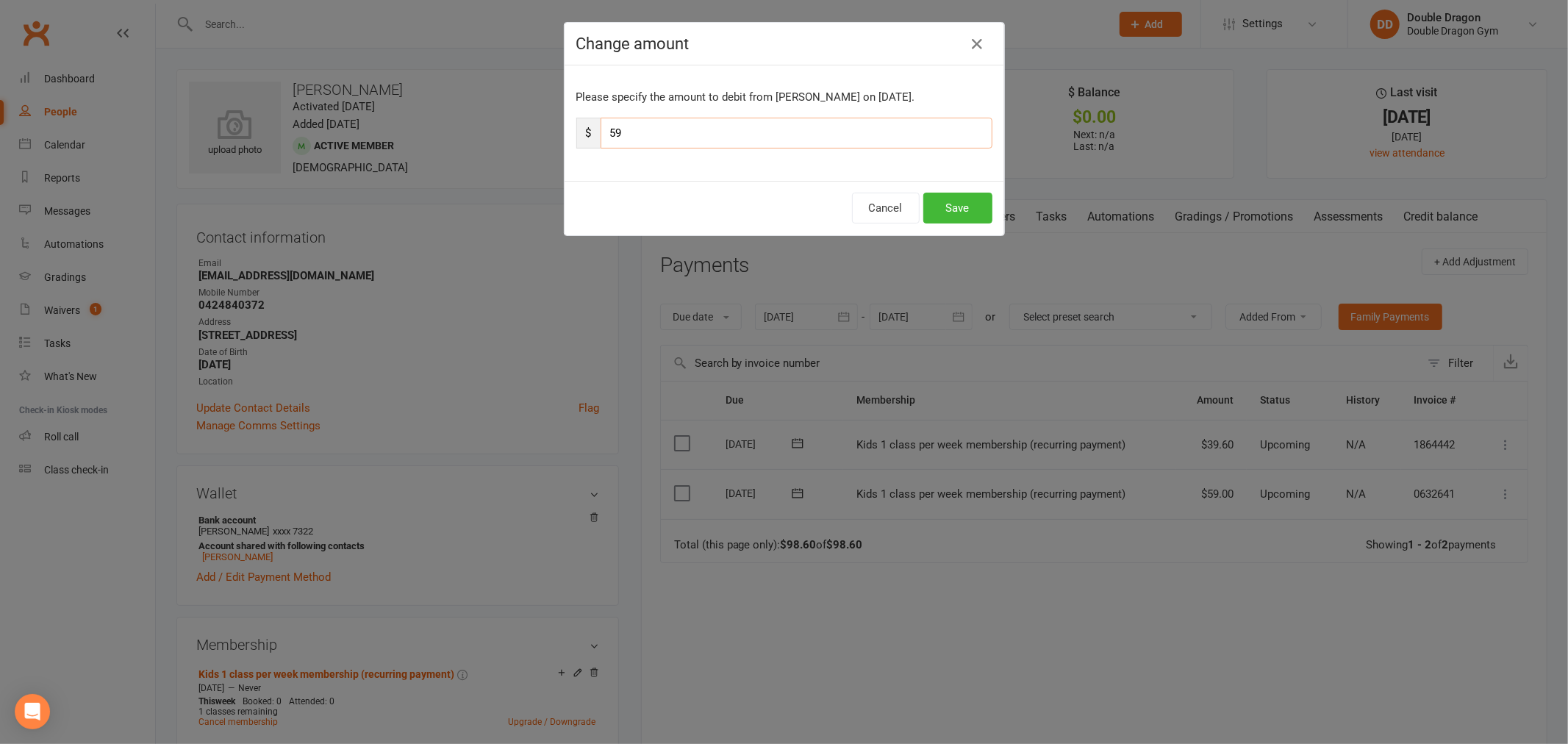
drag, startPoint x: 632, startPoint y: 130, endPoint x: 611, endPoint y: 133, distance: 21.2
click at [611, 133] on input "59" at bounding box center [796, 133] width 392 height 31
type input "54.6"
click at [950, 204] on button "Save" at bounding box center [958, 208] width 69 height 31
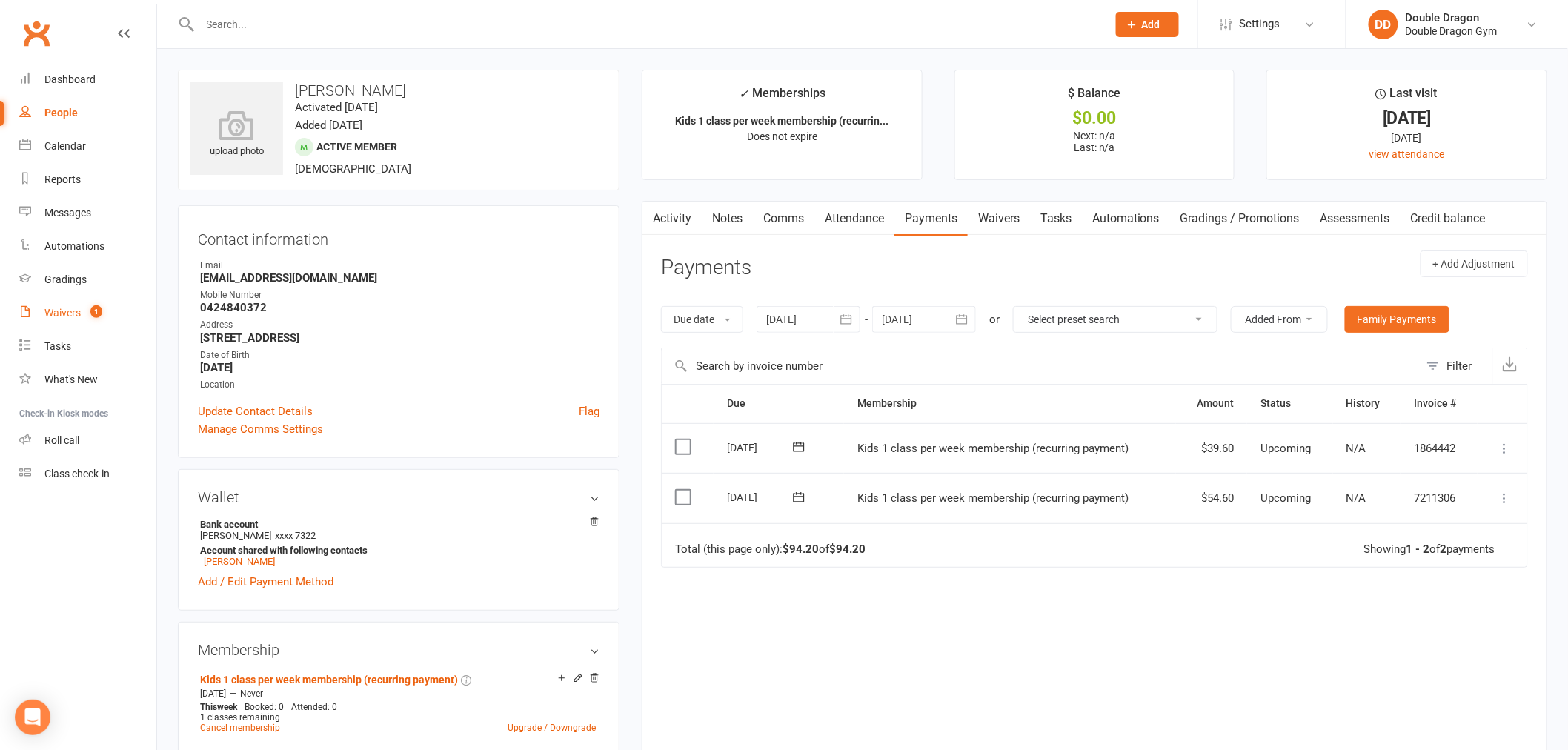
click at [80, 311] on link "Waivers 1" at bounding box center [88, 312] width 137 height 33
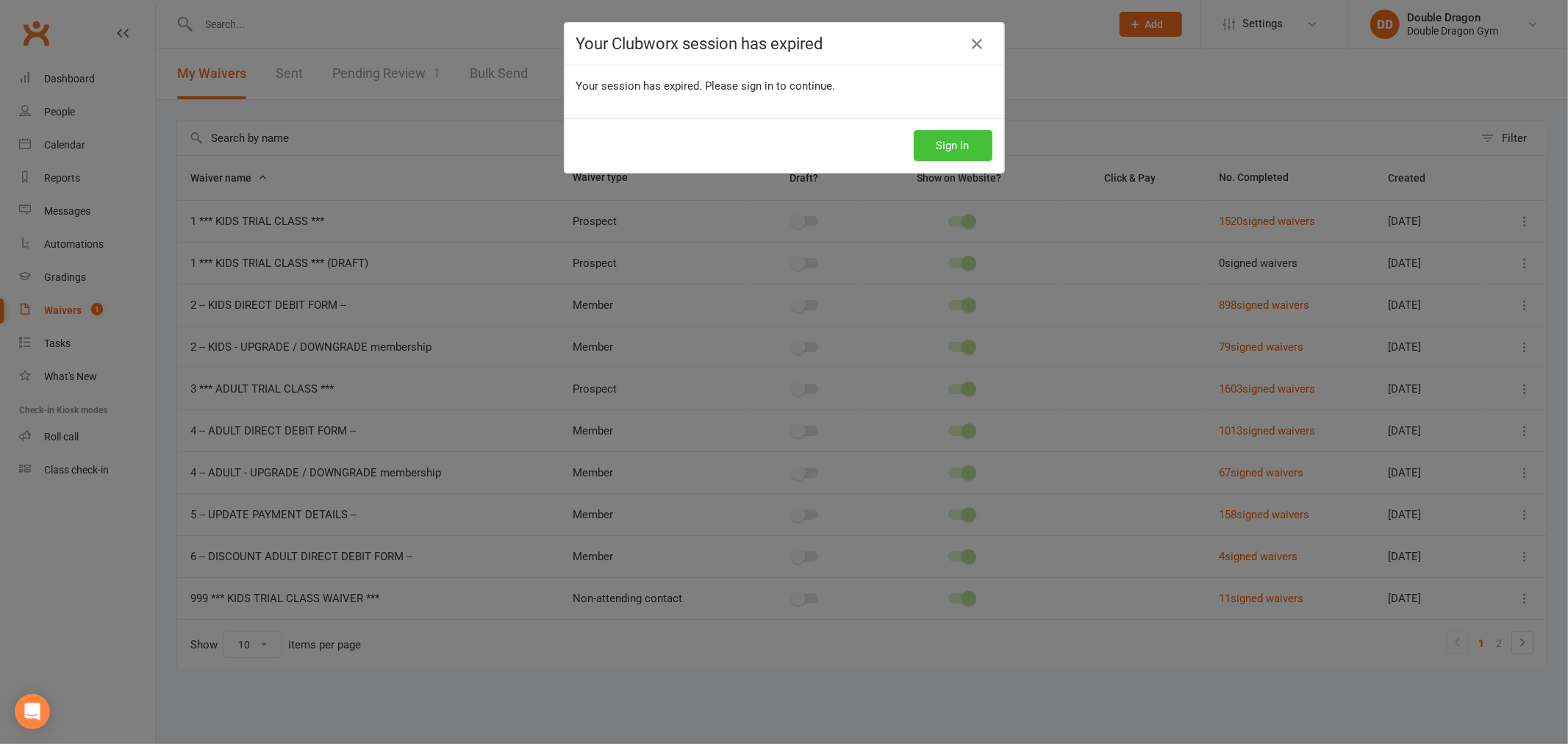
click at [953, 142] on button "Sign In" at bounding box center [953, 145] width 79 height 31
click at [961, 137] on button "Sign In" at bounding box center [953, 145] width 79 height 31
